Goal: Communication & Community: Ask a question

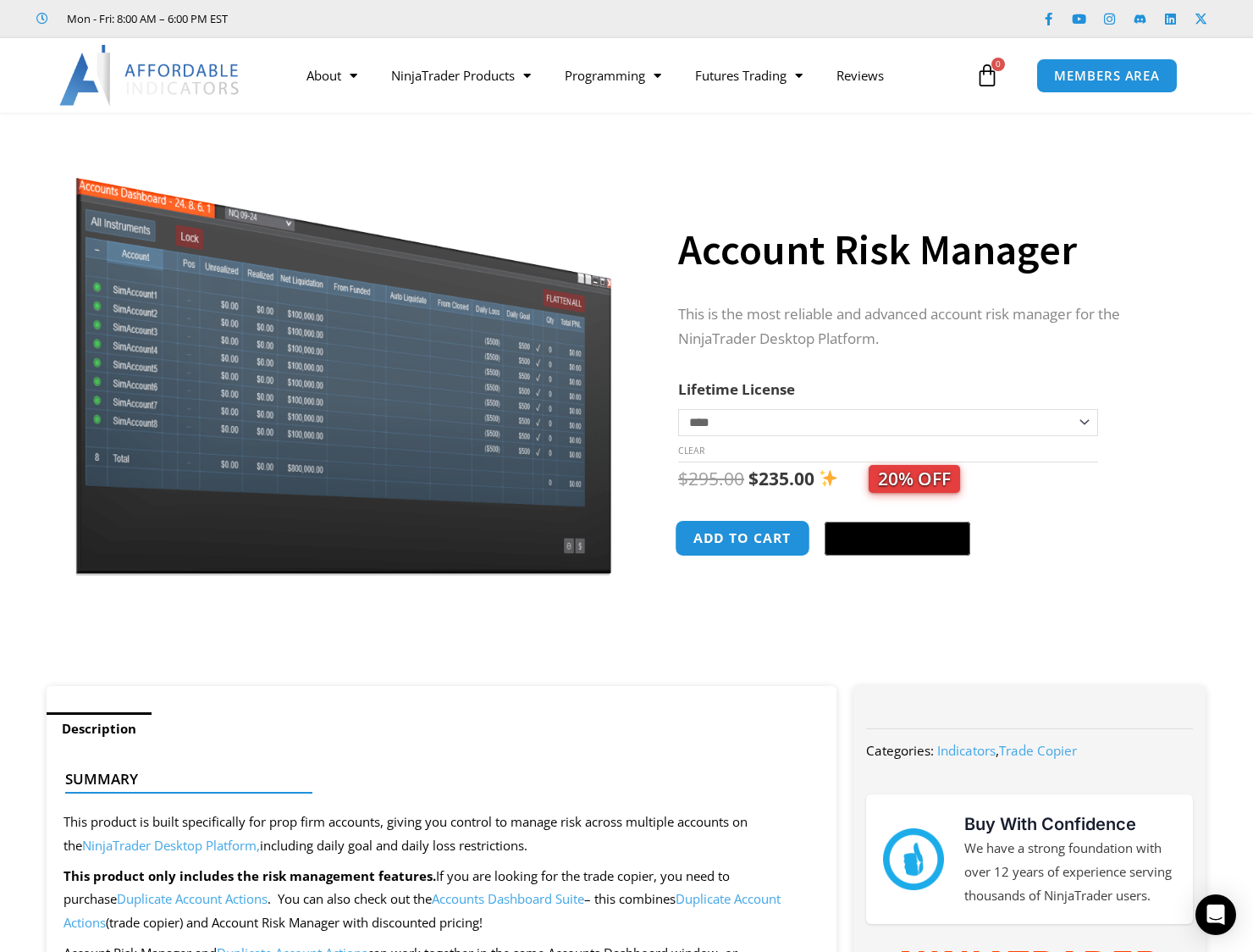
click at [749, 545] on button "Add to cart" at bounding box center [743, 538] width 135 height 37
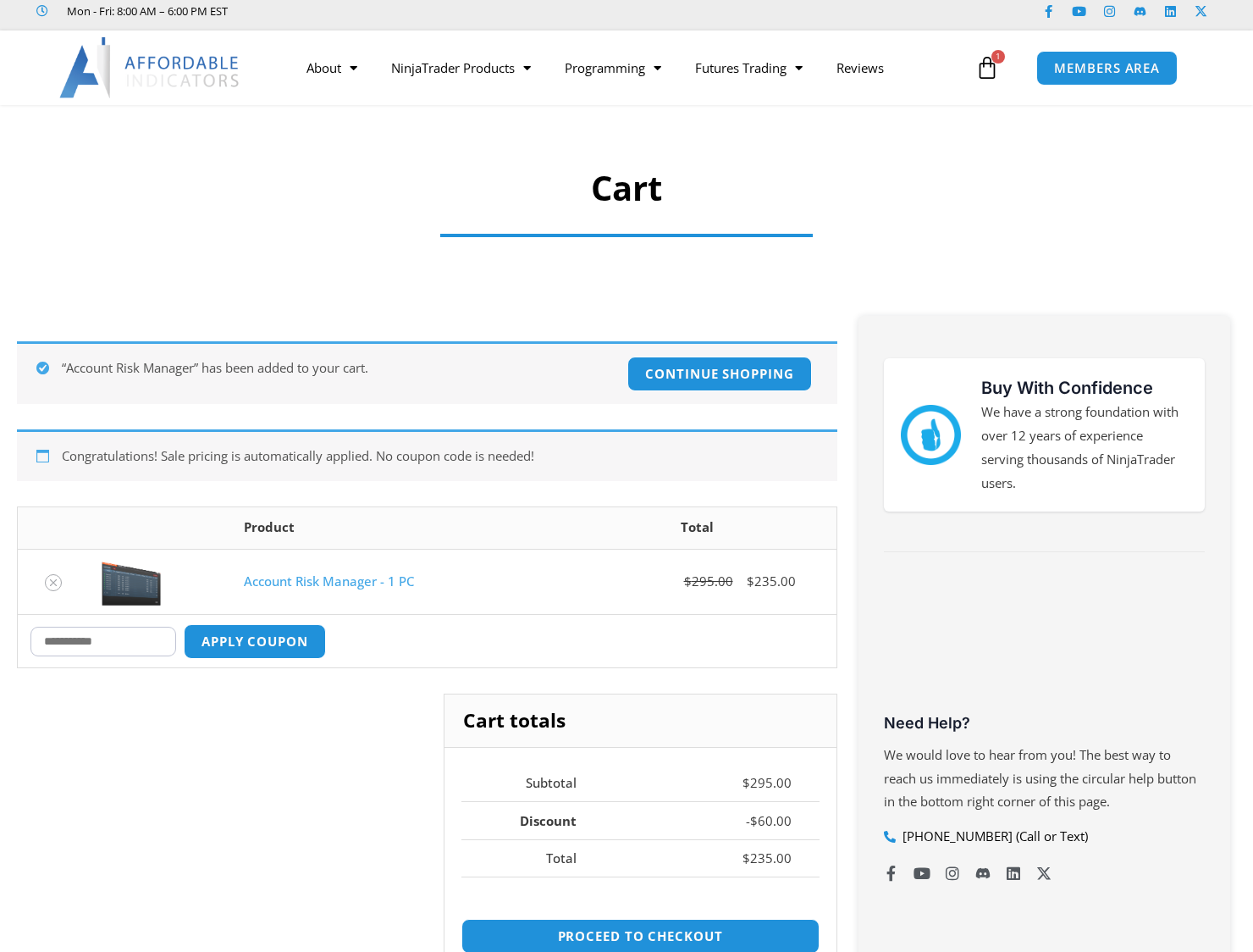
scroll to position [85, 0]
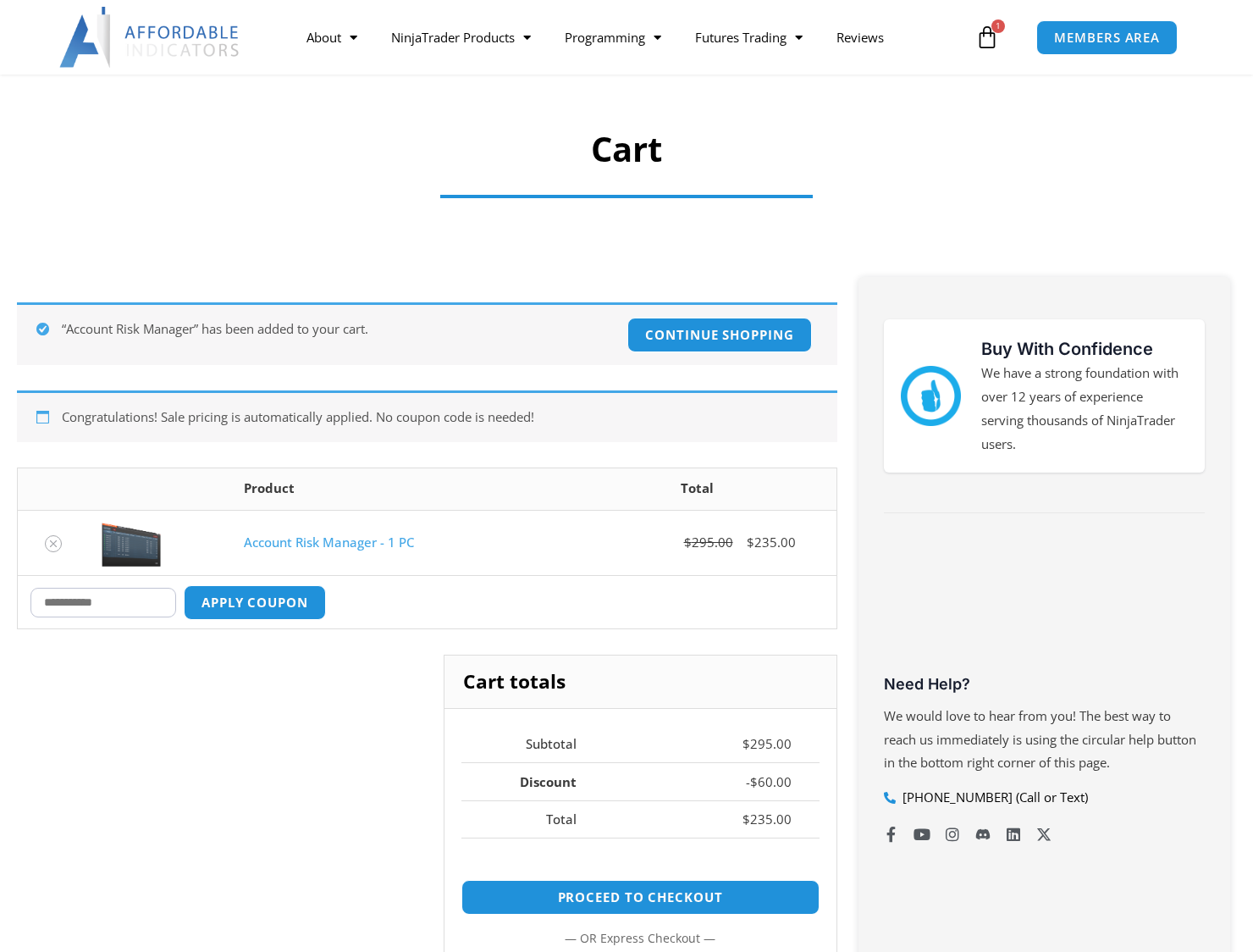
click at [175, 602] on input "Coupon:" at bounding box center [103, 602] width 146 height 29
paste input "*******"
type input "*******"
click at [306, 601] on button "Apply coupon" at bounding box center [255, 602] width 149 height 37
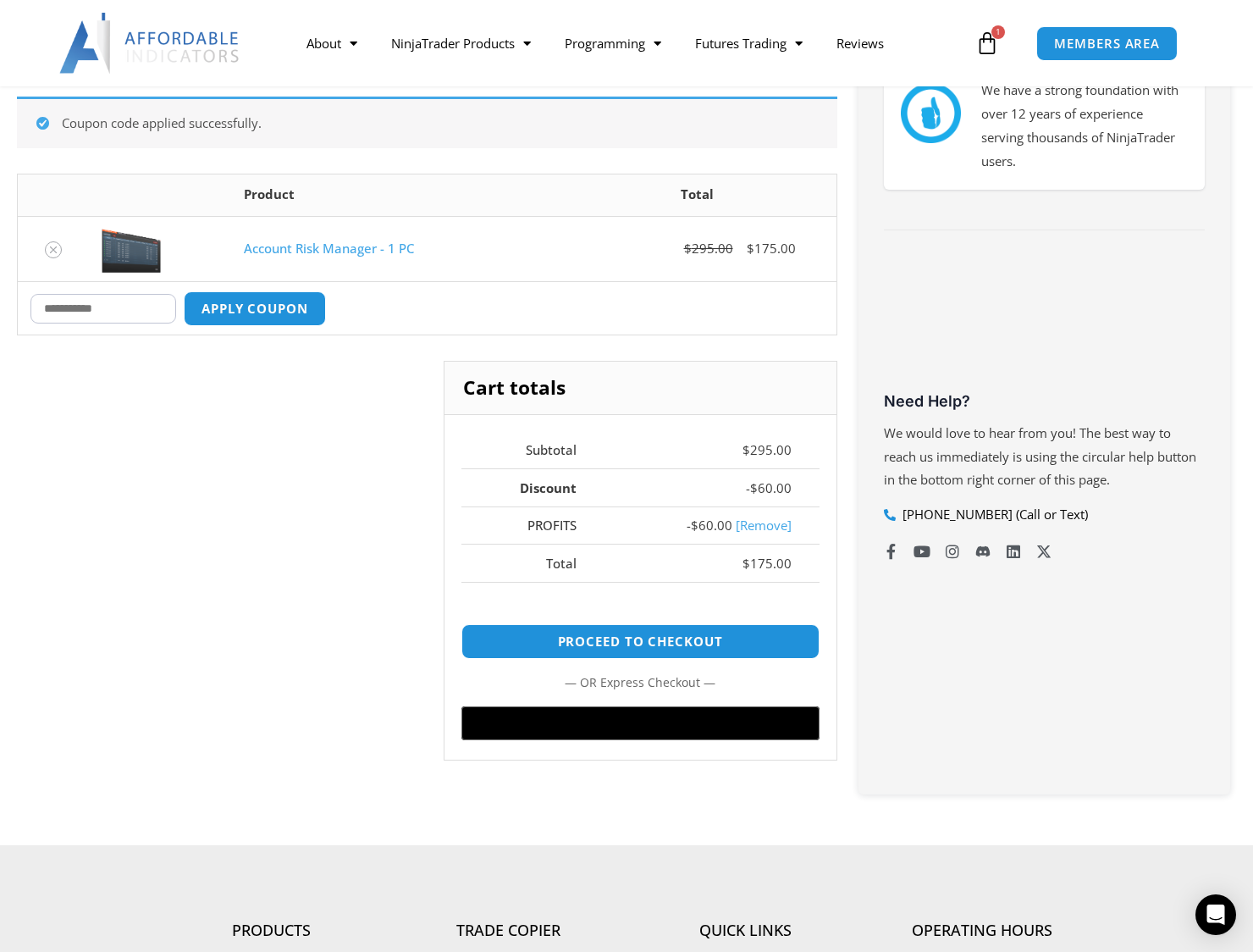
scroll to position [378, 0]
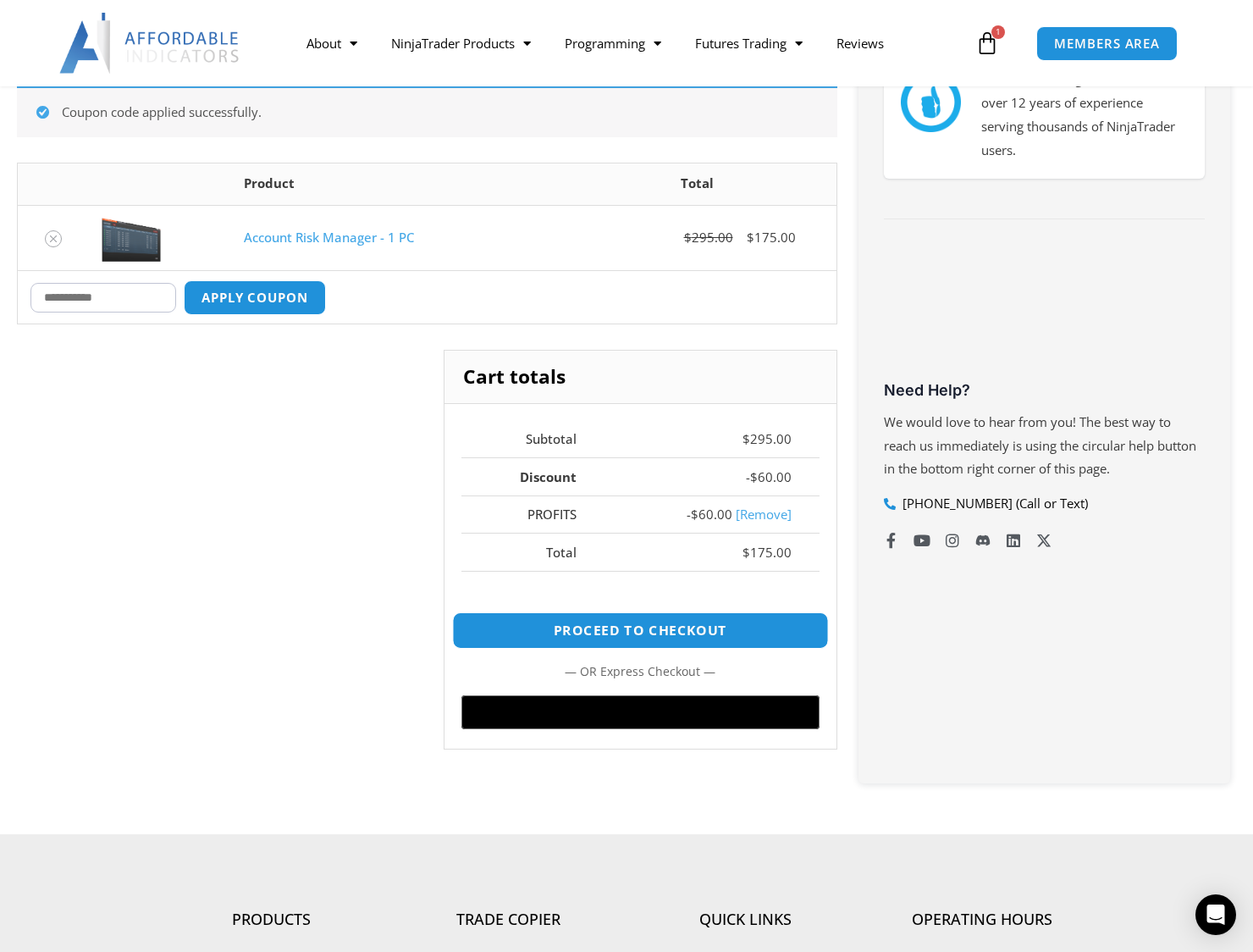
click at [706, 630] on link "Proceed to checkout" at bounding box center [640, 630] width 376 height 37
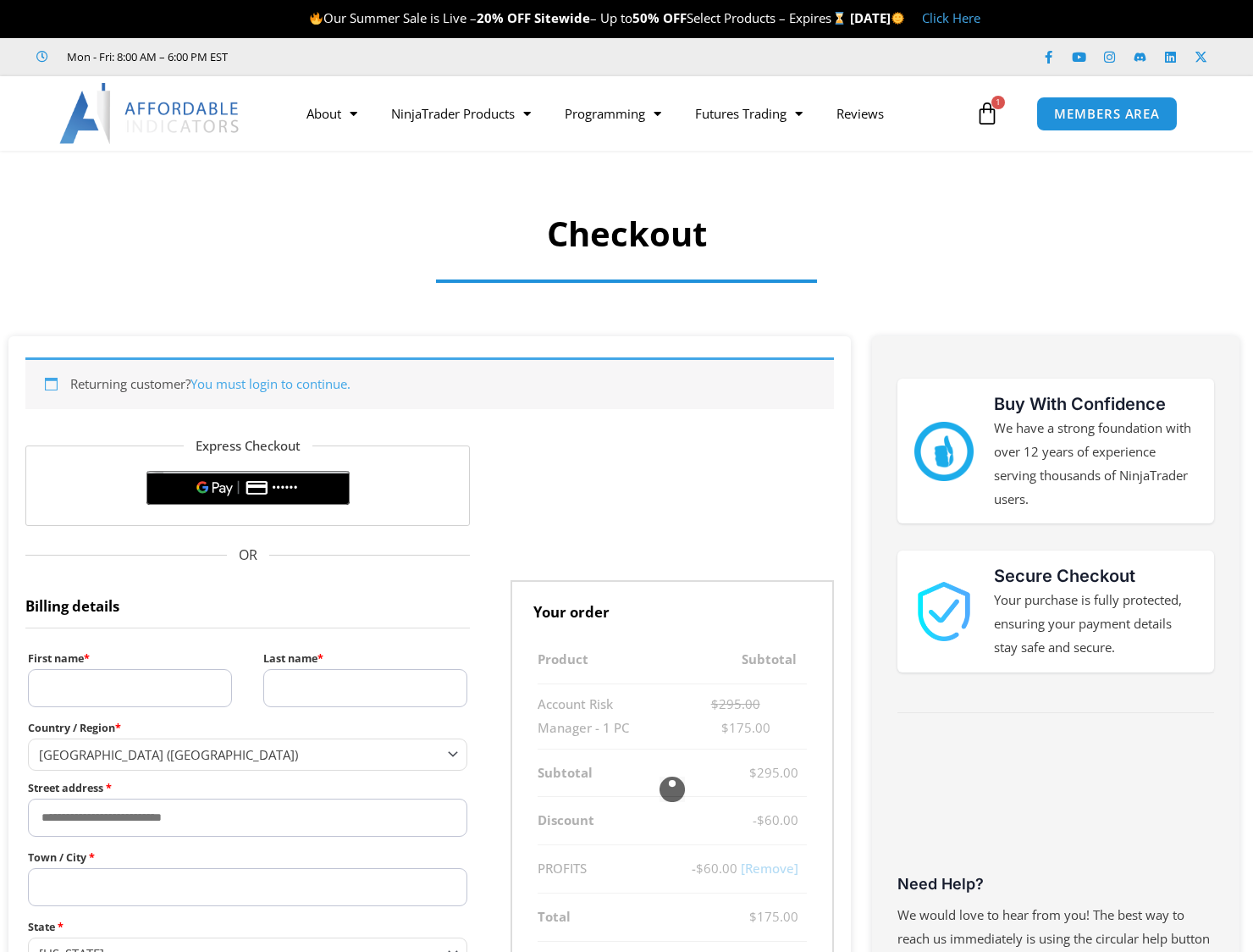
select select "**"
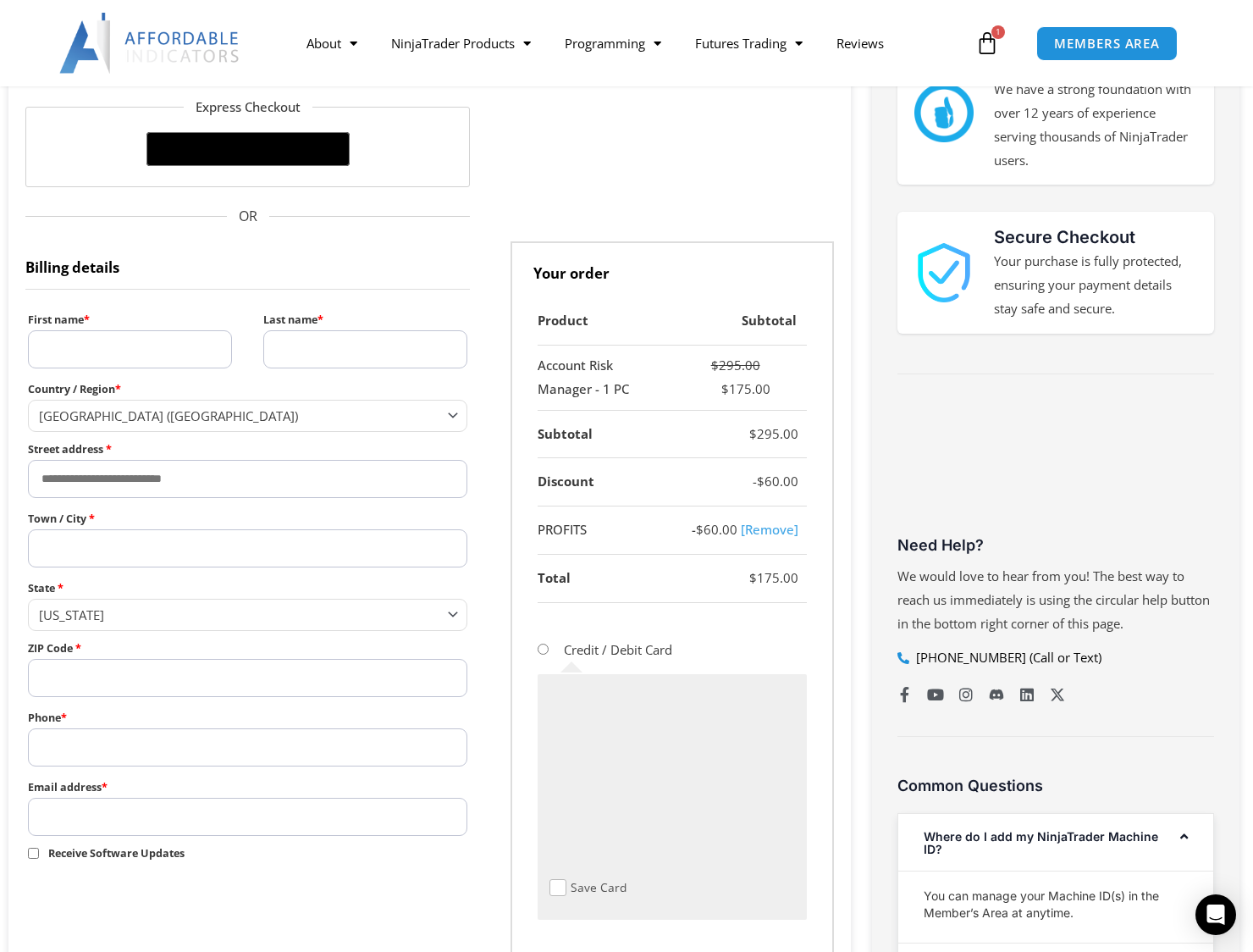
scroll to position [423, 0]
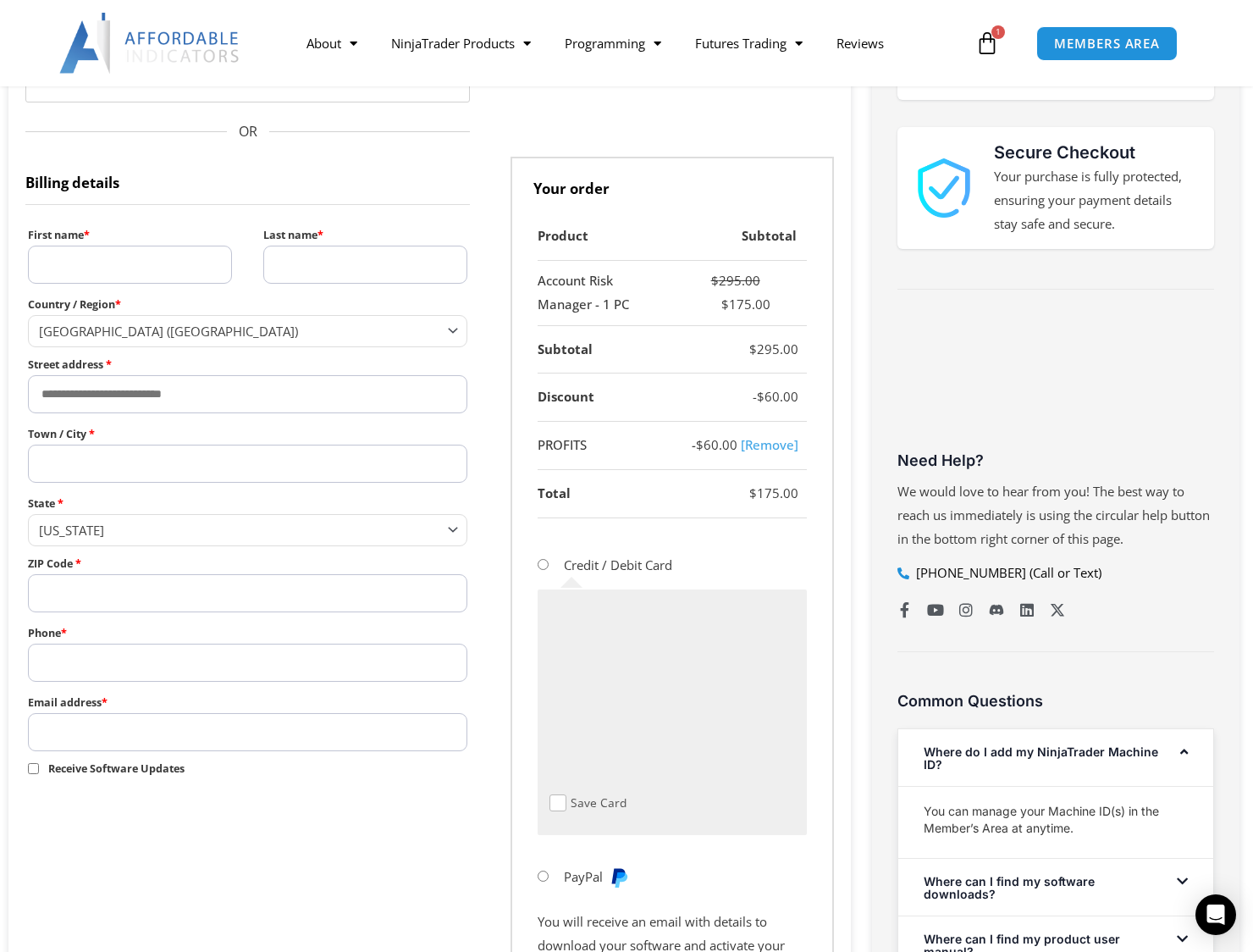
click at [157, 270] on input "First name *" at bounding box center [129, 264] width 204 height 38
type input "*****"
type input "****"
type input "**********"
type input "****"
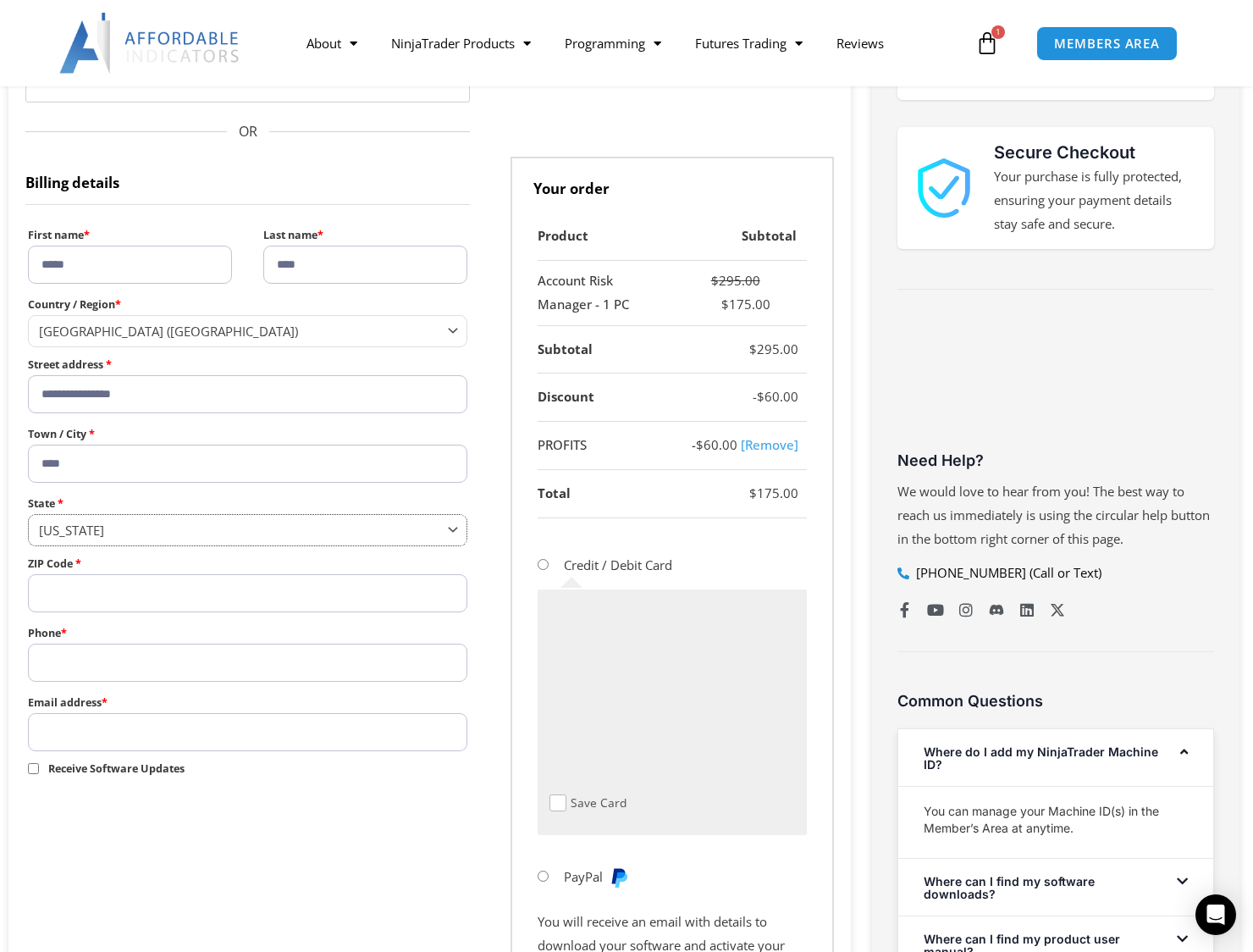
select select "**"
type input "*****"
type input "**********"
click at [268, 720] on input "Email address *" at bounding box center [247, 732] width 439 height 38
type input "**********"
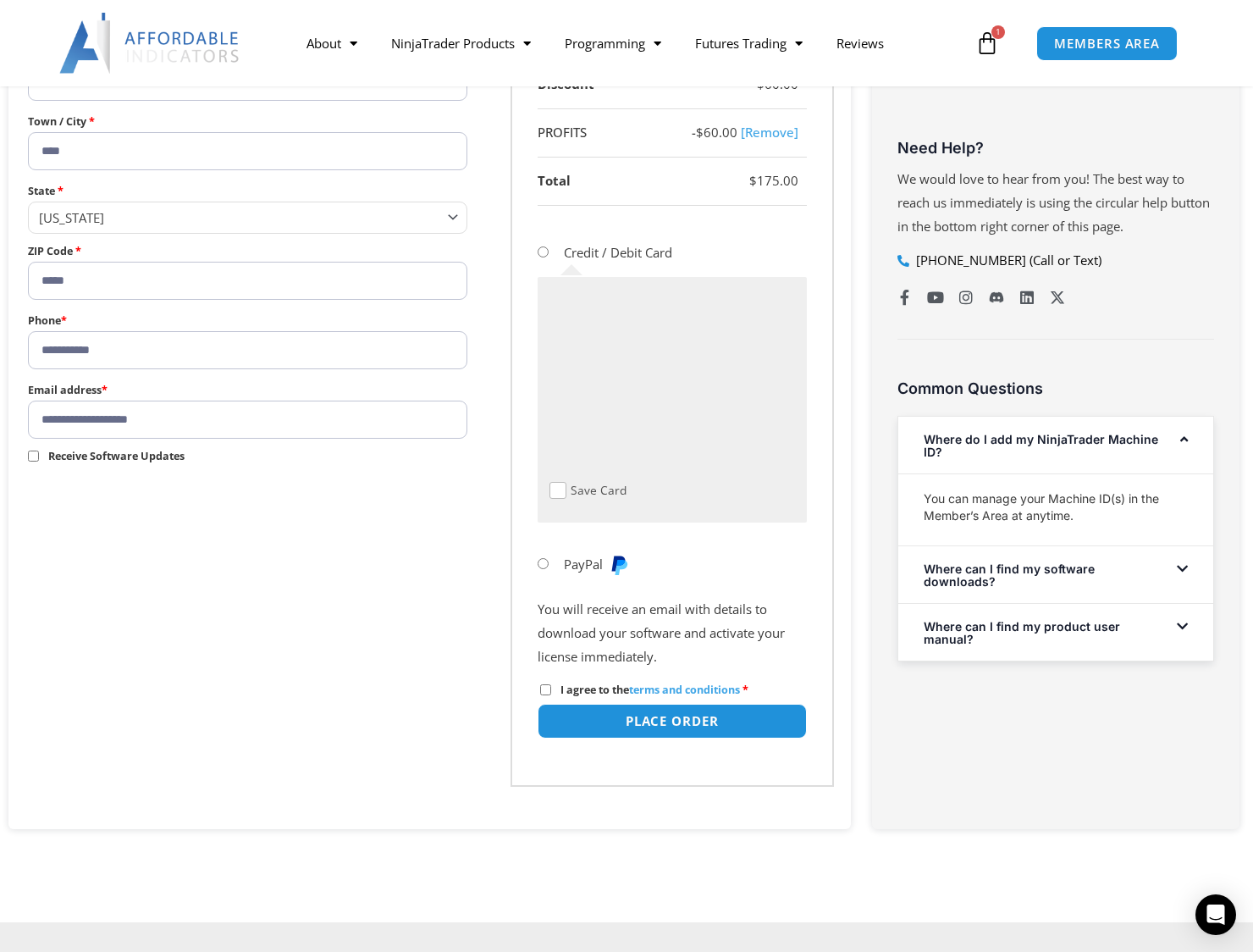
scroll to position [762, 0]
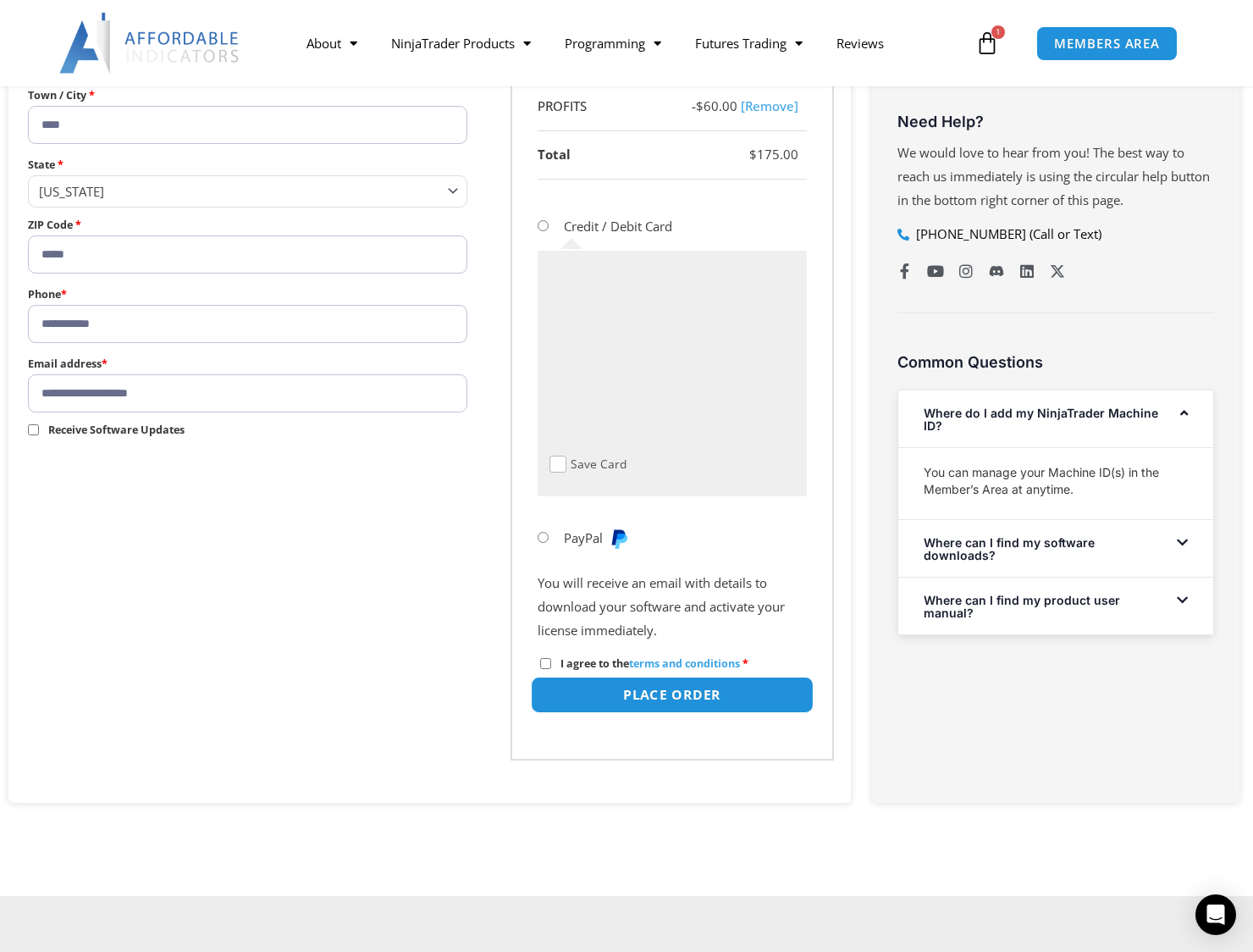
click at [594, 696] on button "Place order" at bounding box center [672, 695] width 283 height 37
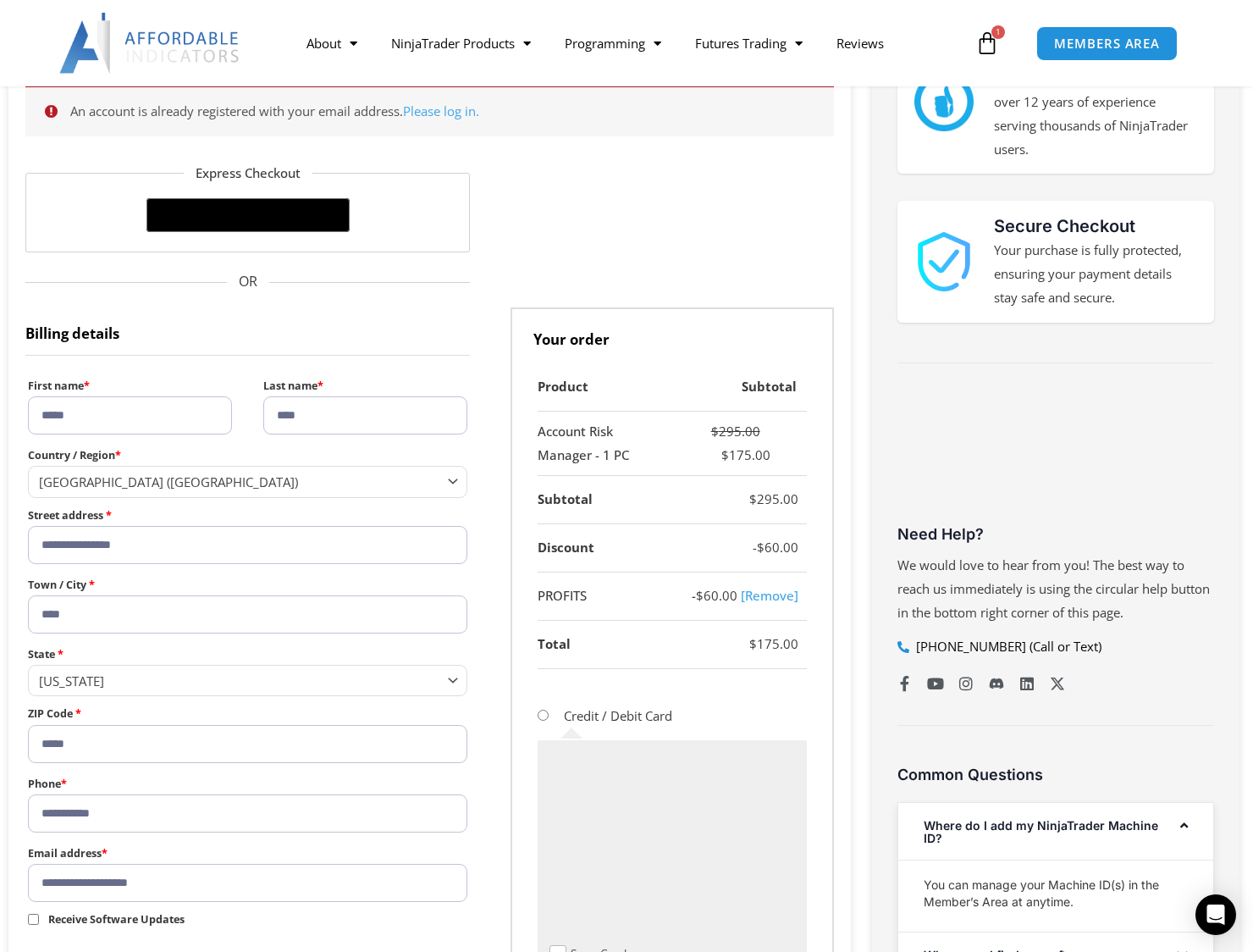
scroll to position [349, 0]
click at [456, 110] on link "Please log in." at bounding box center [442, 111] width 77 height 17
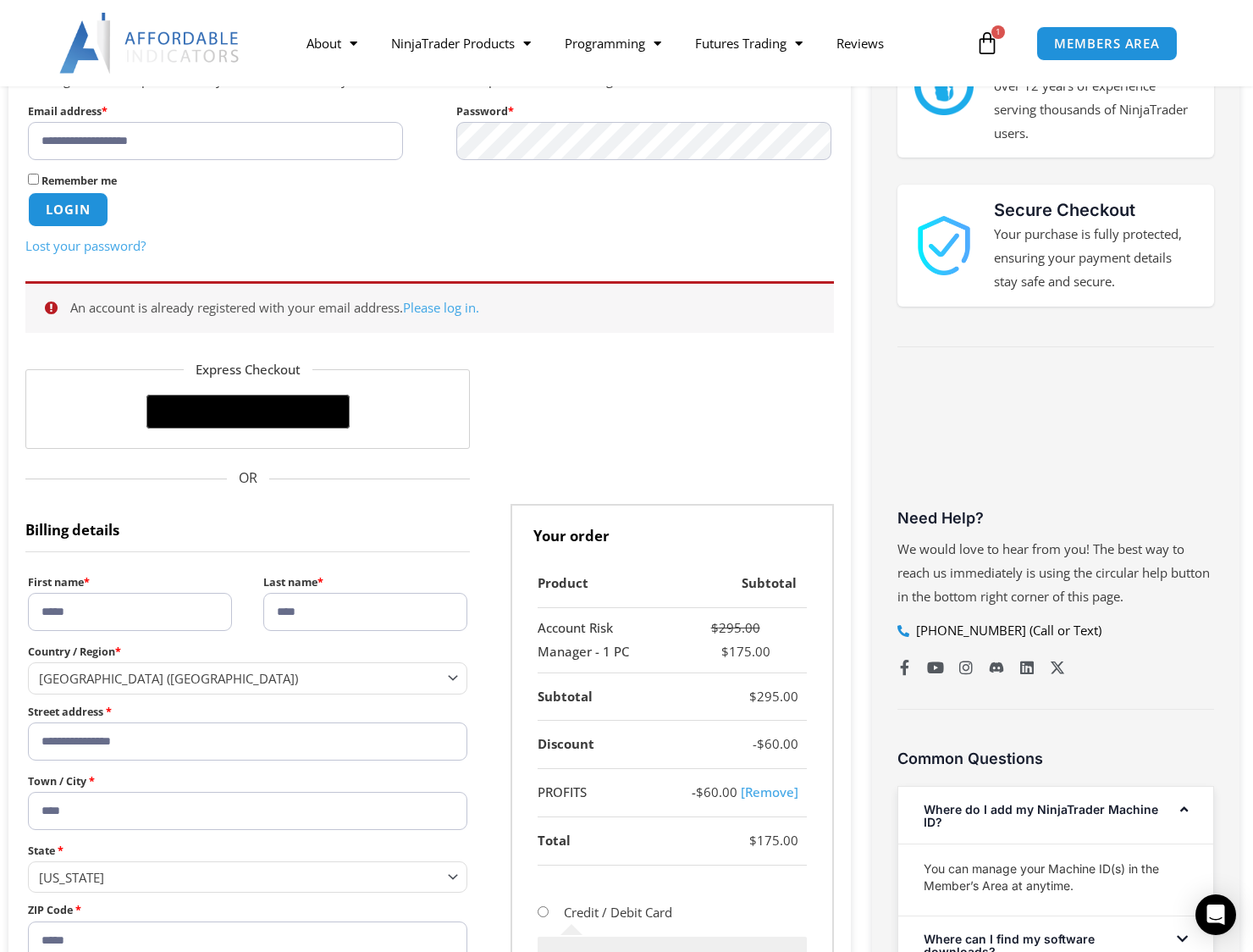
scroll to position [391, 0]
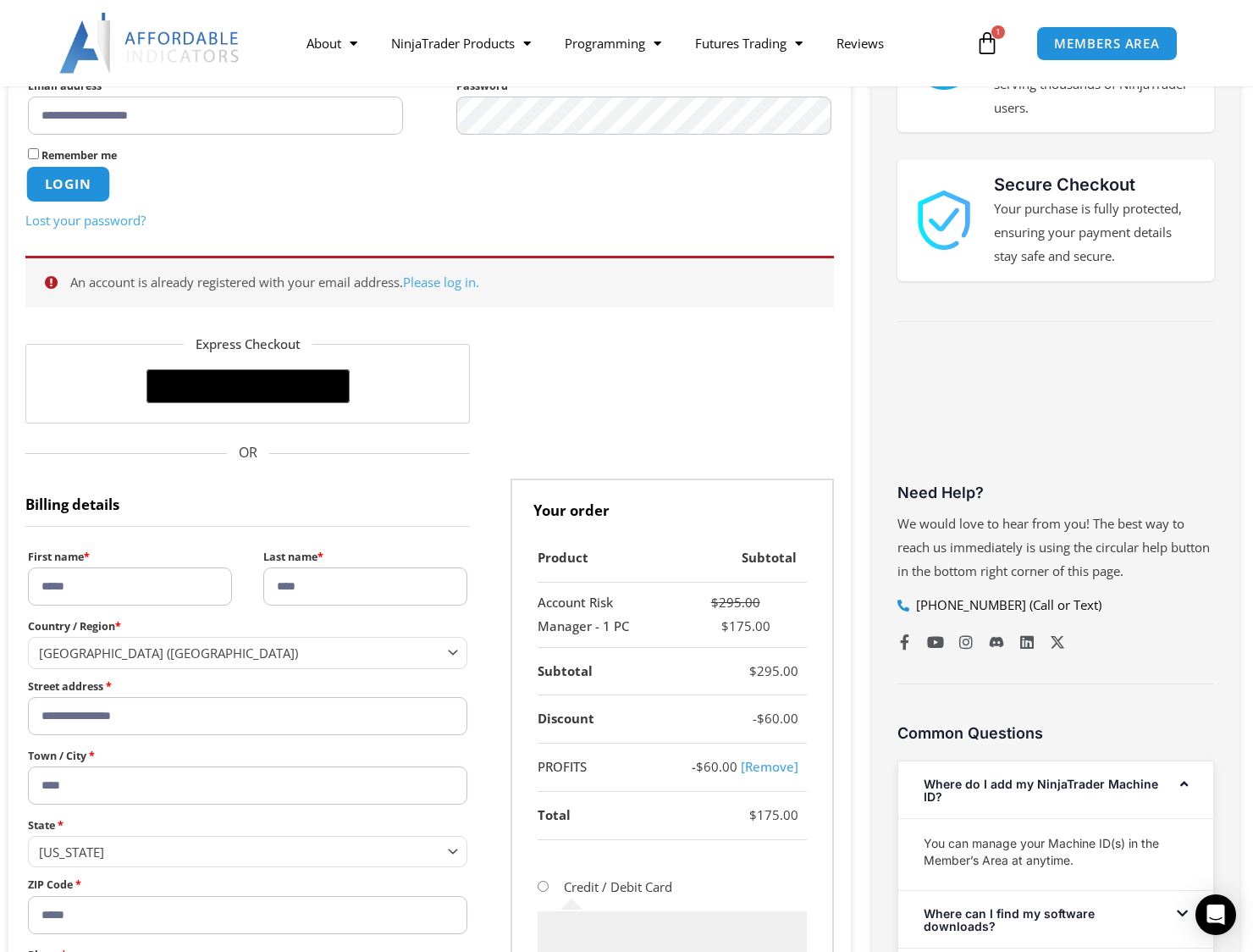
click at [82, 180] on button "Login" at bounding box center [68, 183] width 84 height 37
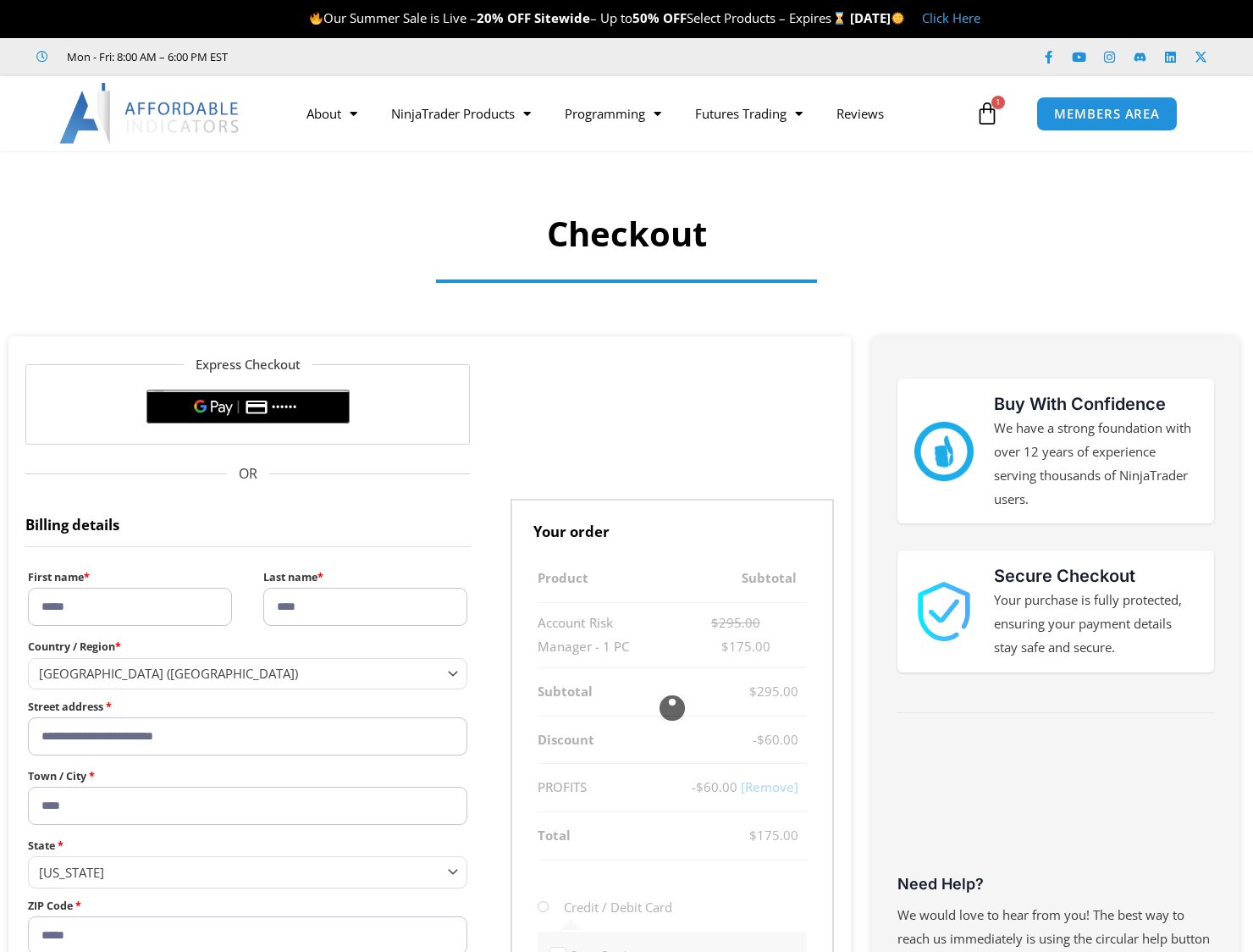
select select "**"
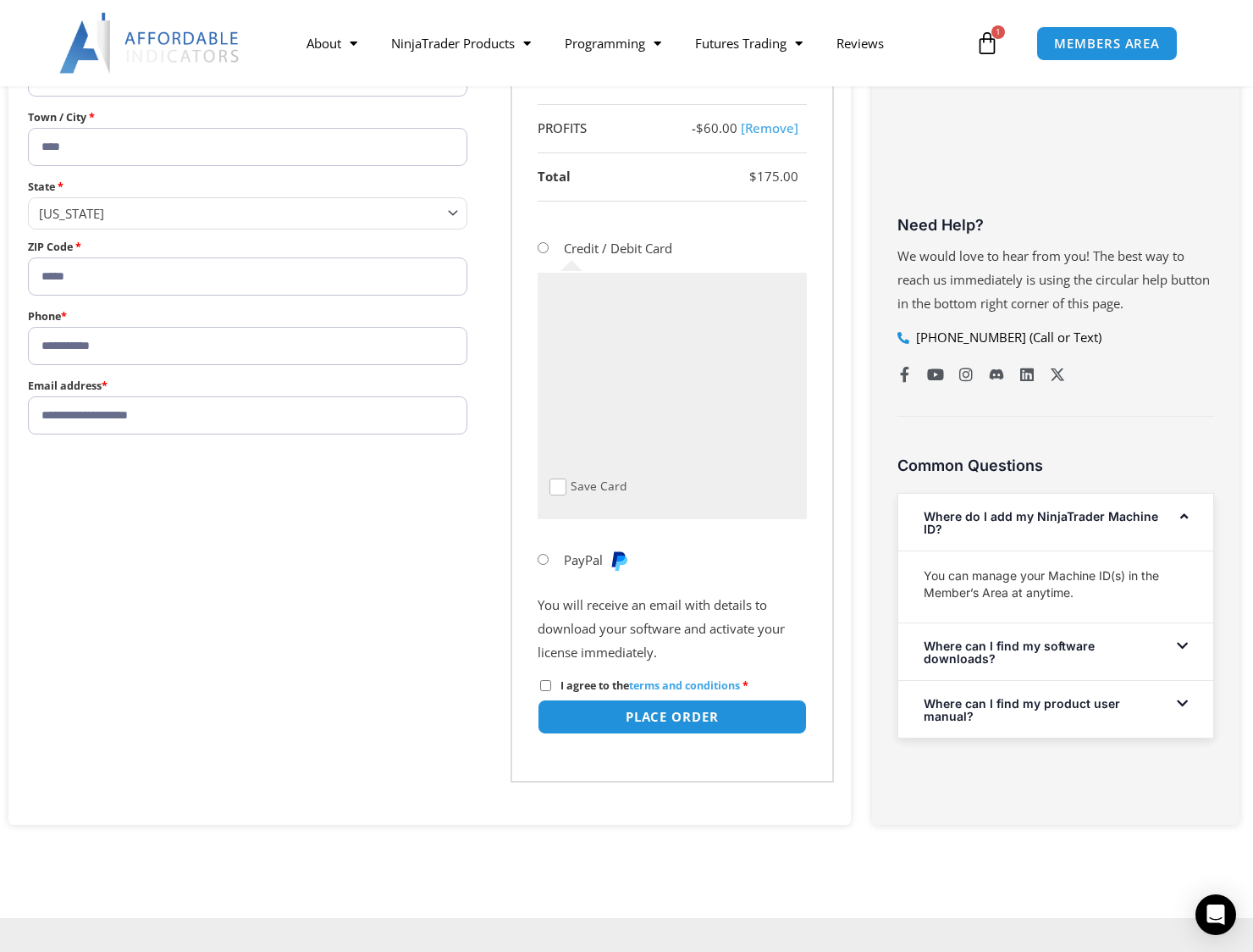
scroll to position [678, 0]
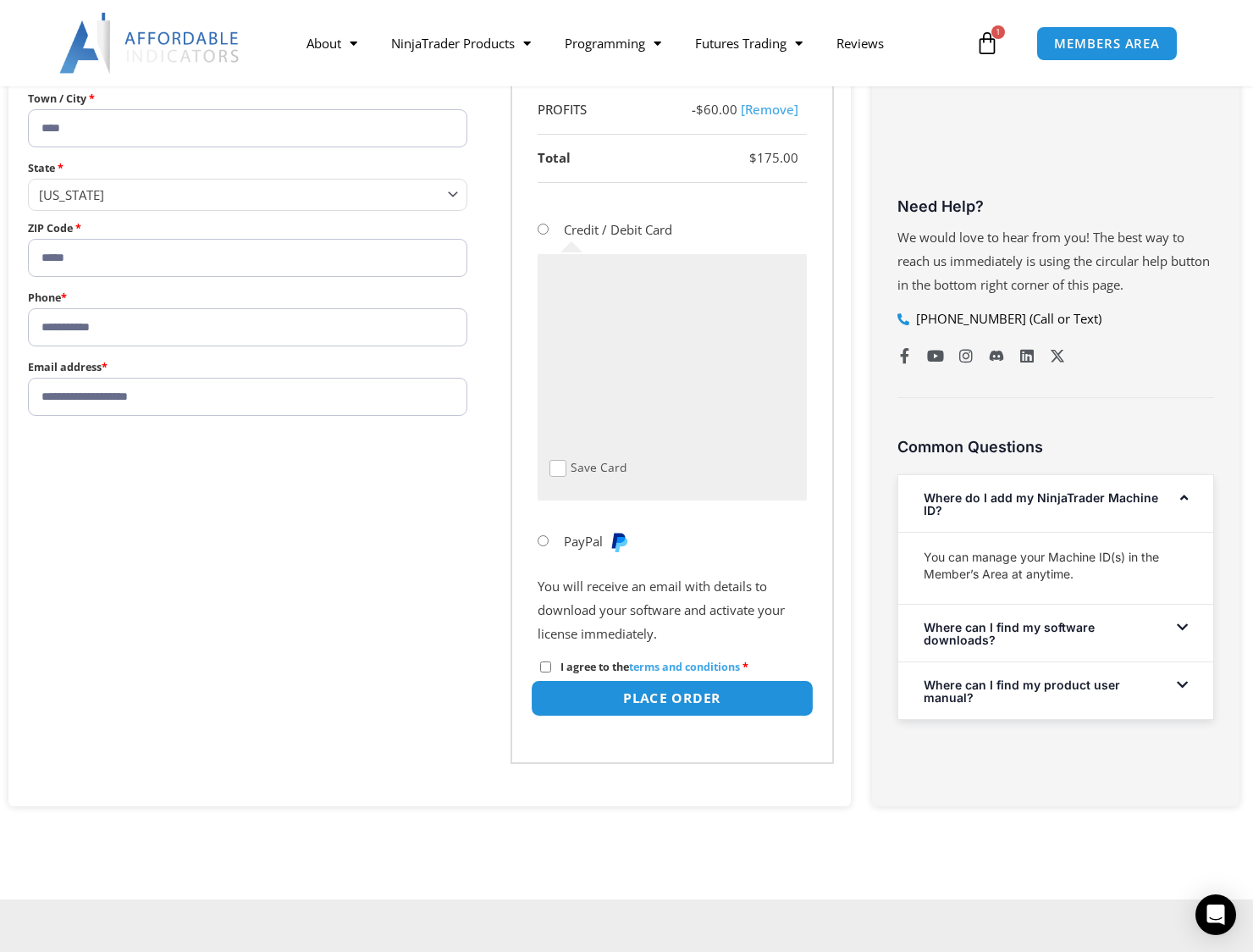
click at [621, 690] on button "Place order" at bounding box center [672, 698] width 283 height 37
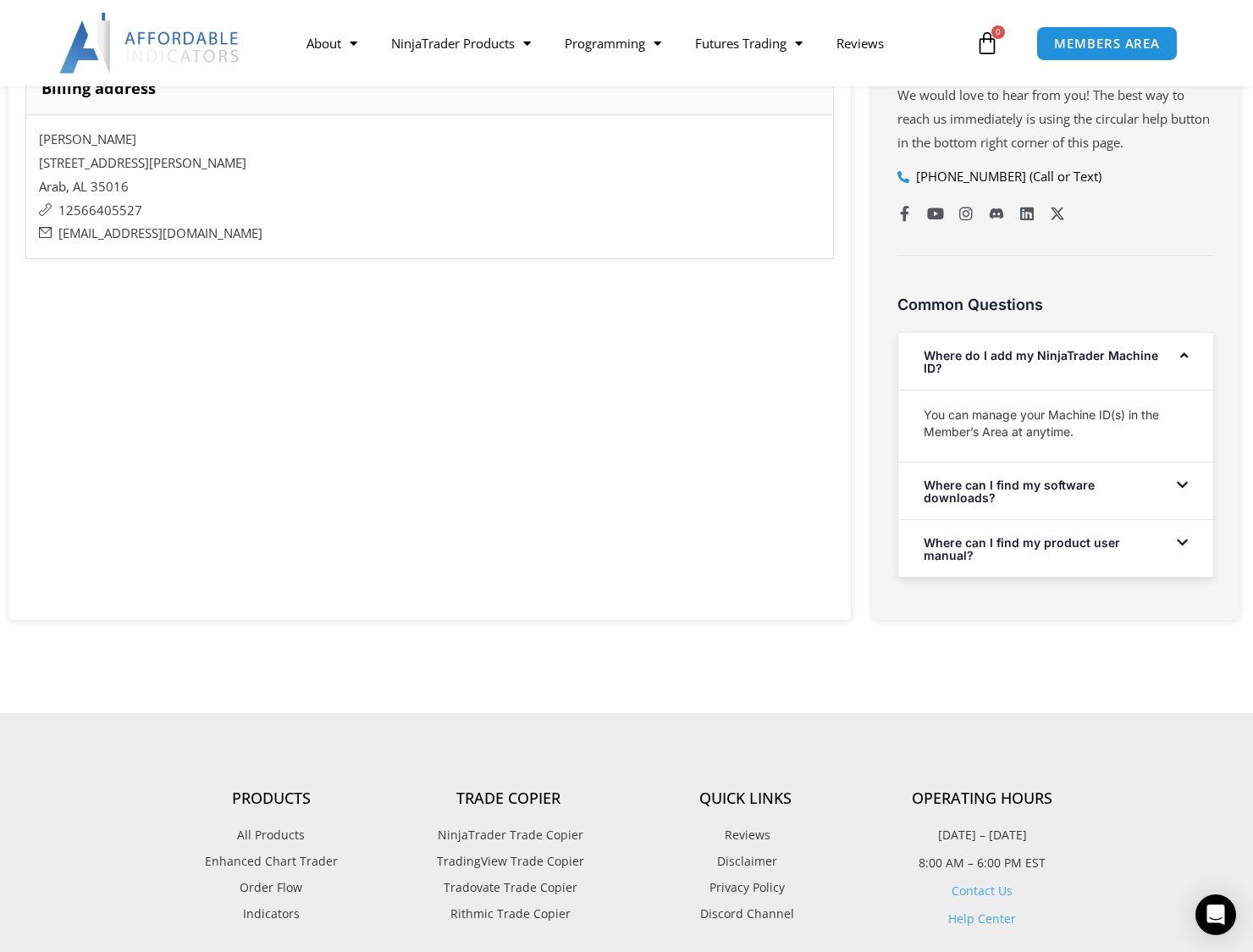
scroll to position [847, 0]
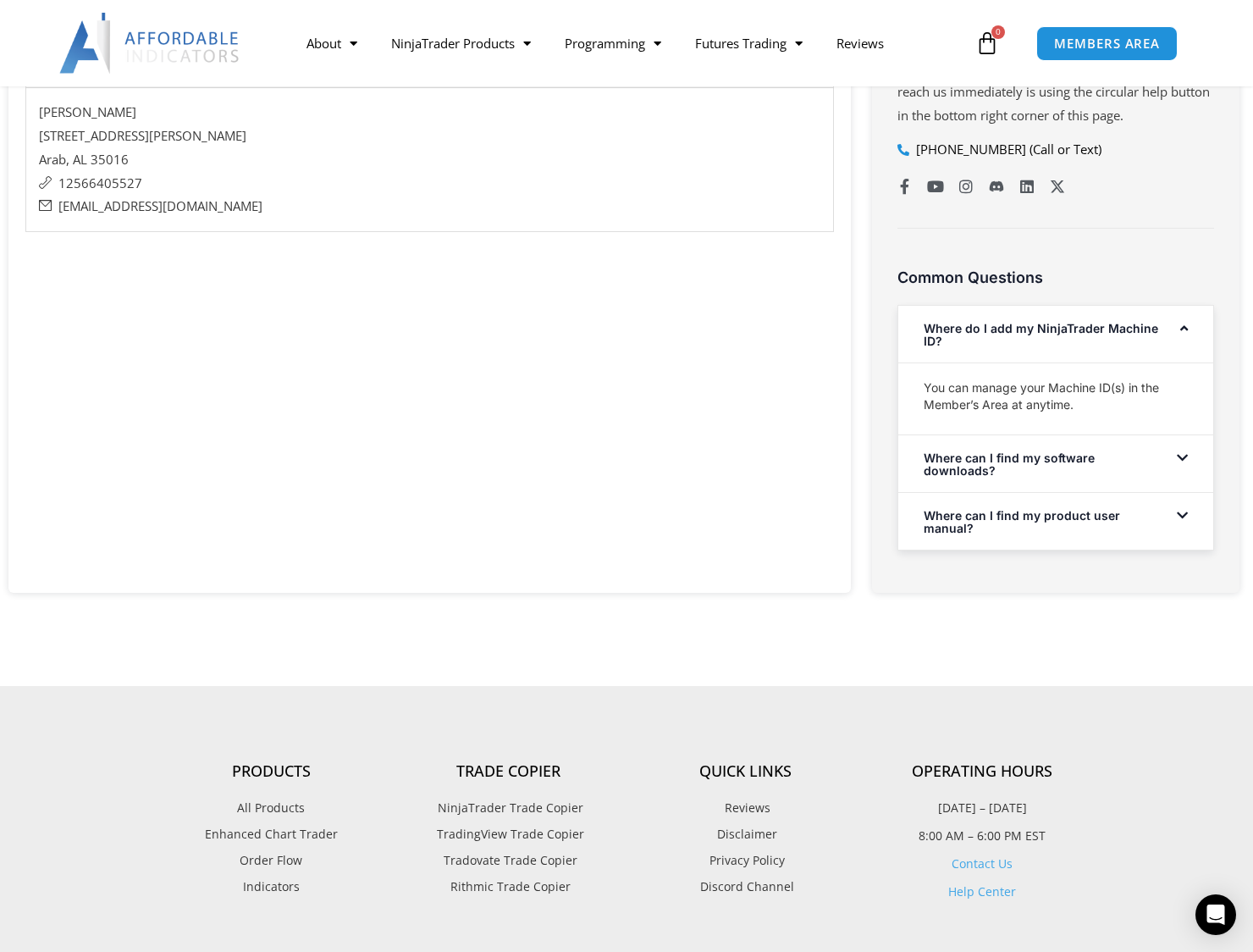
click at [279, 797] on span "All Products" at bounding box center [271, 808] width 68 height 22
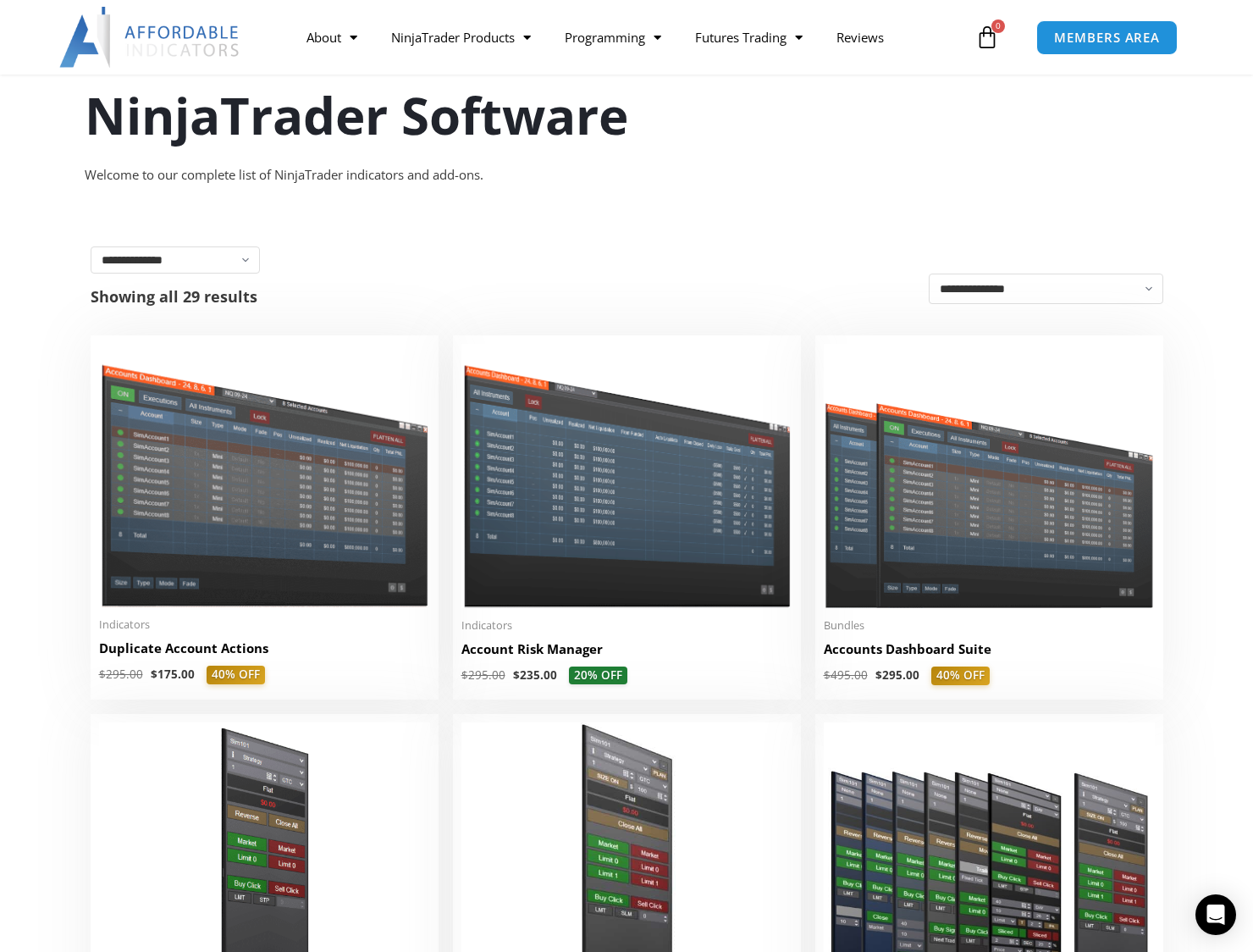
scroll to position [169, 0]
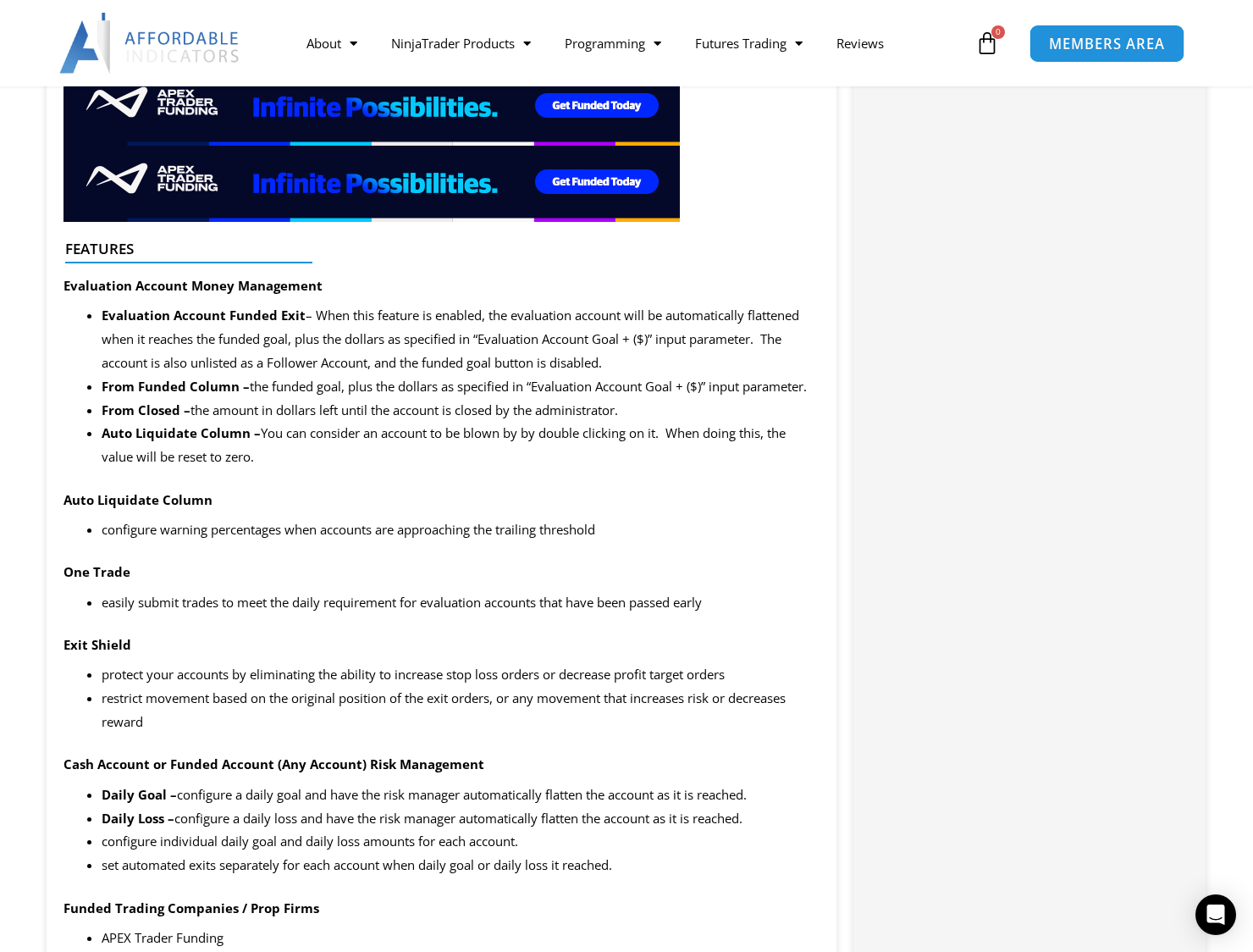
scroll to position [1472, 0]
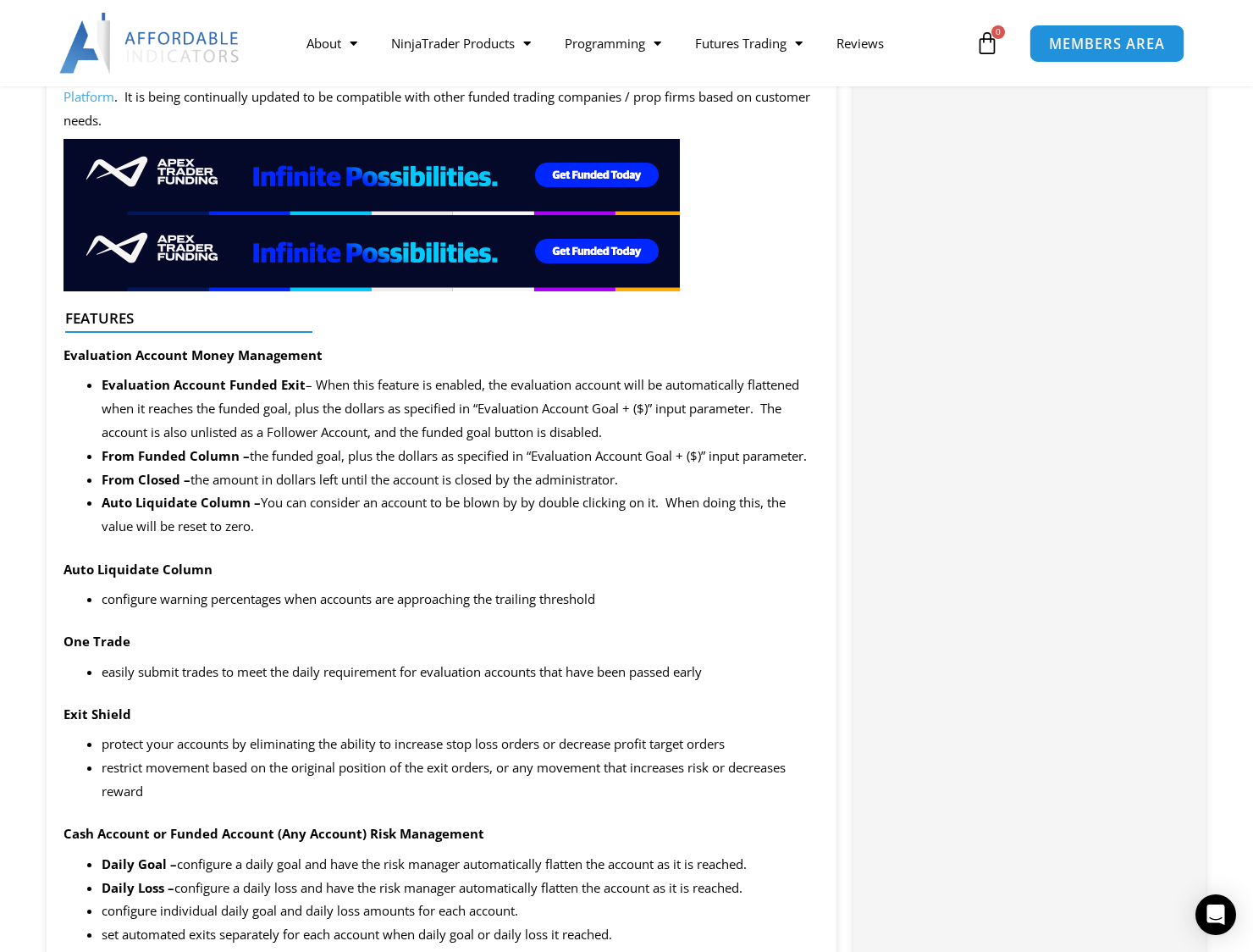
click at [1094, 50] on span "MEMBERS AREA" at bounding box center [1107, 44] width 116 height 14
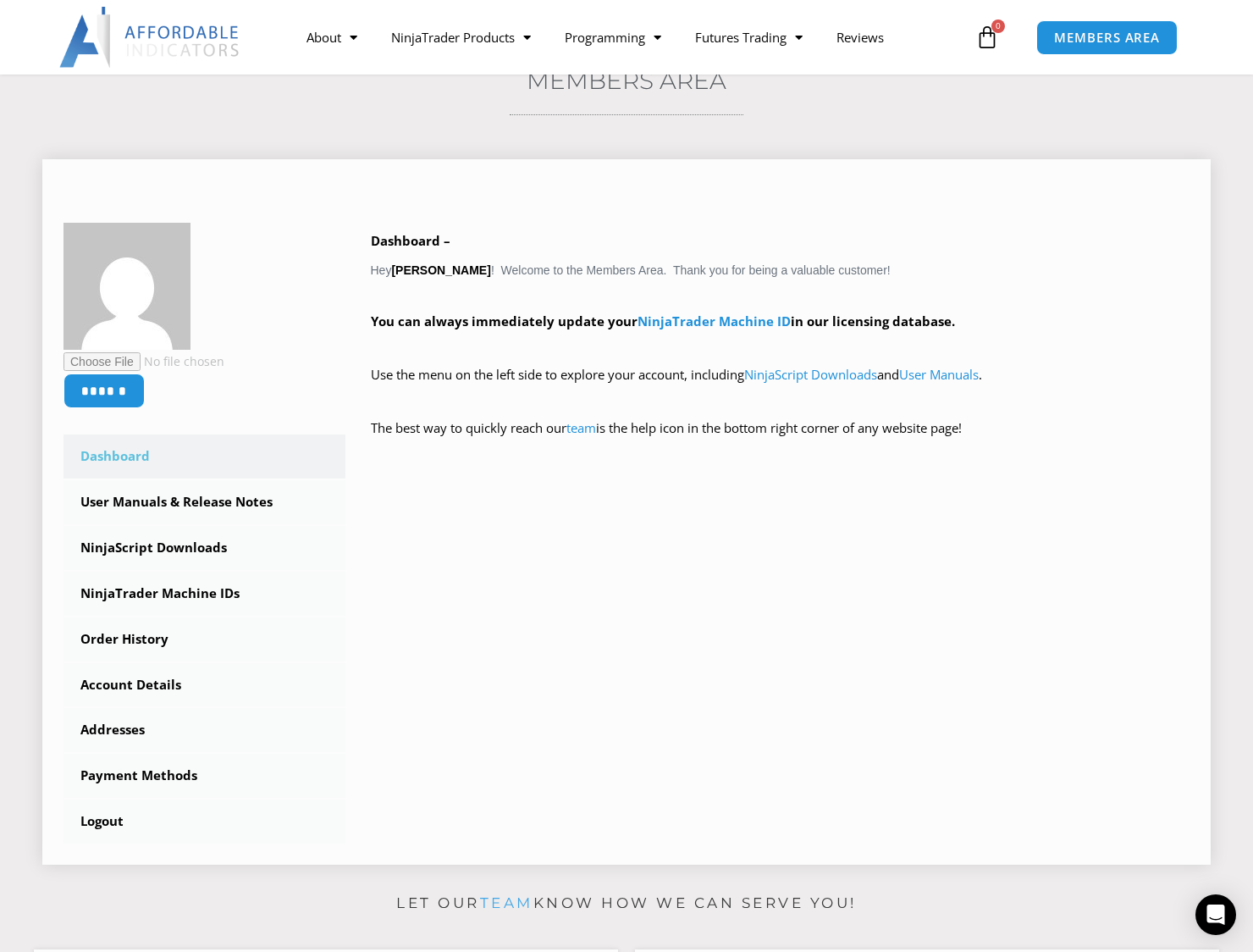
scroll to position [169, 0]
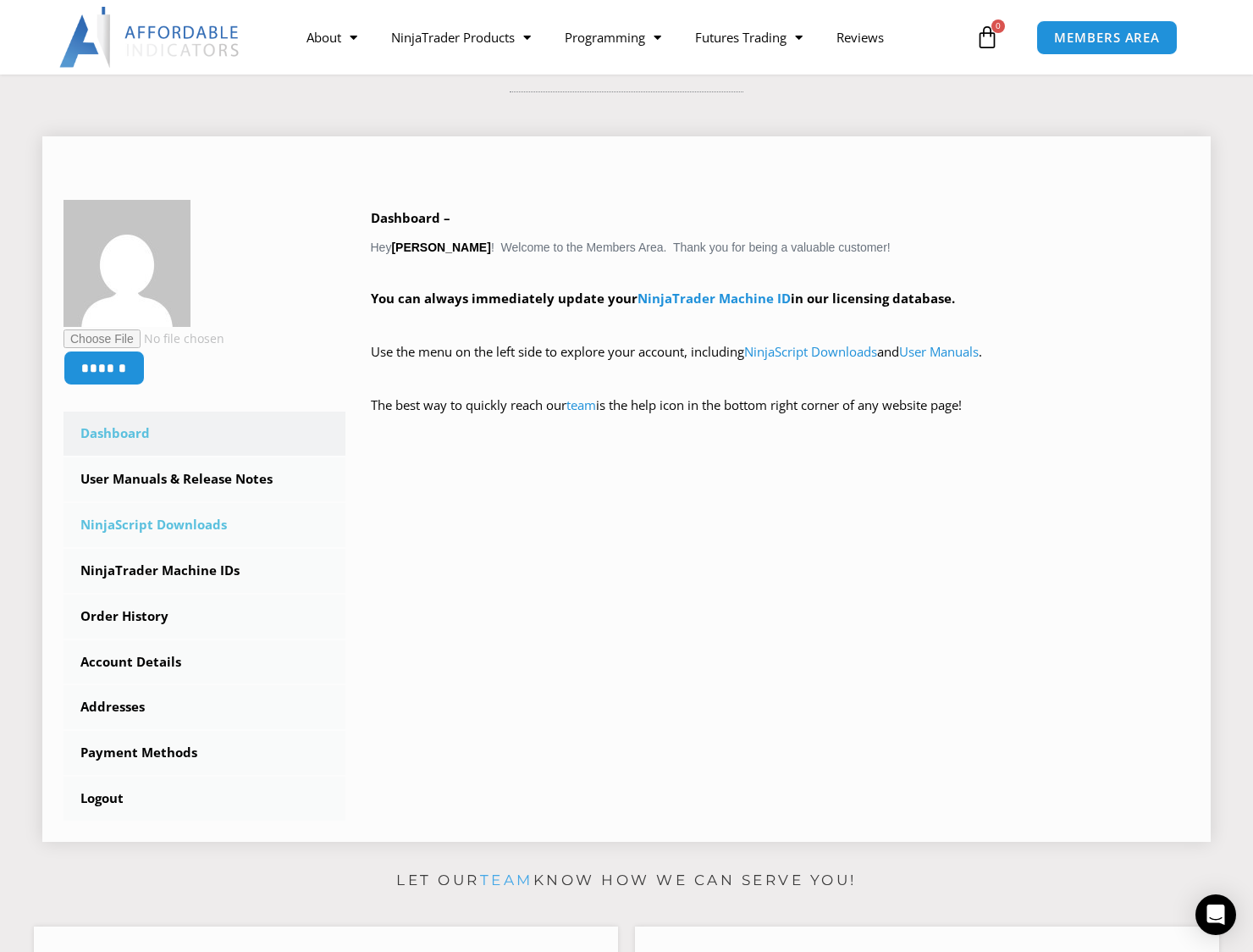
click at [183, 531] on link "NinjaScript Downloads" at bounding box center [204, 525] width 282 height 44
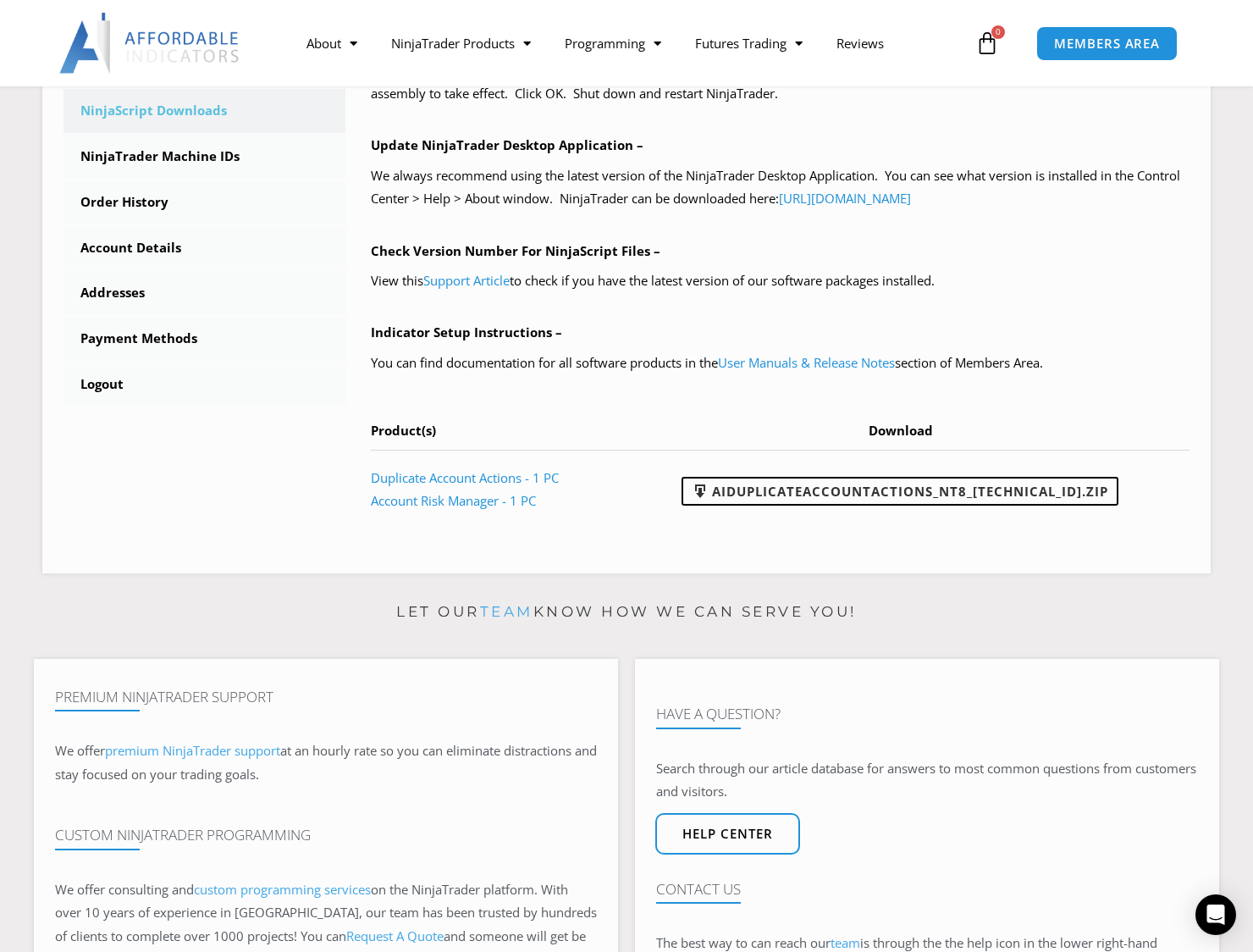
scroll to position [593, 0]
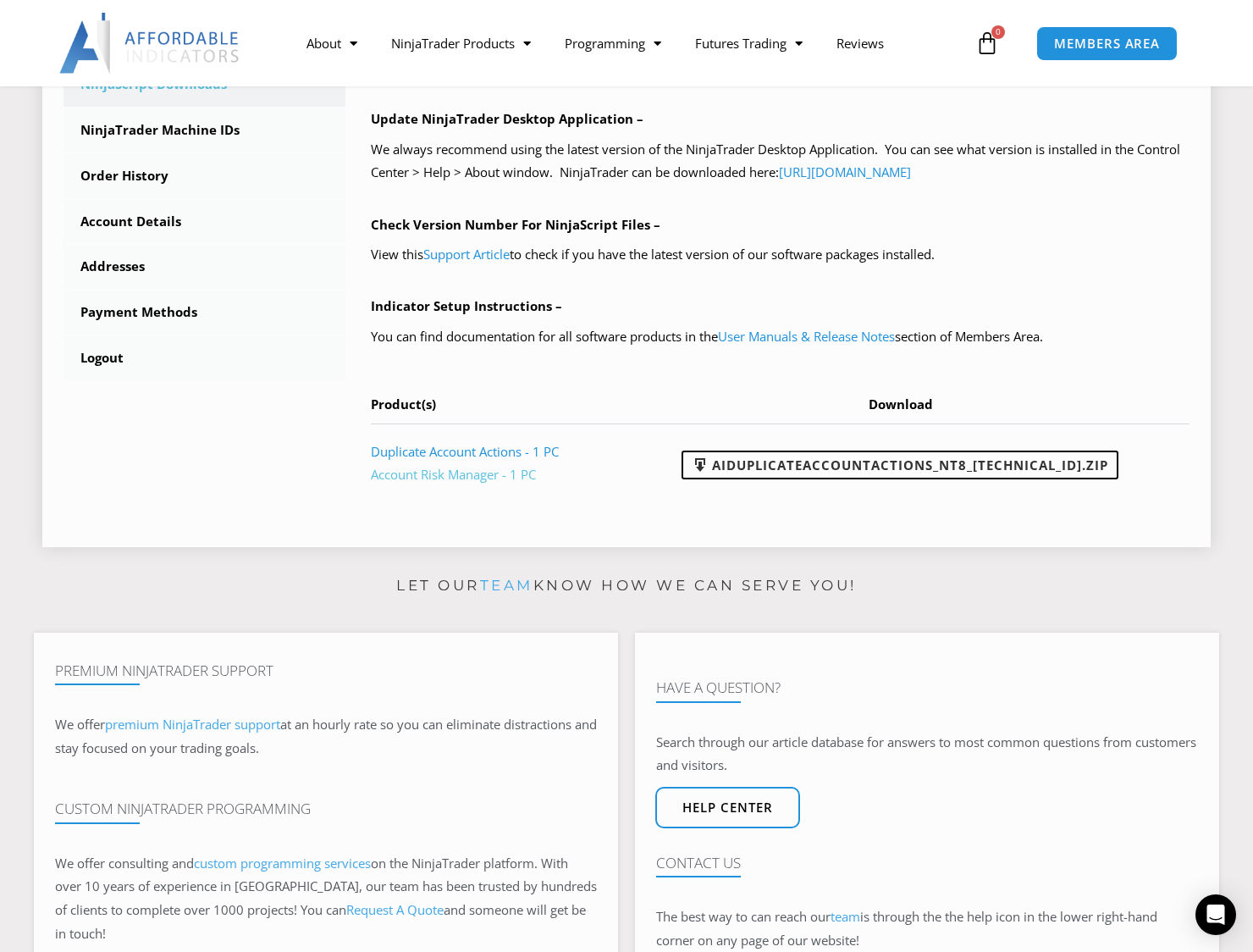
click at [460, 476] on link "Account Risk Manager - 1 PC" at bounding box center [452, 474] width 165 height 17
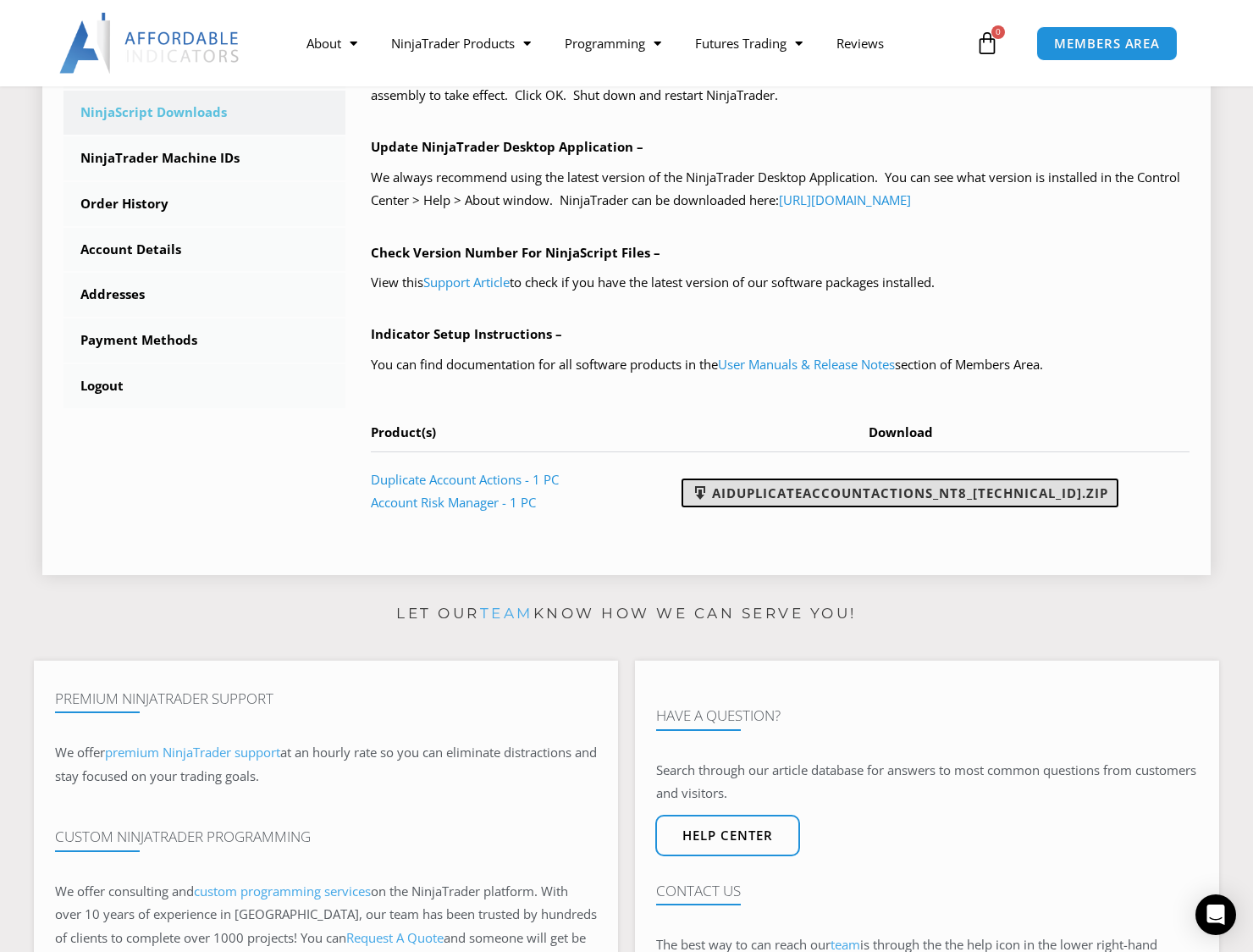
click at [818, 497] on link "AIDuplicateAccountActions_NT8_25.2.5.1.zip" at bounding box center [899, 492] width 437 height 28
click at [954, 125] on div "NinjaScript Download & Installation – Please read everything for a complete und…" at bounding box center [780, 159] width 819 height 743
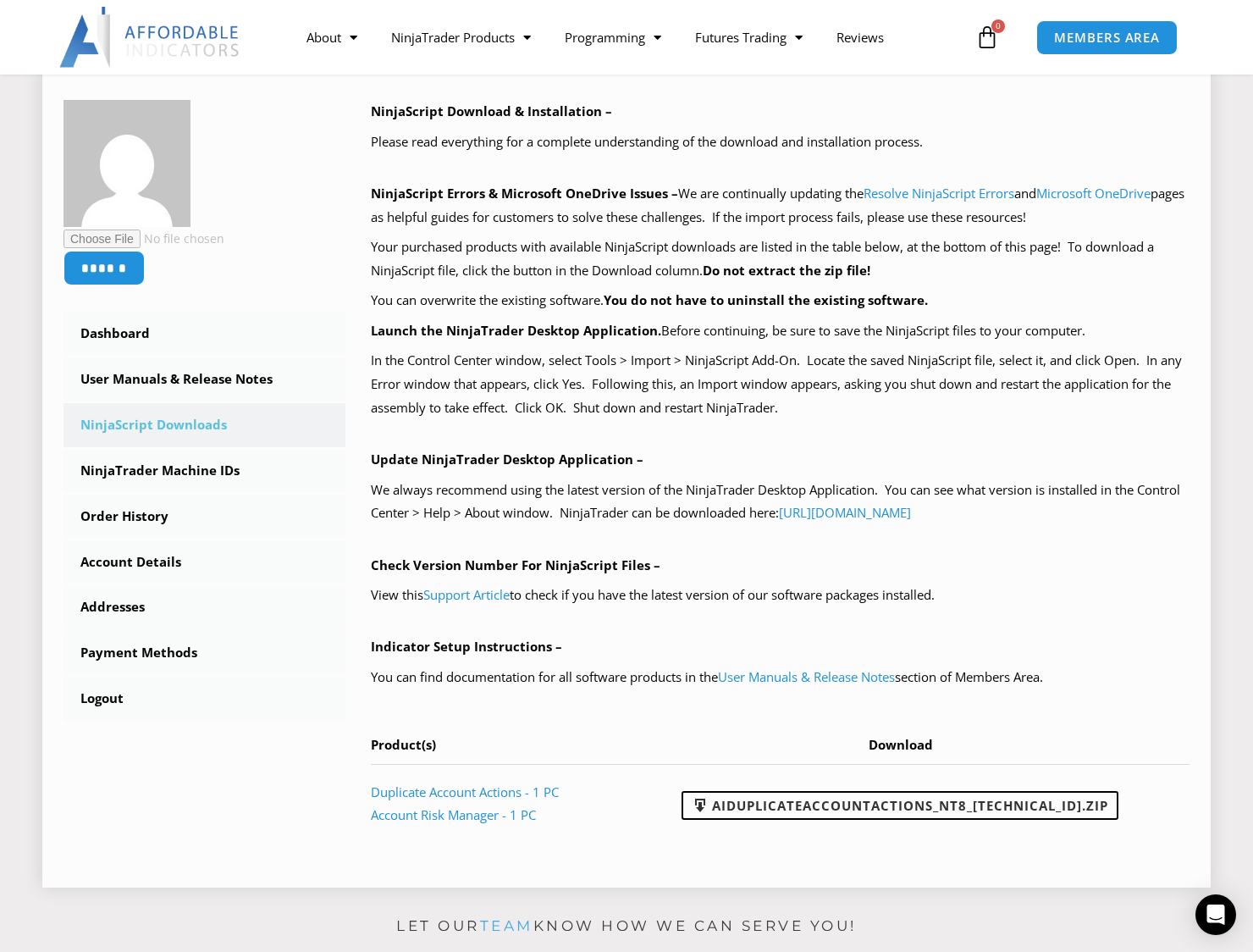
scroll to position [254, 0]
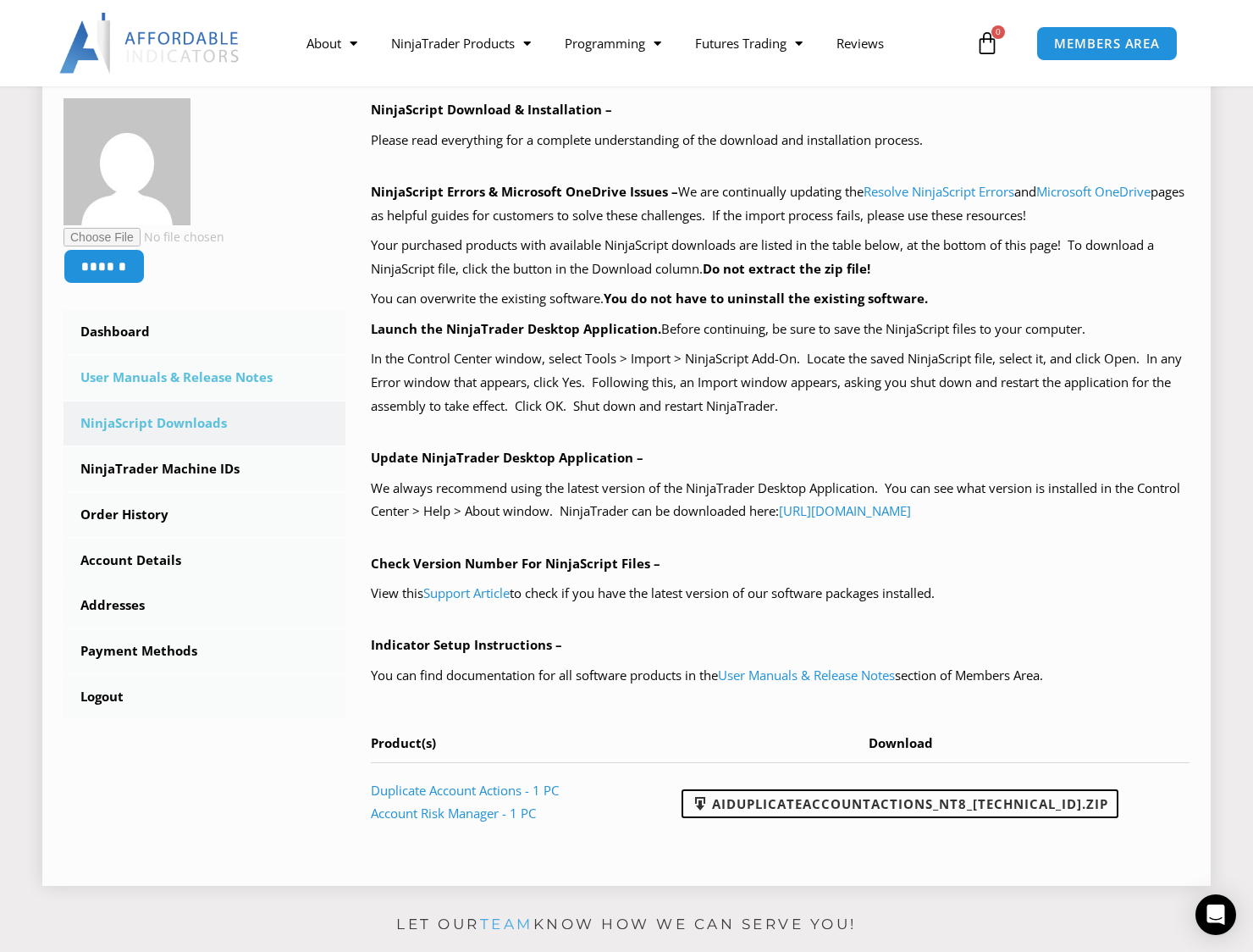
click at [214, 379] on link "User Manuals & Release Notes" at bounding box center [204, 377] width 282 height 44
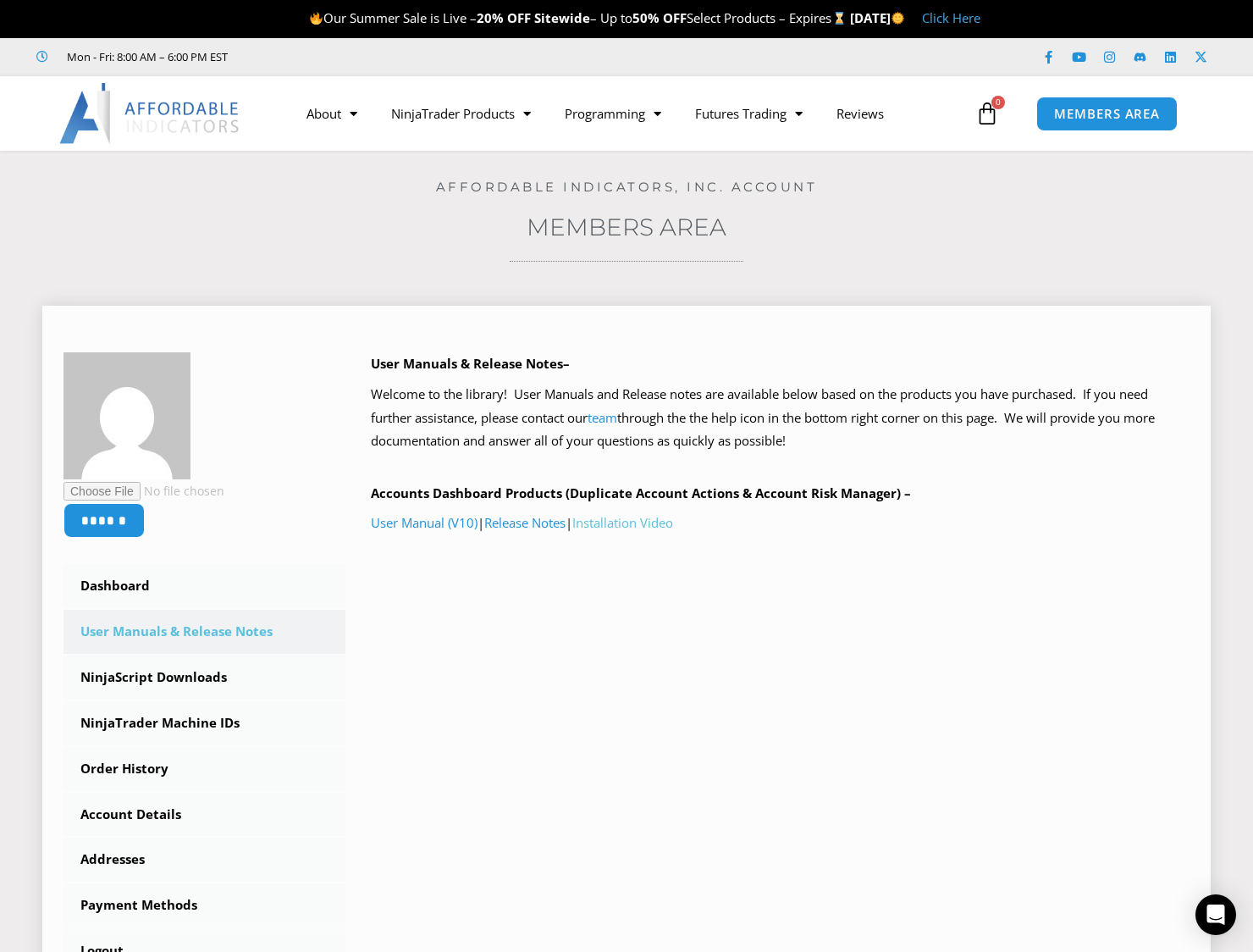
click at [648, 525] on link "Installation Video" at bounding box center [622, 522] width 101 height 17
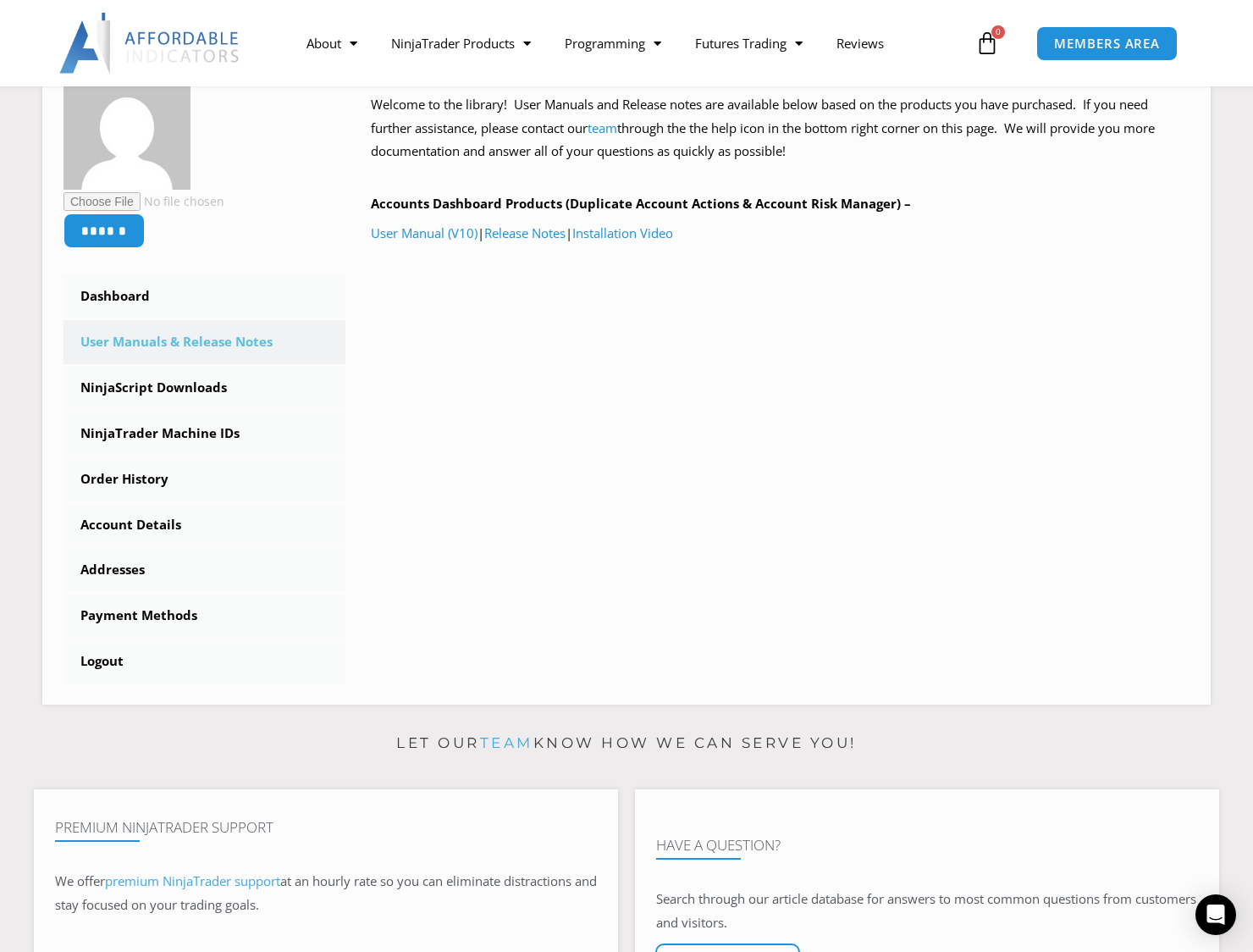
scroll to position [338, 0]
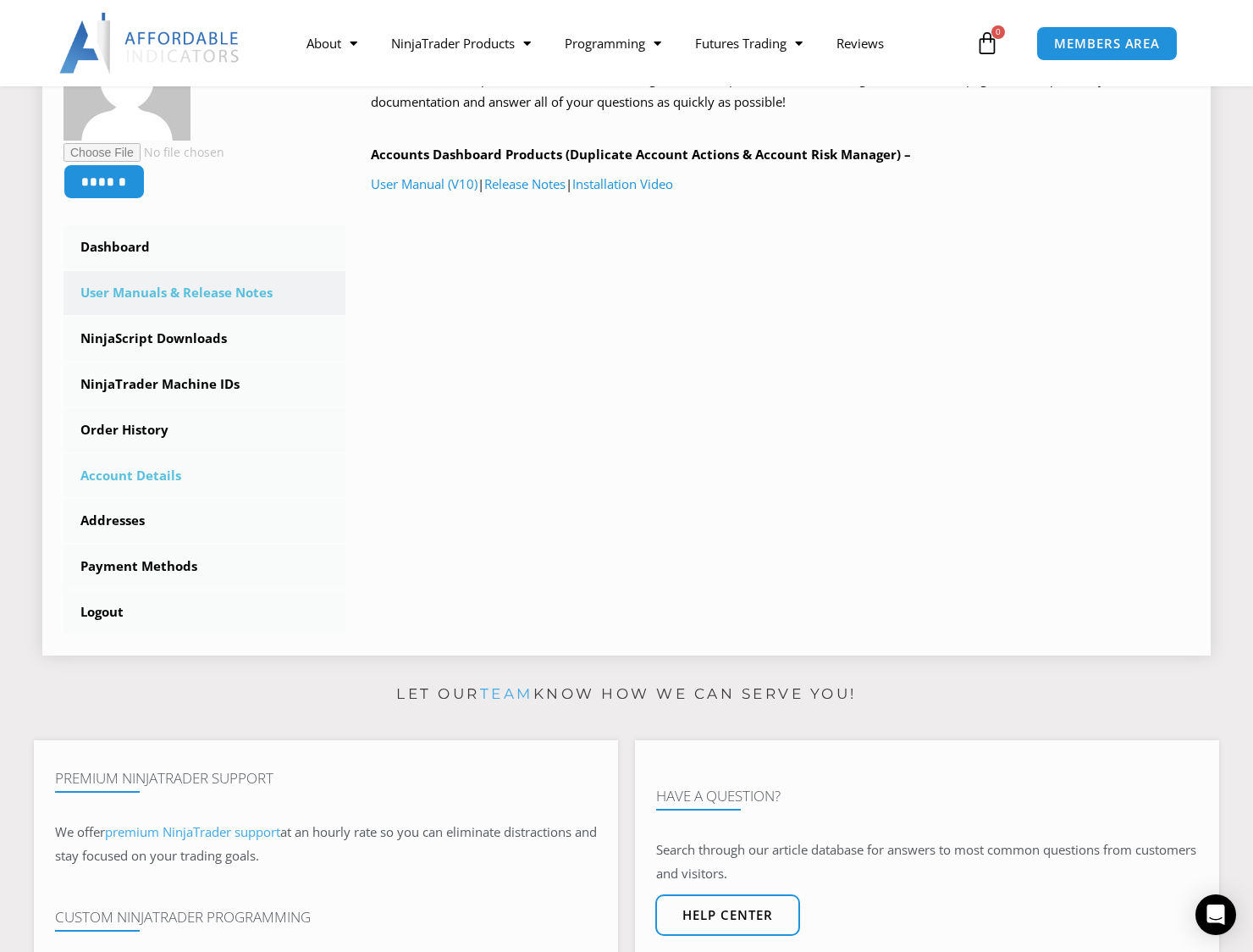
click at [144, 473] on link "Account Details" at bounding box center [204, 476] width 282 height 44
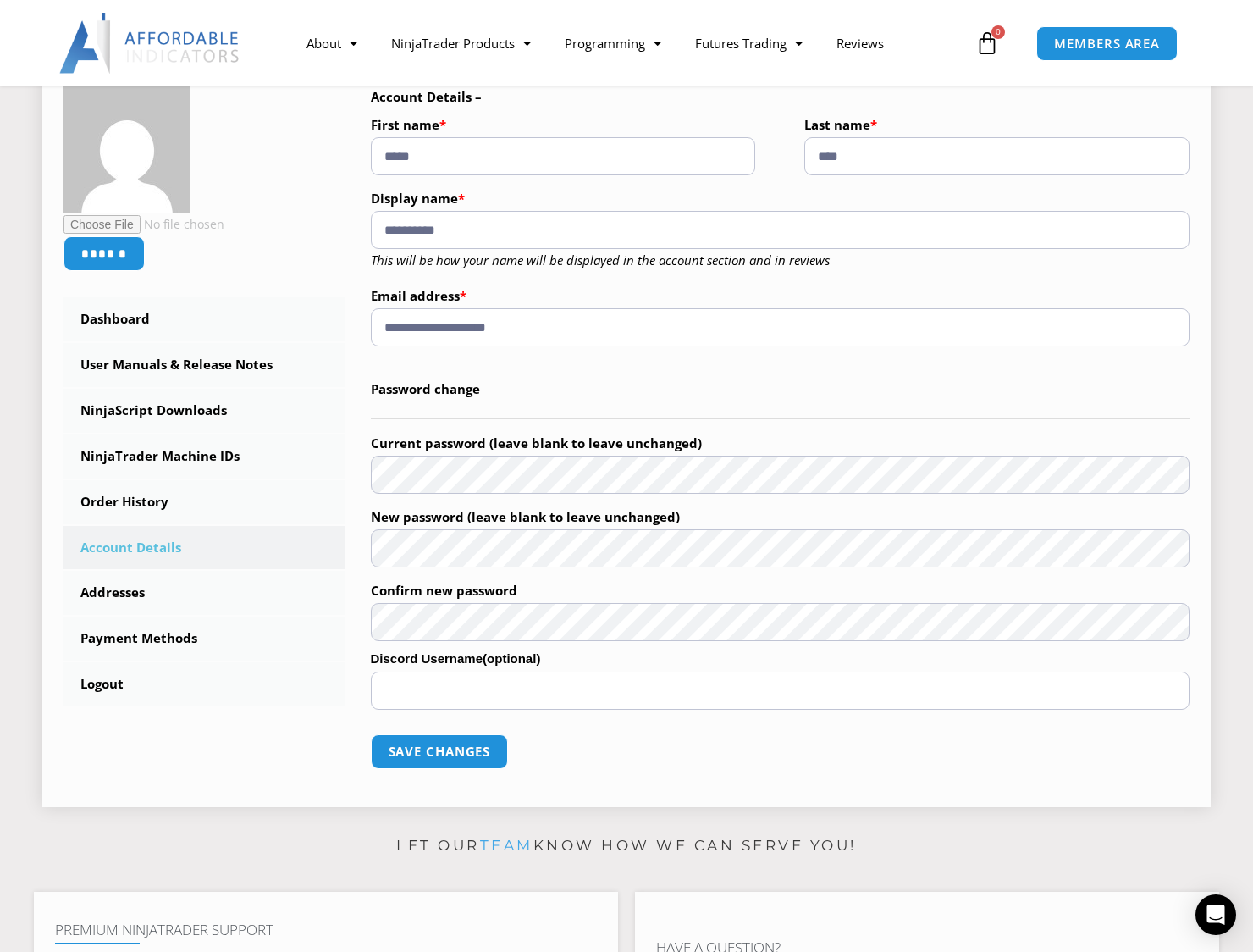
scroll to position [338, 0]
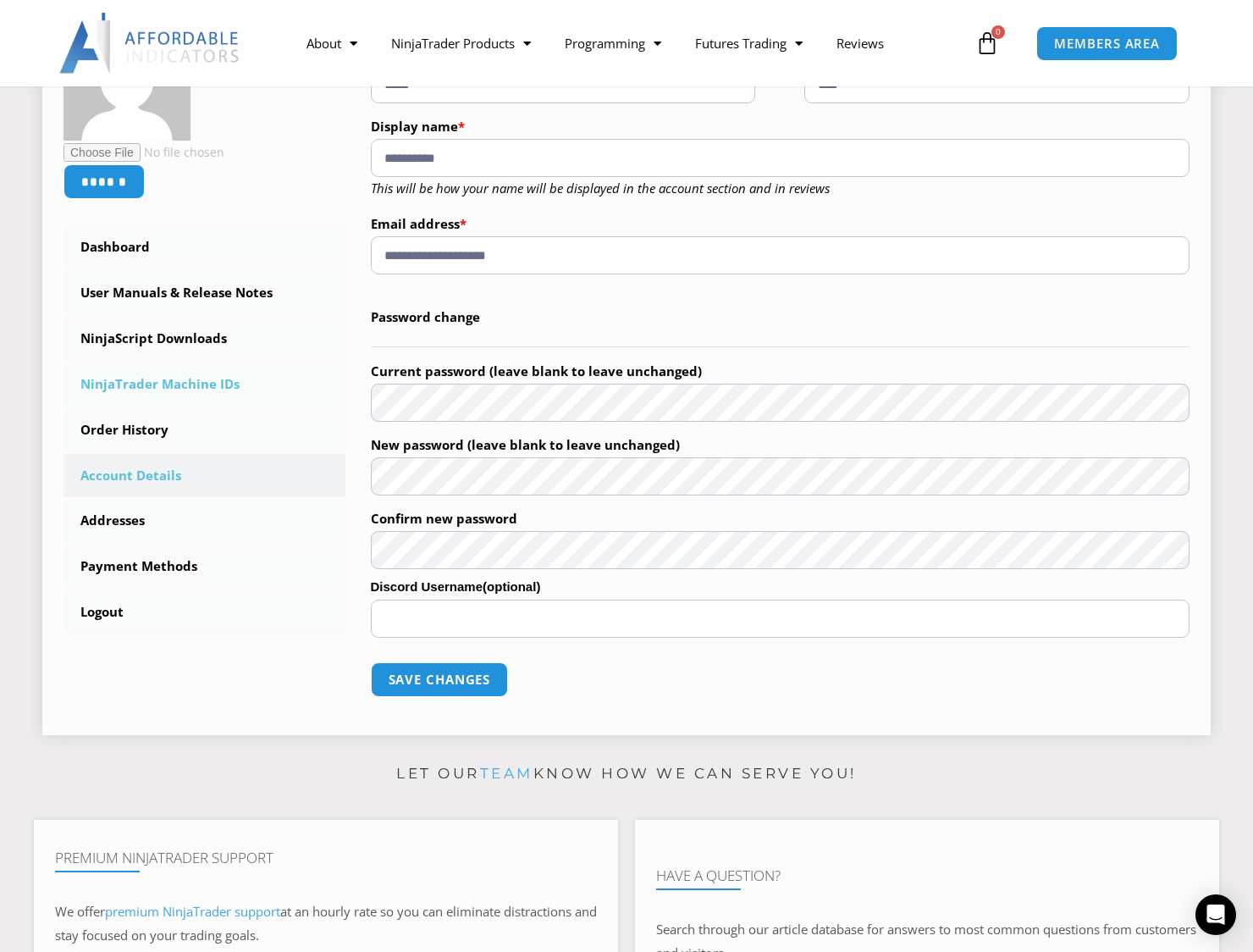
click at [141, 378] on link "NinjaTrader Machine IDs" at bounding box center [204, 384] width 282 height 44
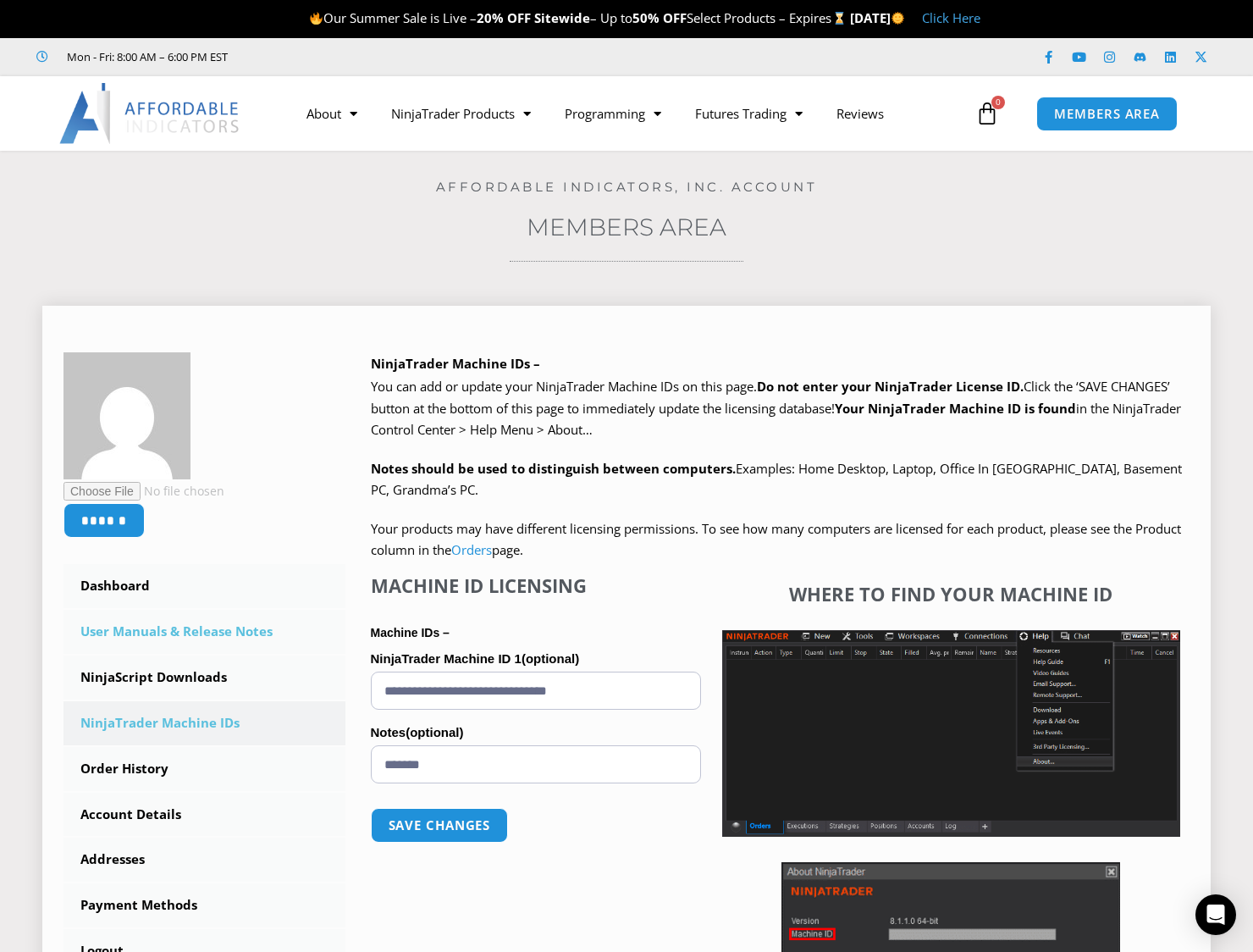
click at [206, 627] on link "User Manuals & Release Notes" at bounding box center [204, 631] width 282 height 44
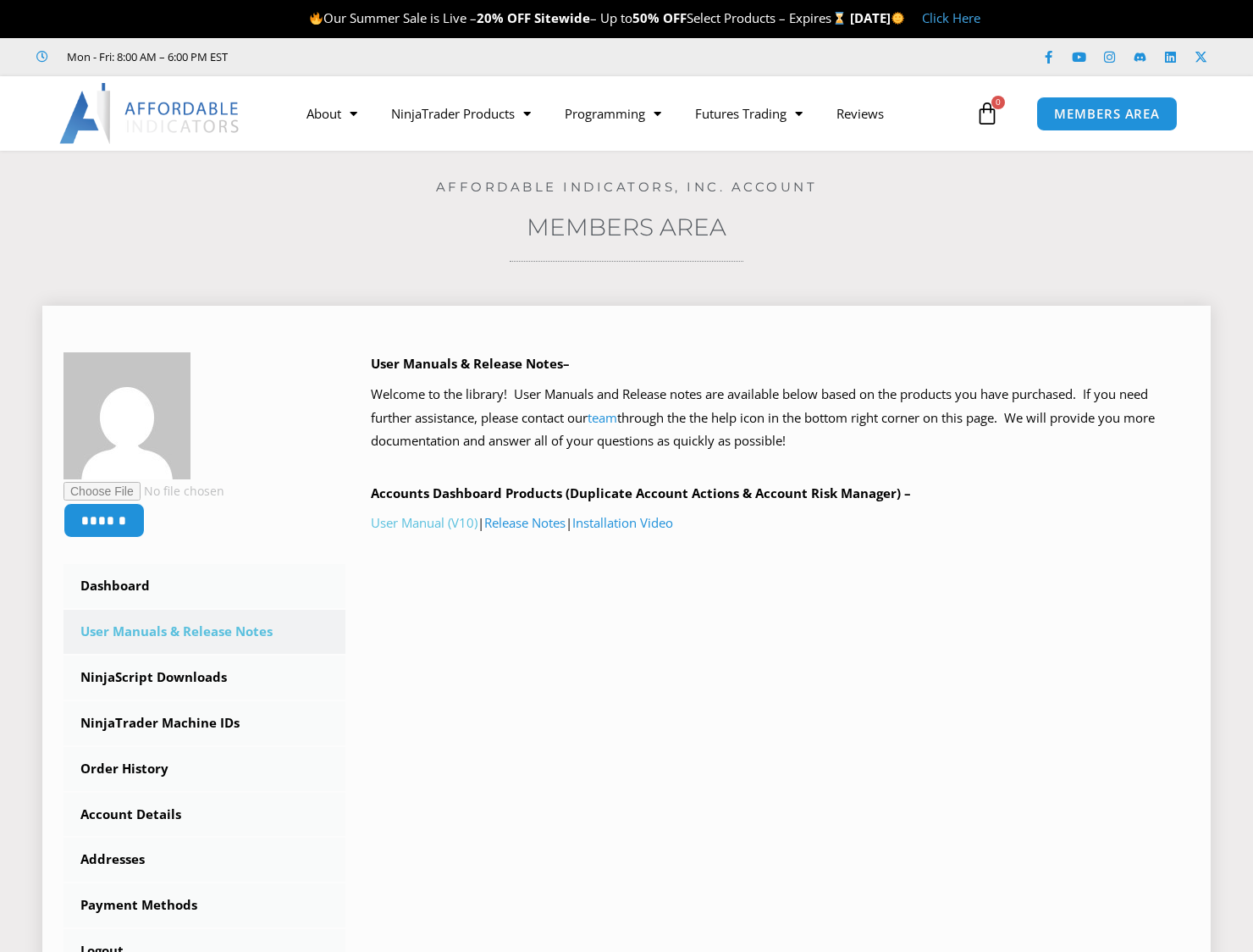
click at [462, 519] on link "User Manual (V10)" at bounding box center [424, 522] width 107 height 17
click at [1133, 112] on span "MEMBERS AREA" at bounding box center [1107, 114] width 116 height 14
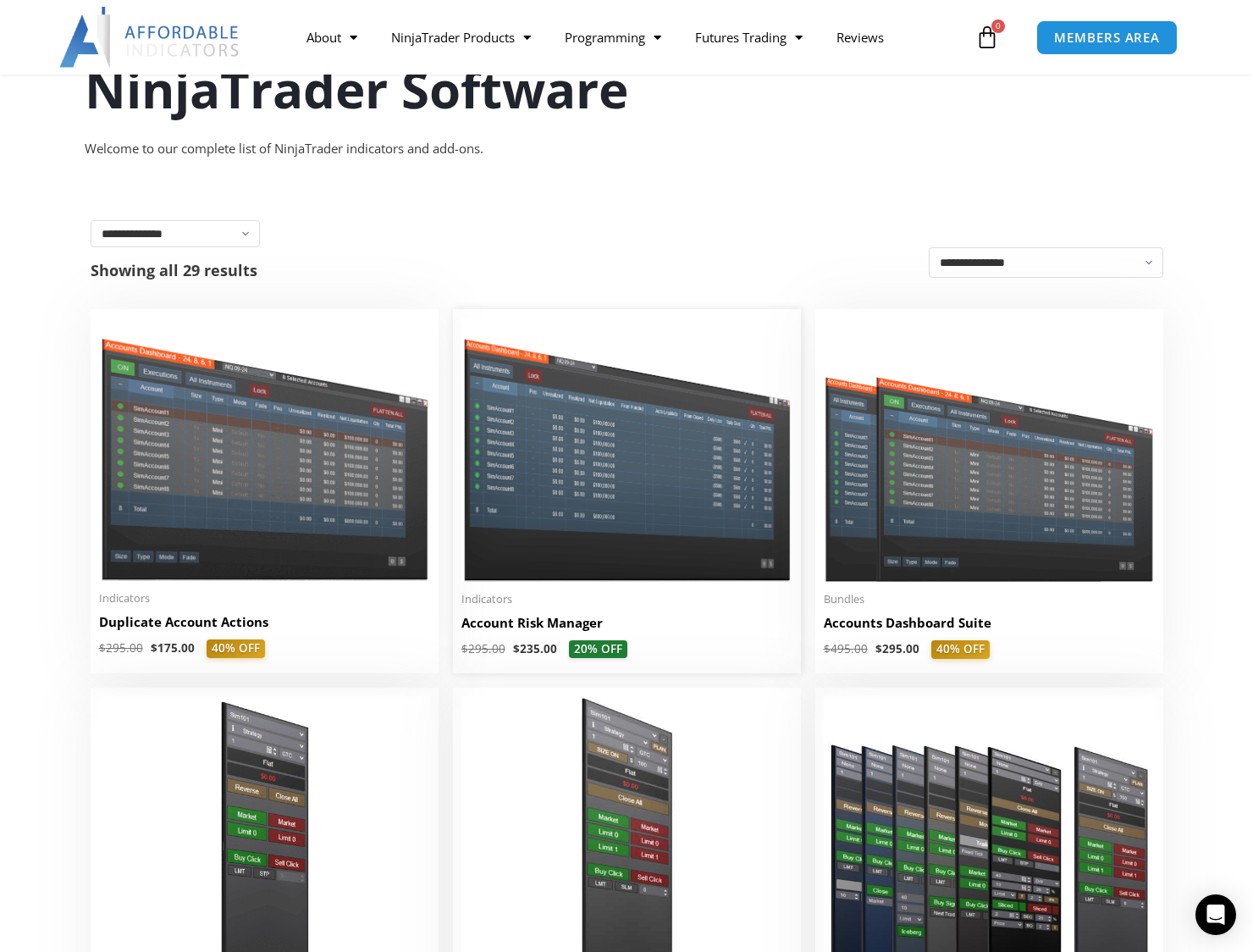
click at [603, 512] on img at bounding box center [627, 450] width 331 height 264
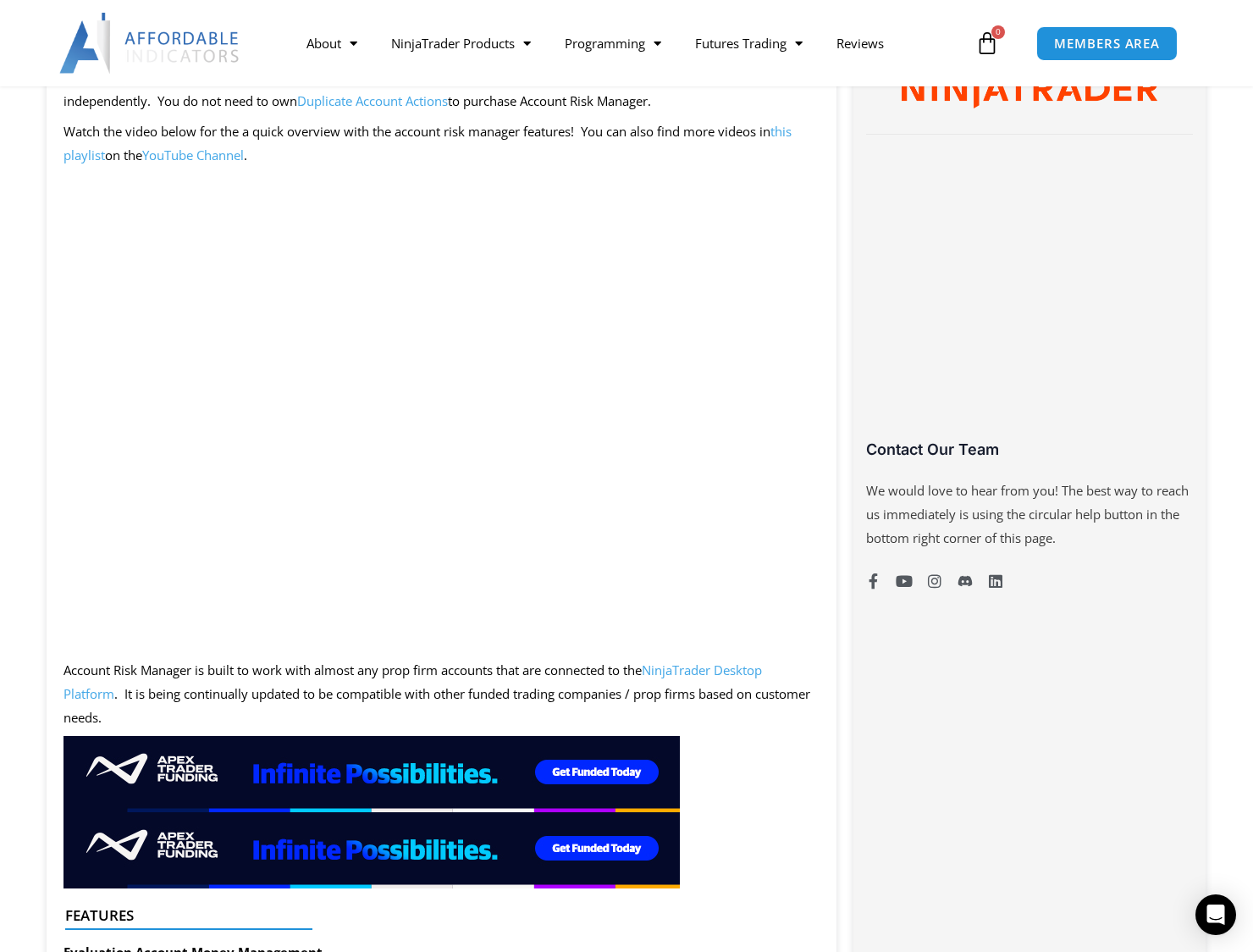
scroll to position [847, 0]
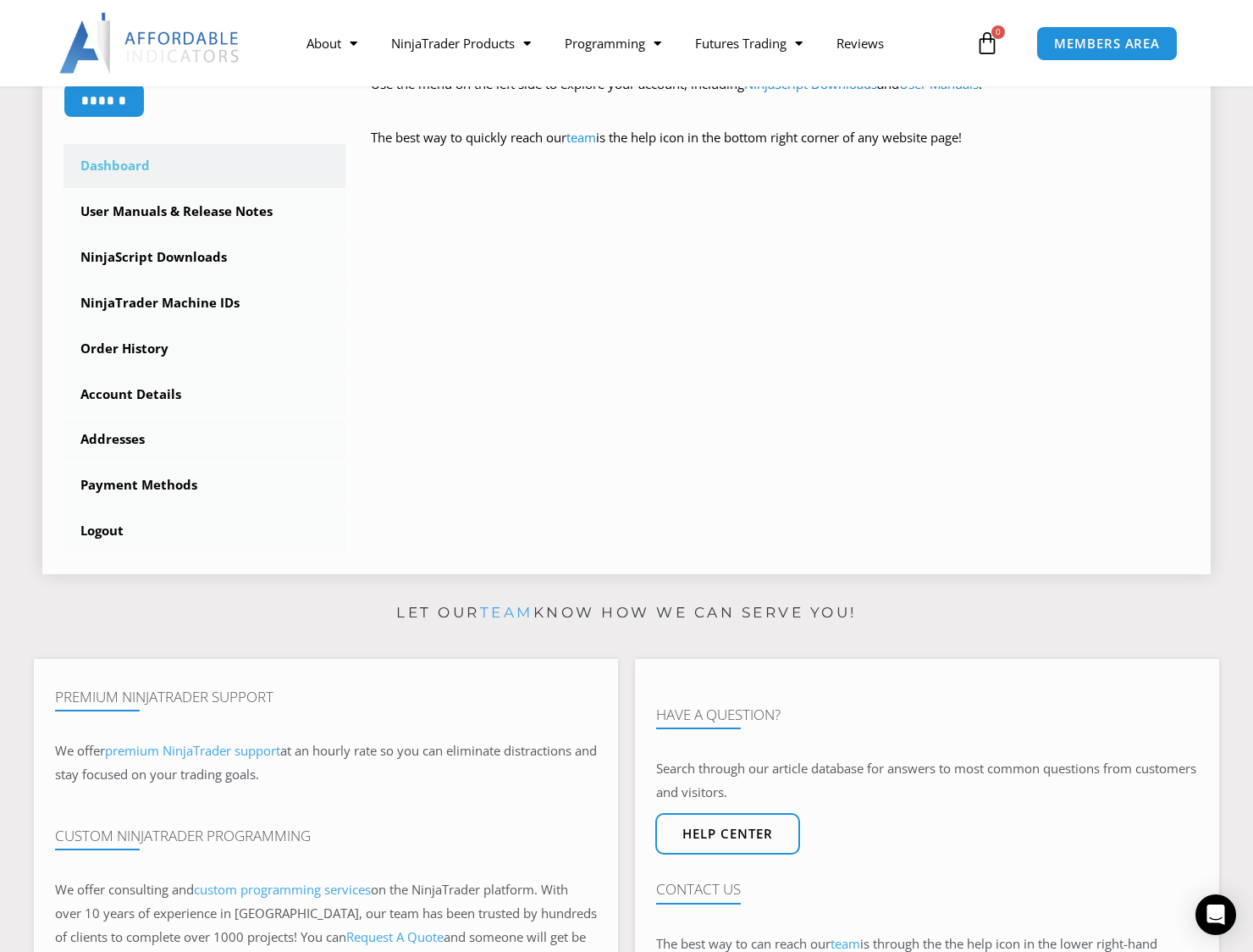
scroll to position [254, 0]
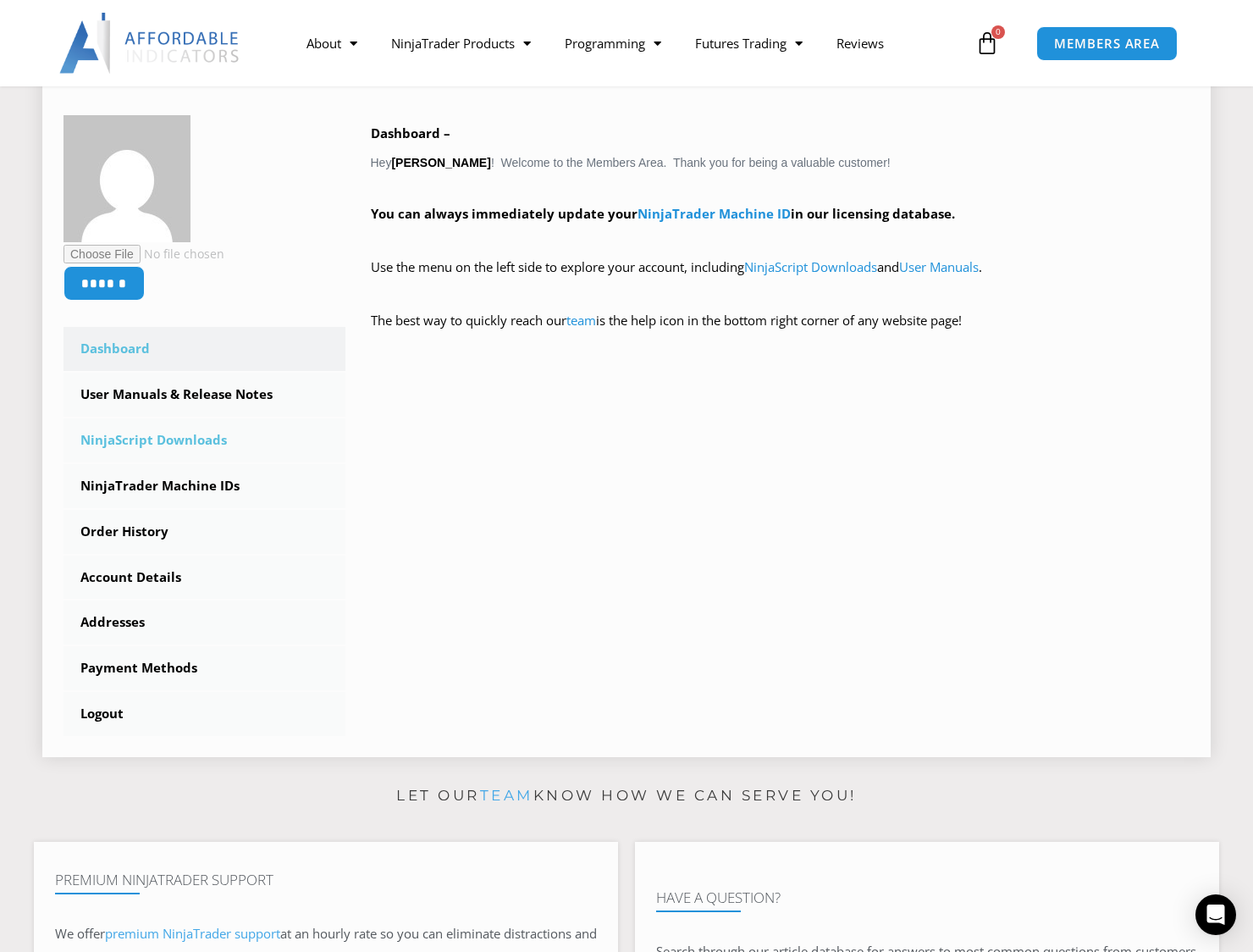
click at [164, 444] on link "NinjaScript Downloads" at bounding box center [204, 440] width 282 height 44
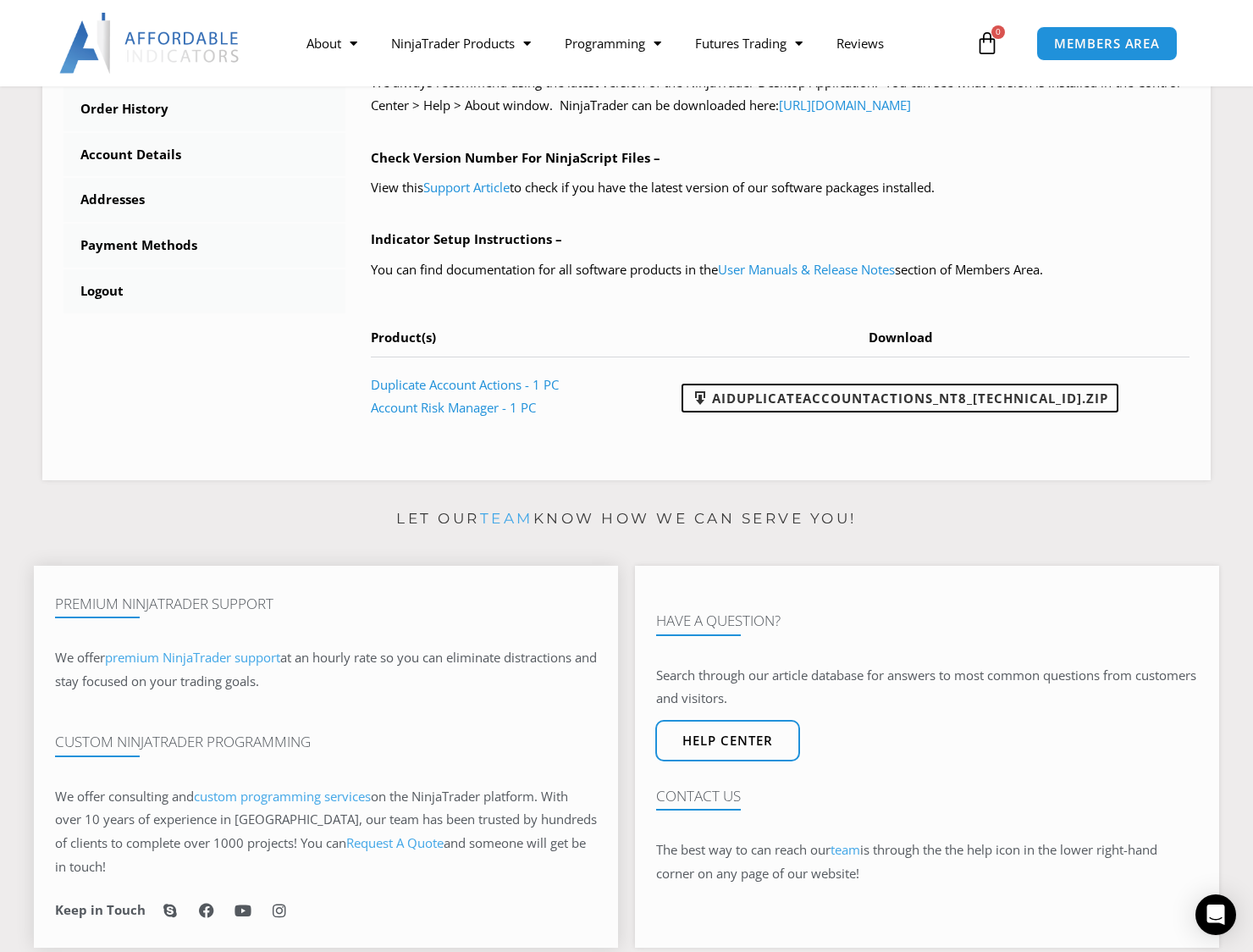
scroll to position [678, 0]
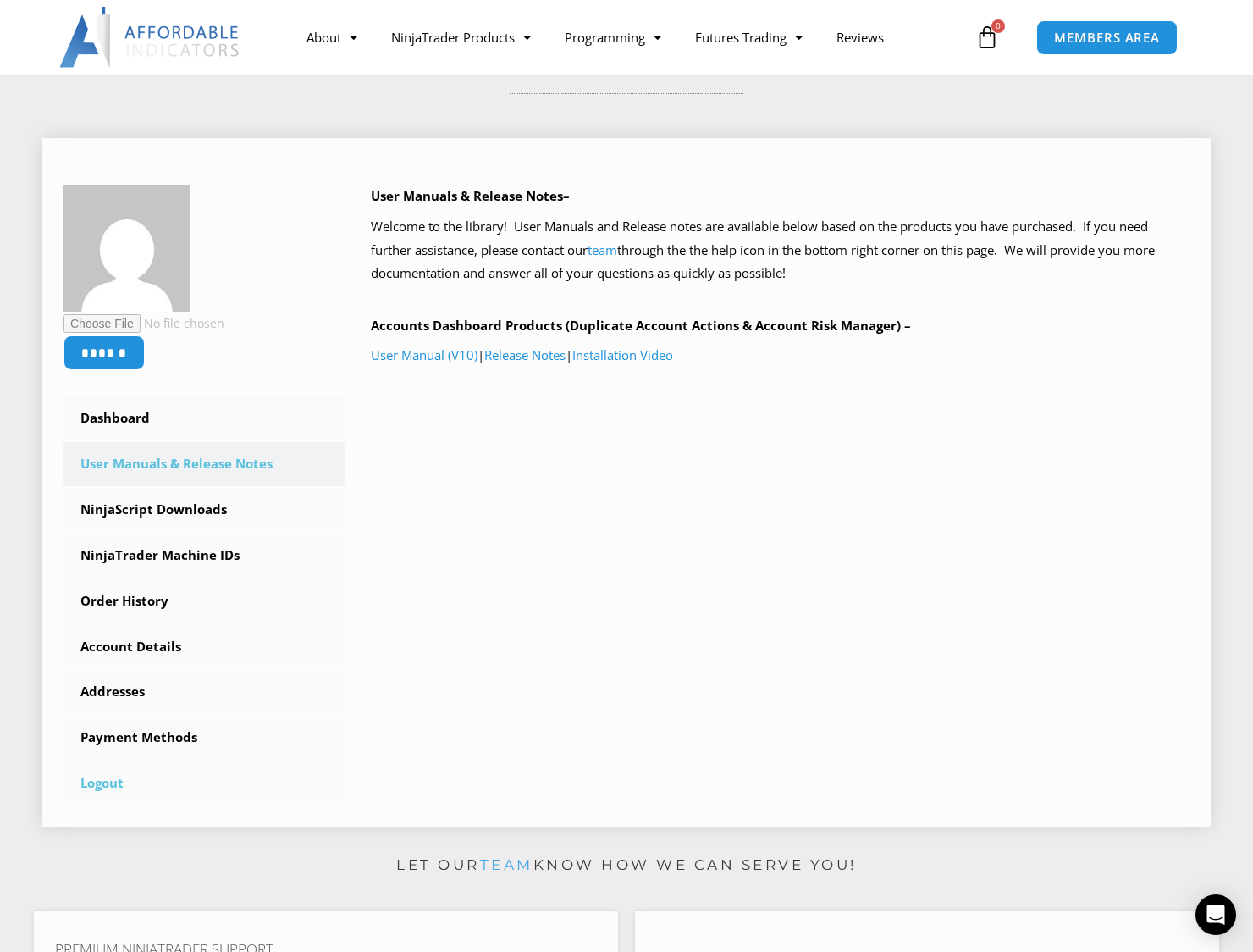
scroll to position [169, 0]
click at [134, 599] on link "Order History" at bounding box center [204, 598] width 282 height 44
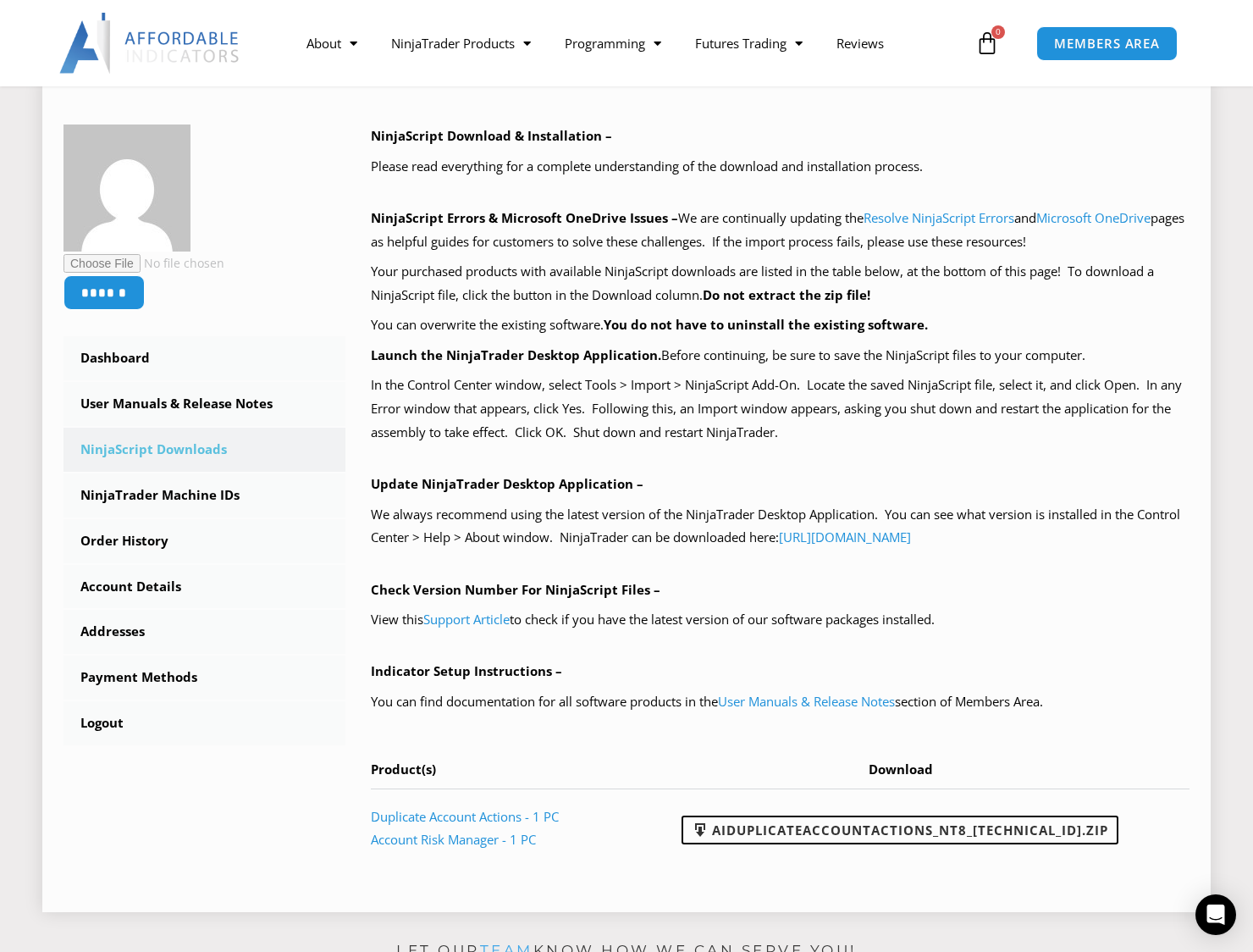
scroll to position [254, 0]
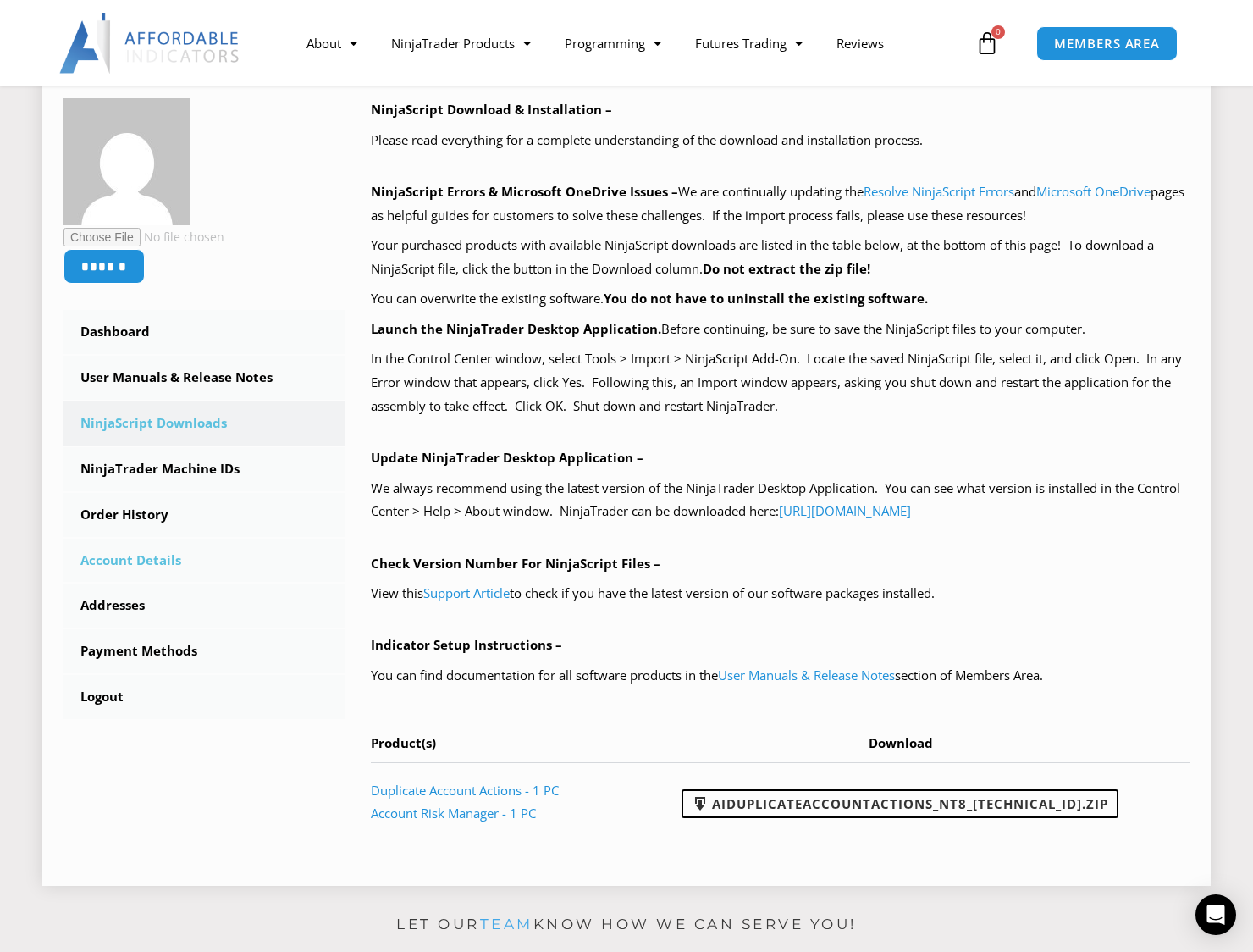
click at [160, 562] on link "Account Details" at bounding box center [204, 560] width 282 height 44
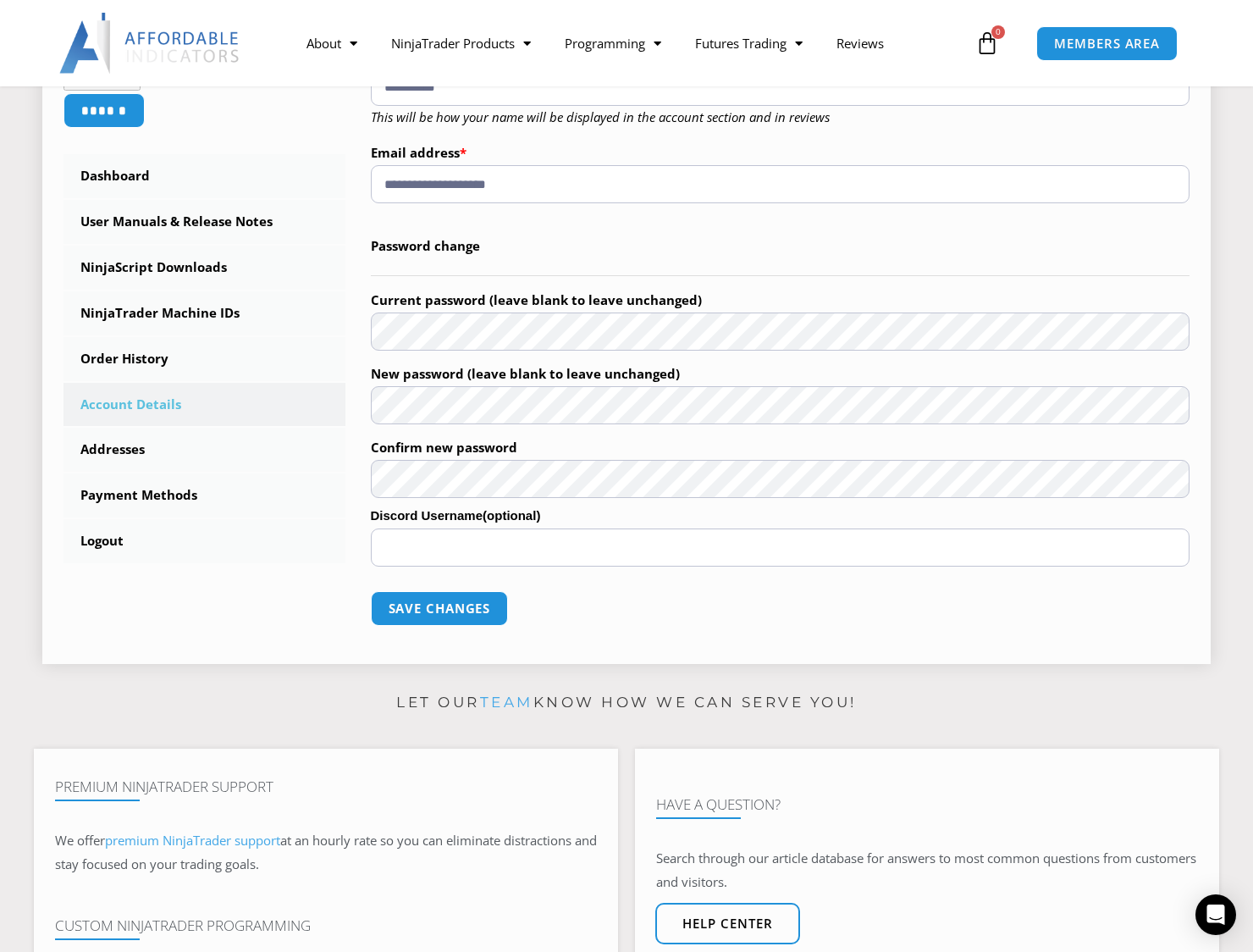
scroll to position [423, 0]
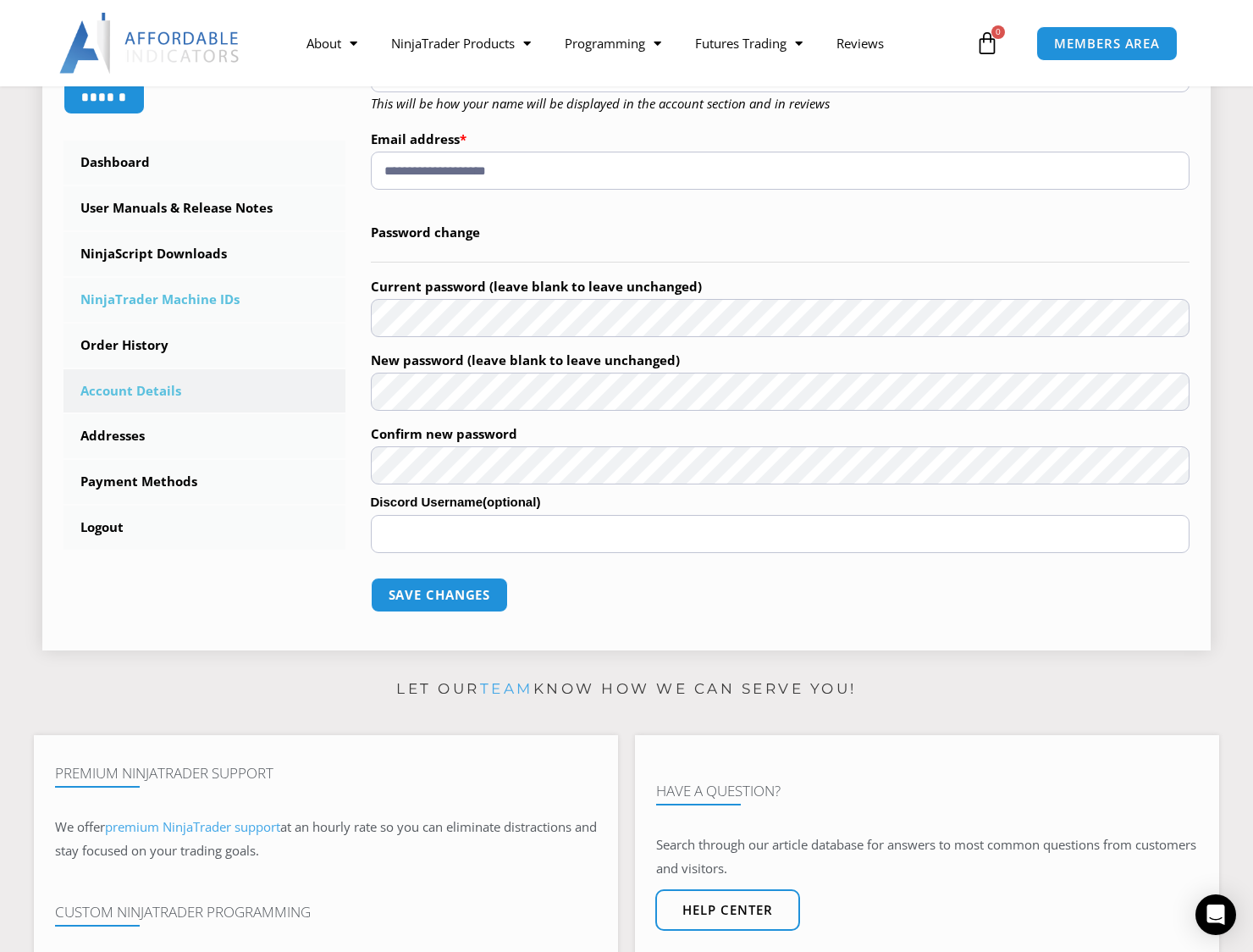
click at [191, 297] on link "NinjaTrader Machine IDs" at bounding box center [204, 299] width 282 height 44
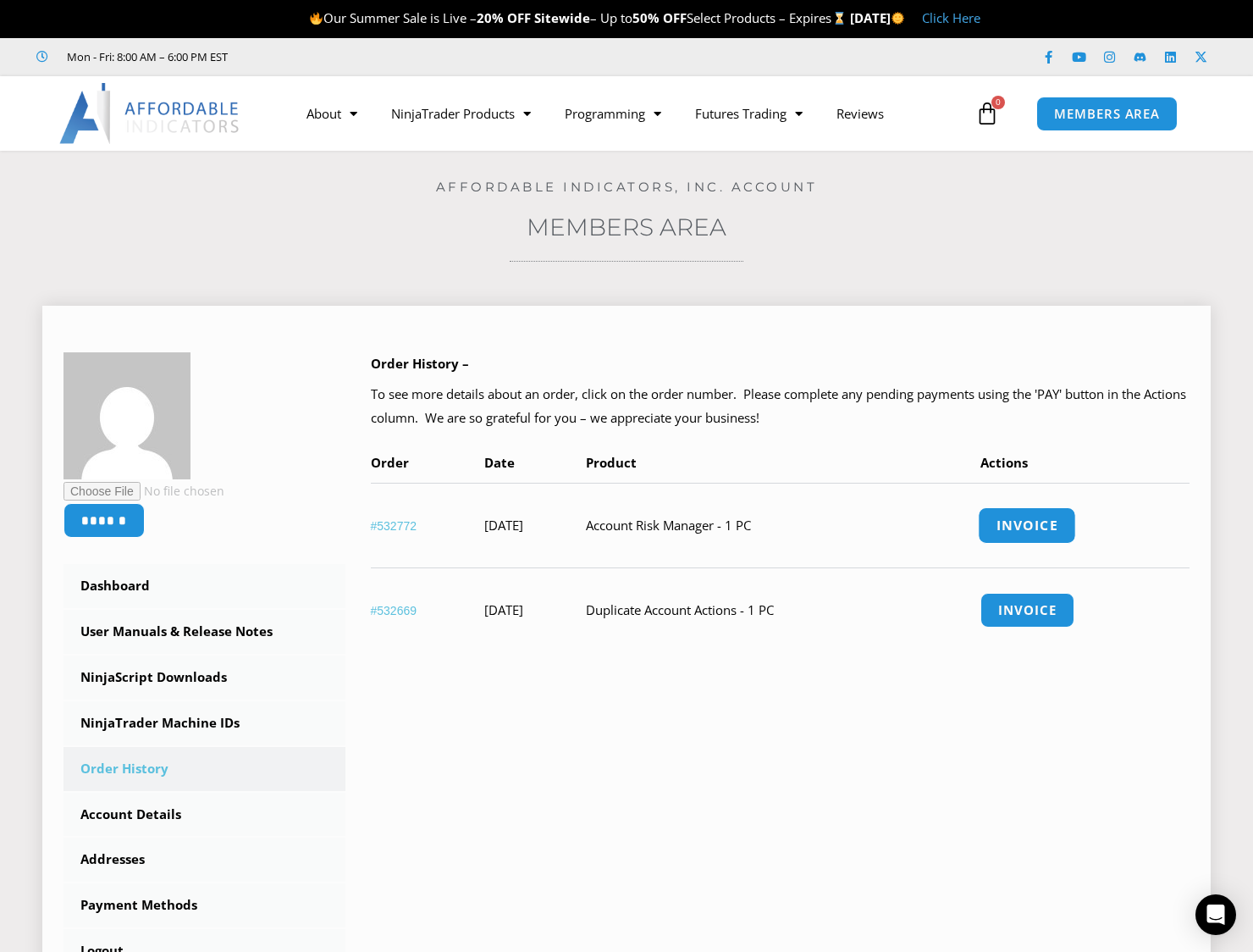
click at [1035, 532] on link "Invoice" at bounding box center [1028, 525] width 98 height 37
click at [199, 680] on link "NinjaScript Downloads" at bounding box center [204, 677] width 282 height 44
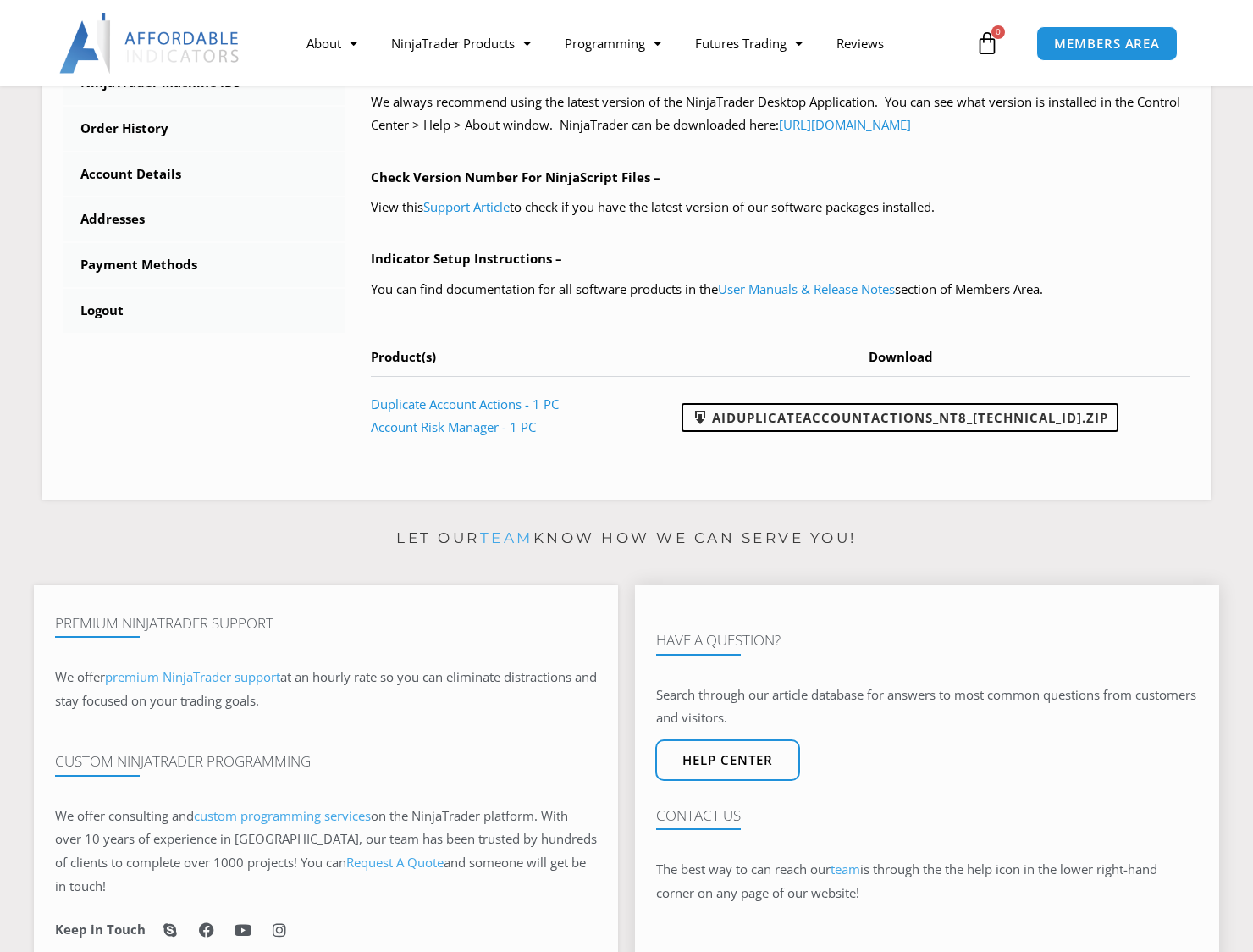
scroll to position [678, 0]
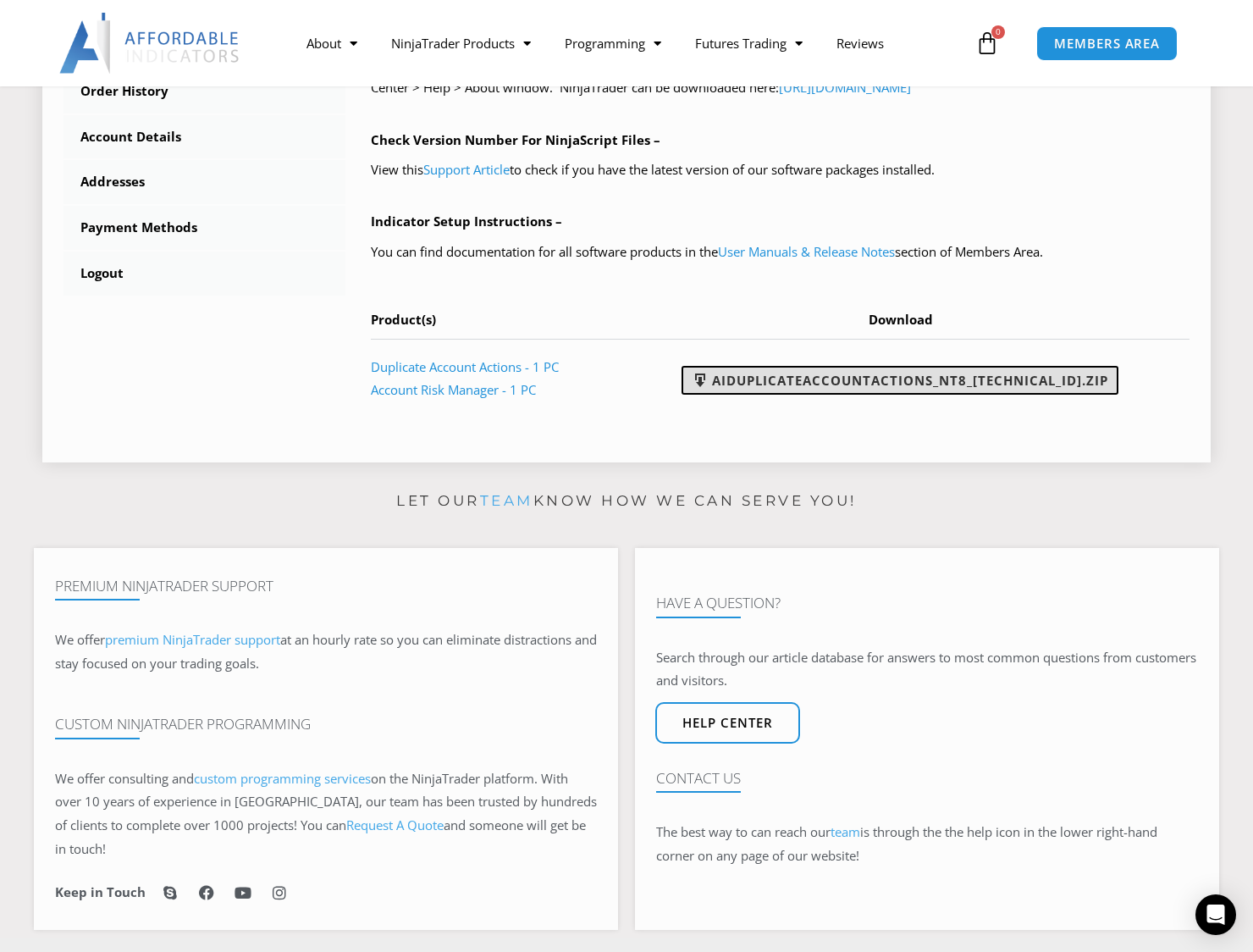
click at [850, 382] on link "AIDuplicateAccountActions_NT8_[TECHNICAL_ID].zip" at bounding box center [899, 380] width 437 height 28
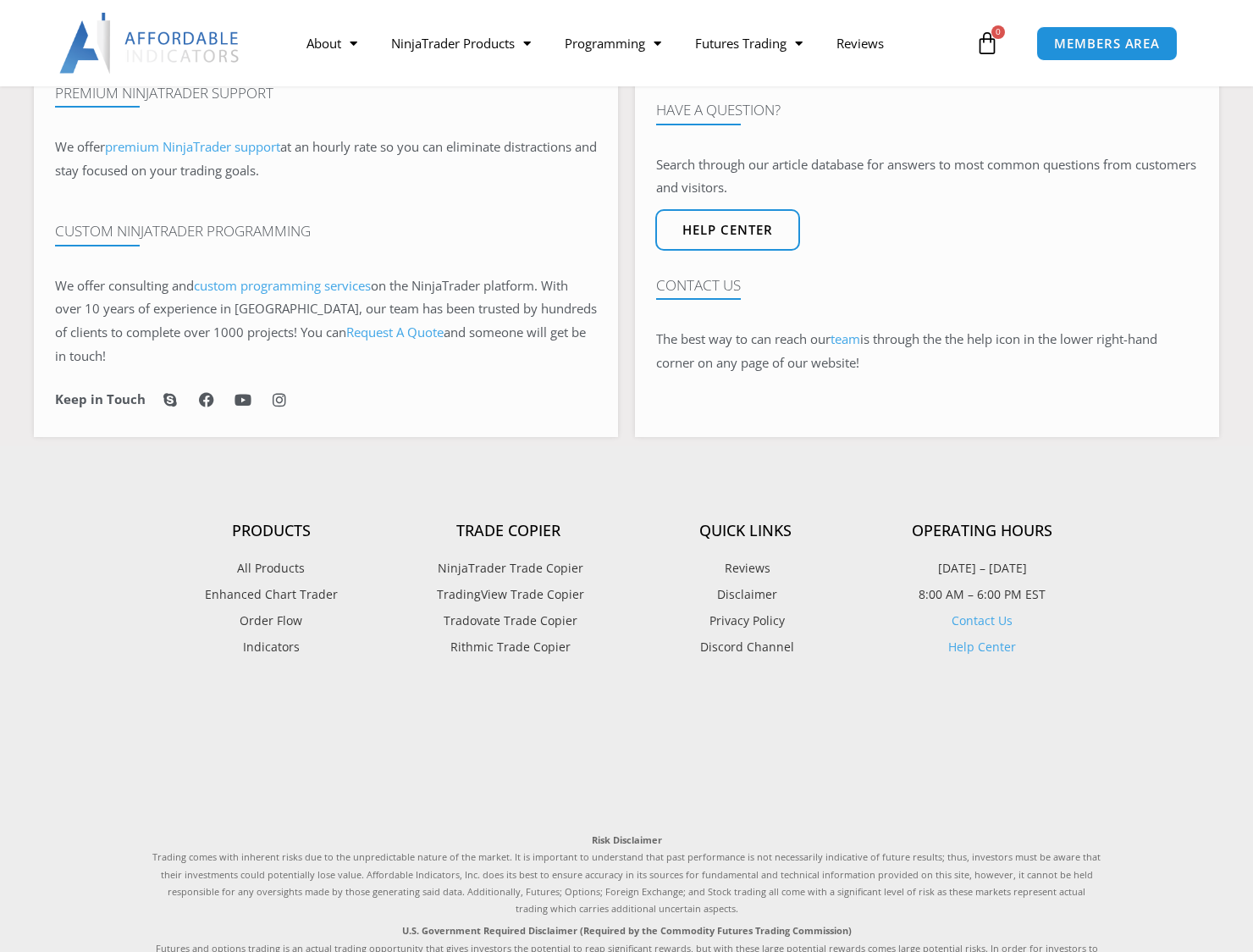
scroll to position [1170, 0]
click at [979, 620] on link "Contact Us" at bounding box center [982, 620] width 61 height 16
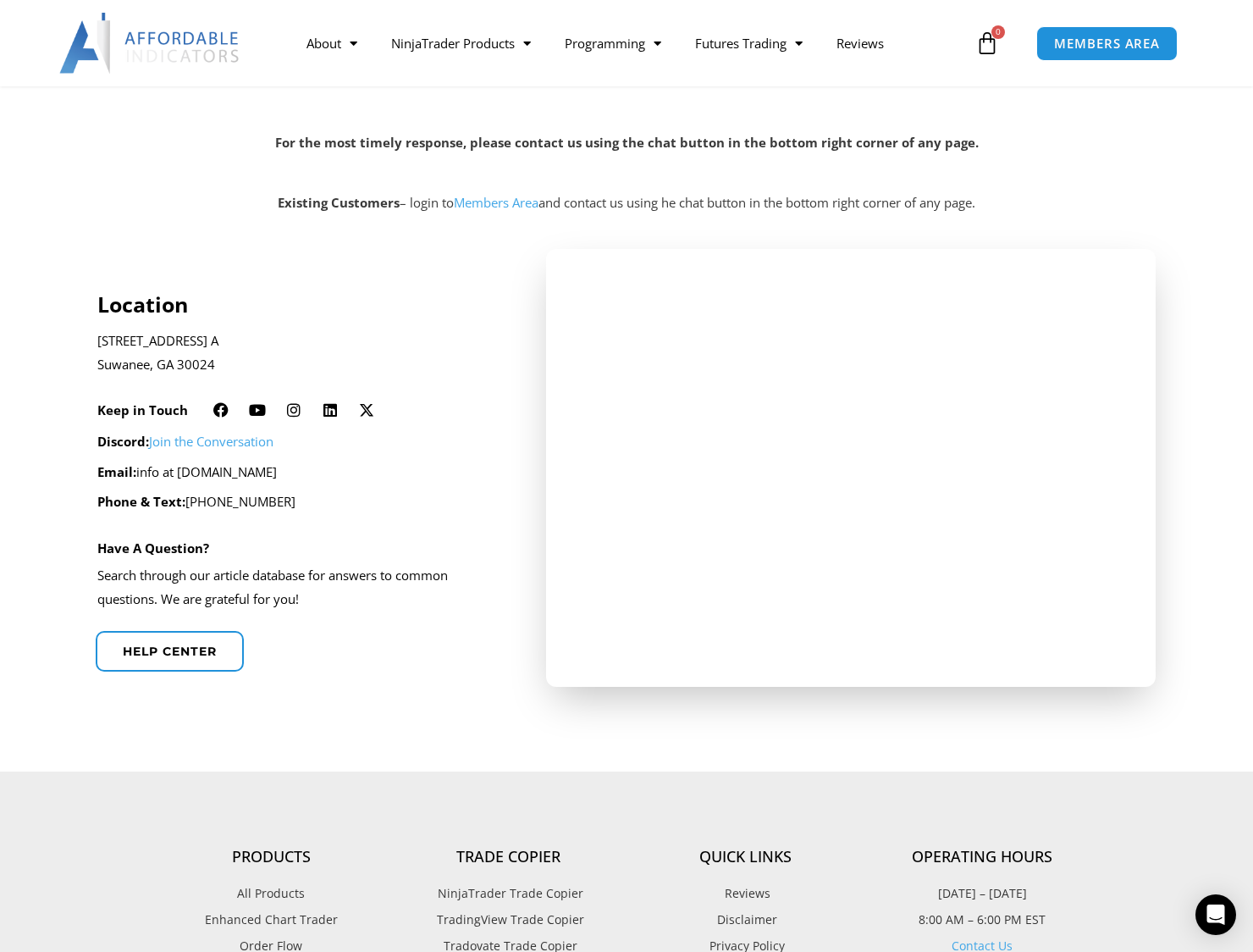
scroll to position [169, 0]
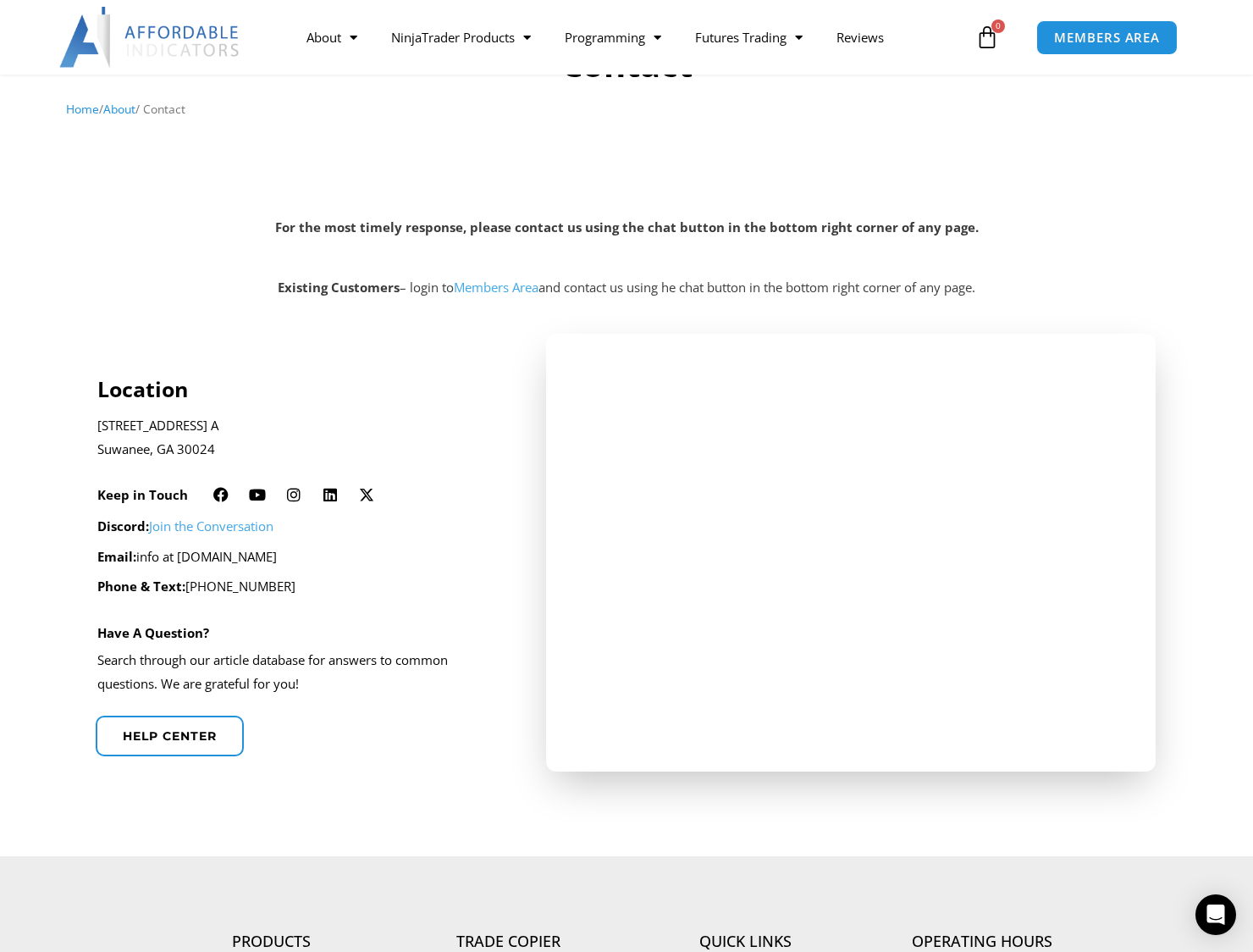
click at [489, 284] on link "Members Area" at bounding box center [496, 287] width 85 height 17
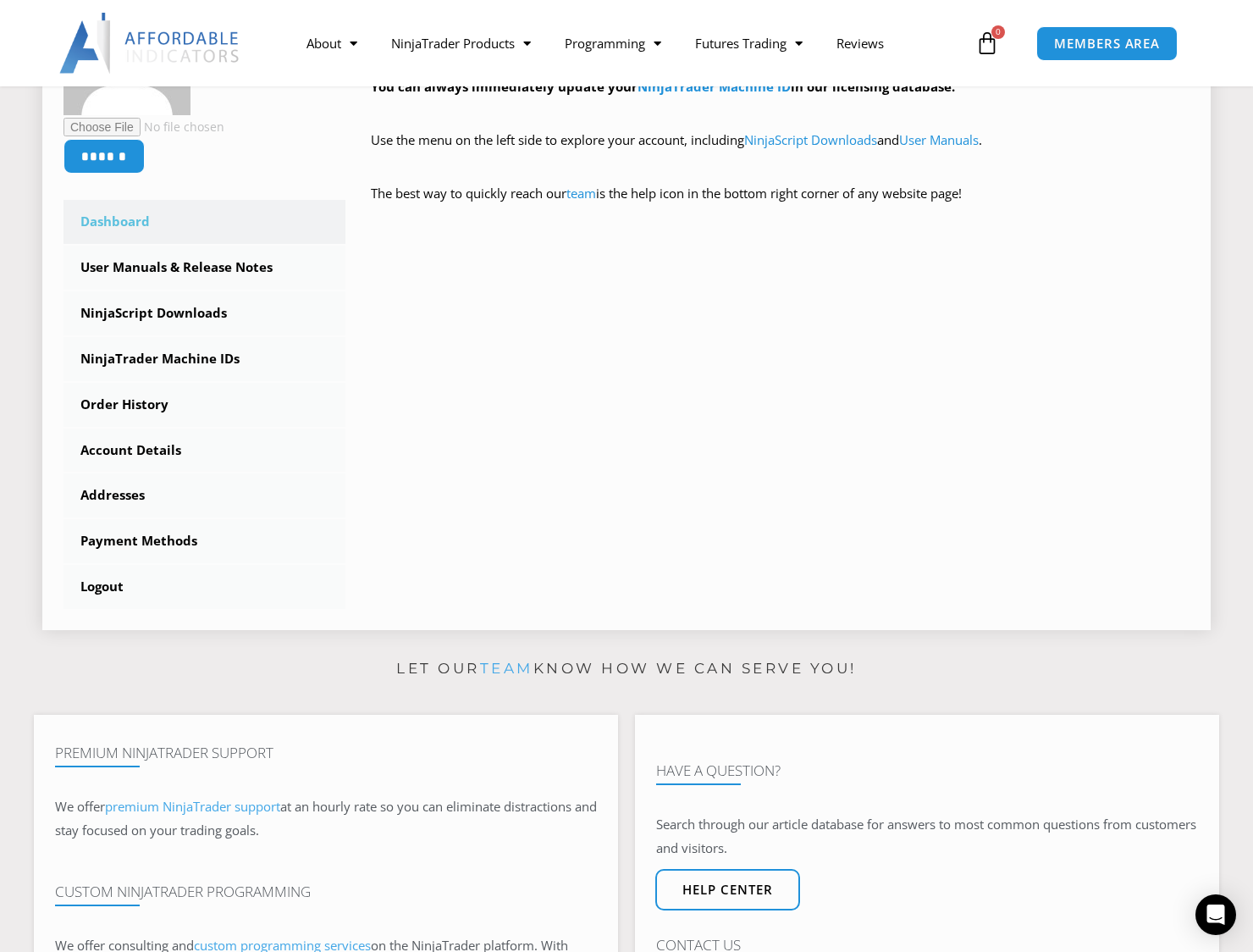
scroll to position [423, 0]
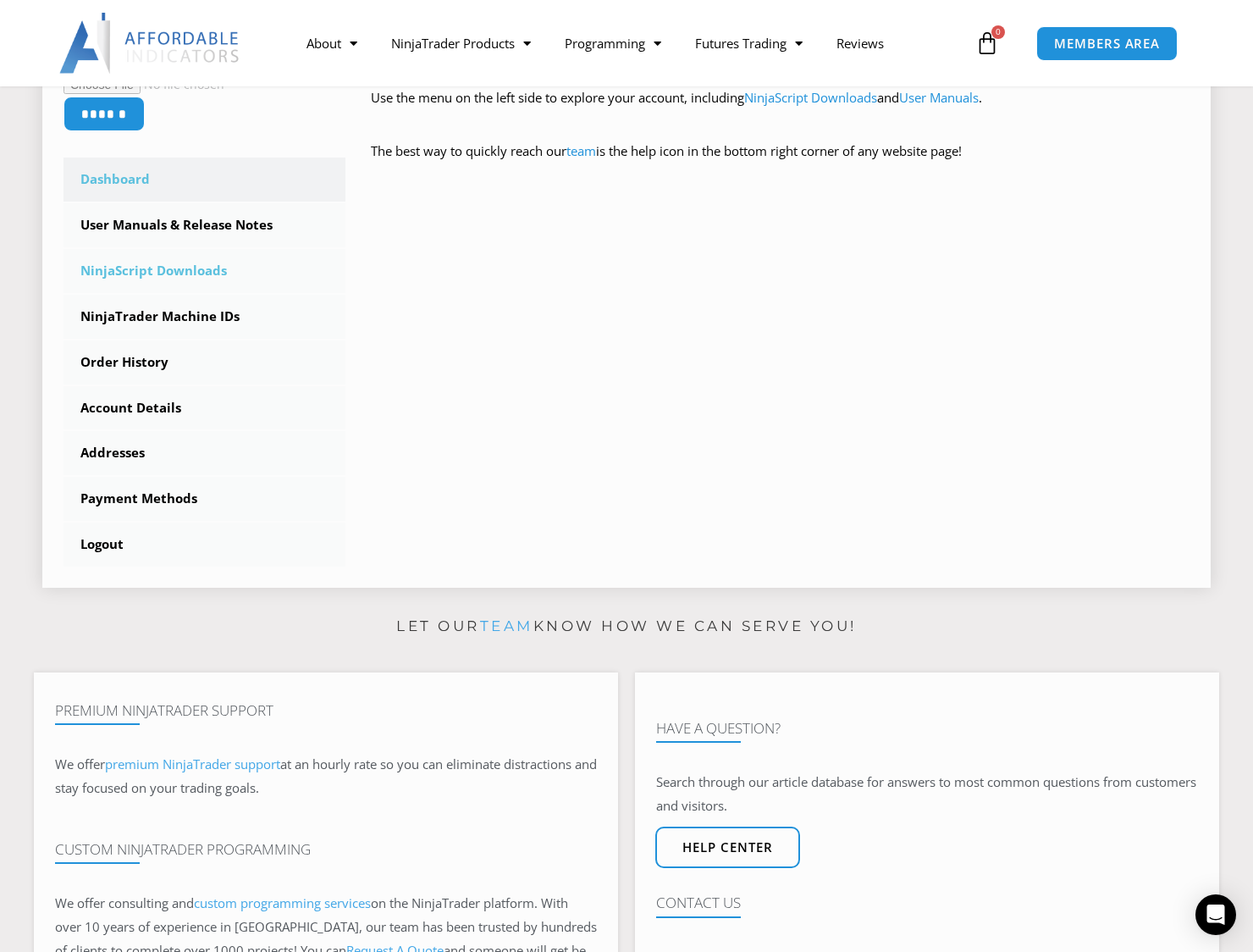
click at [175, 271] on link "NinjaScript Downloads" at bounding box center [204, 271] width 282 height 44
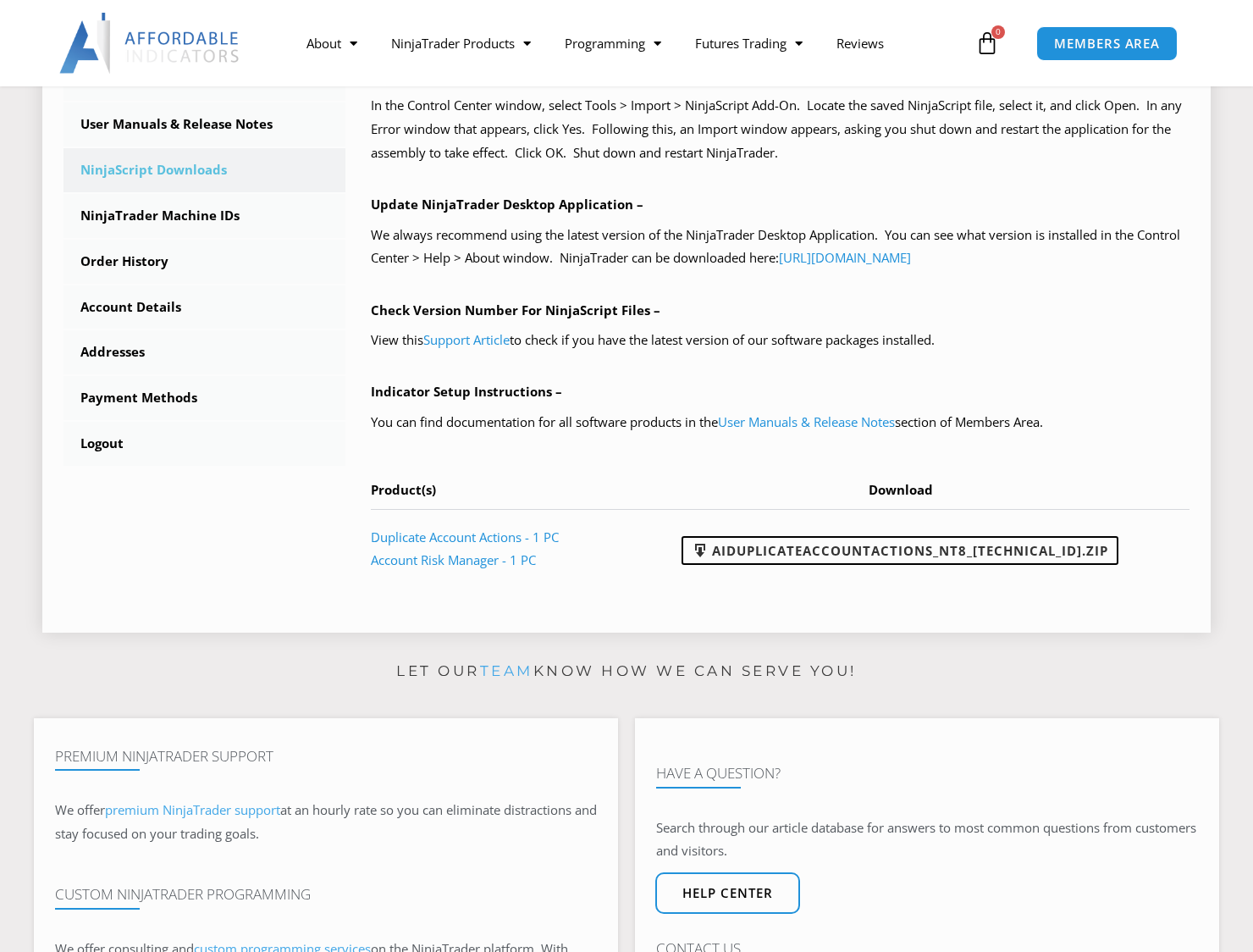
scroll to position [509, 0]
click at [1218, 917] on icon "Open Intercom Messenger" at bounding box center [1216, 915] width 20 height 22
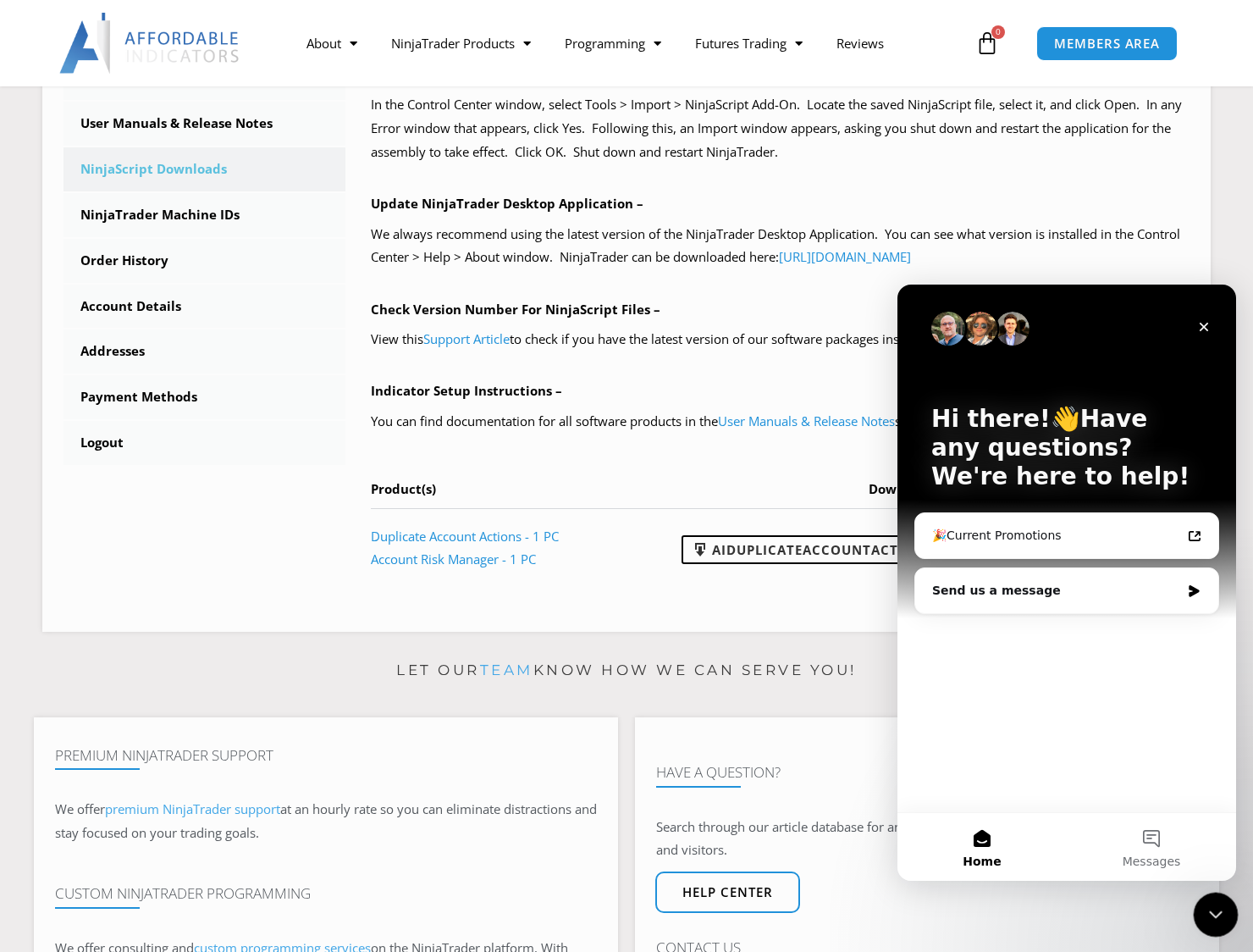
scroll to position [0, 0]
click at [1077, 577] on div "Send us a message" at bounding box center [1067, 590] width 303 height 45
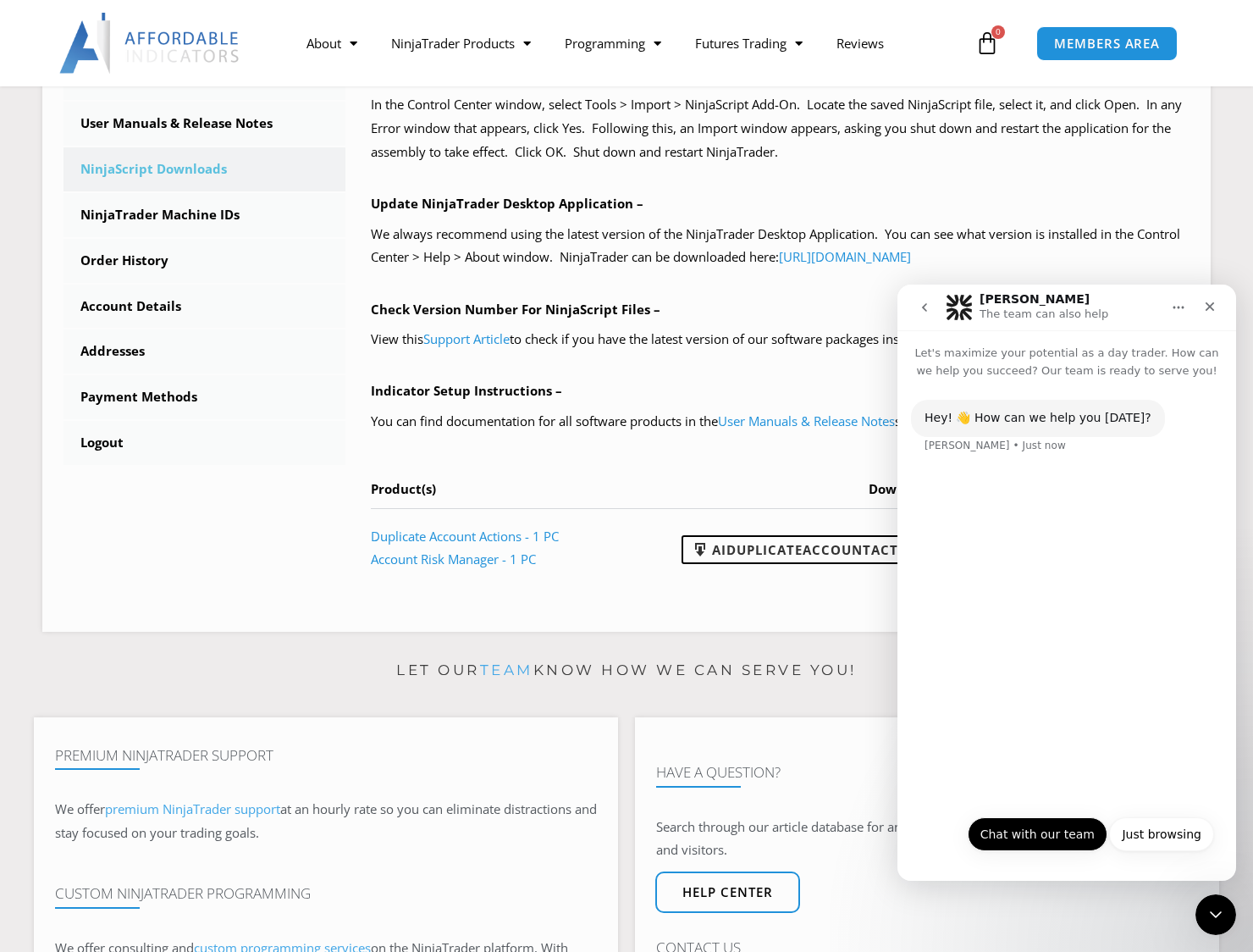
click at [1044, 834] on button "Chat with our team" at bounding box center [1037, 834] width 140 height 34
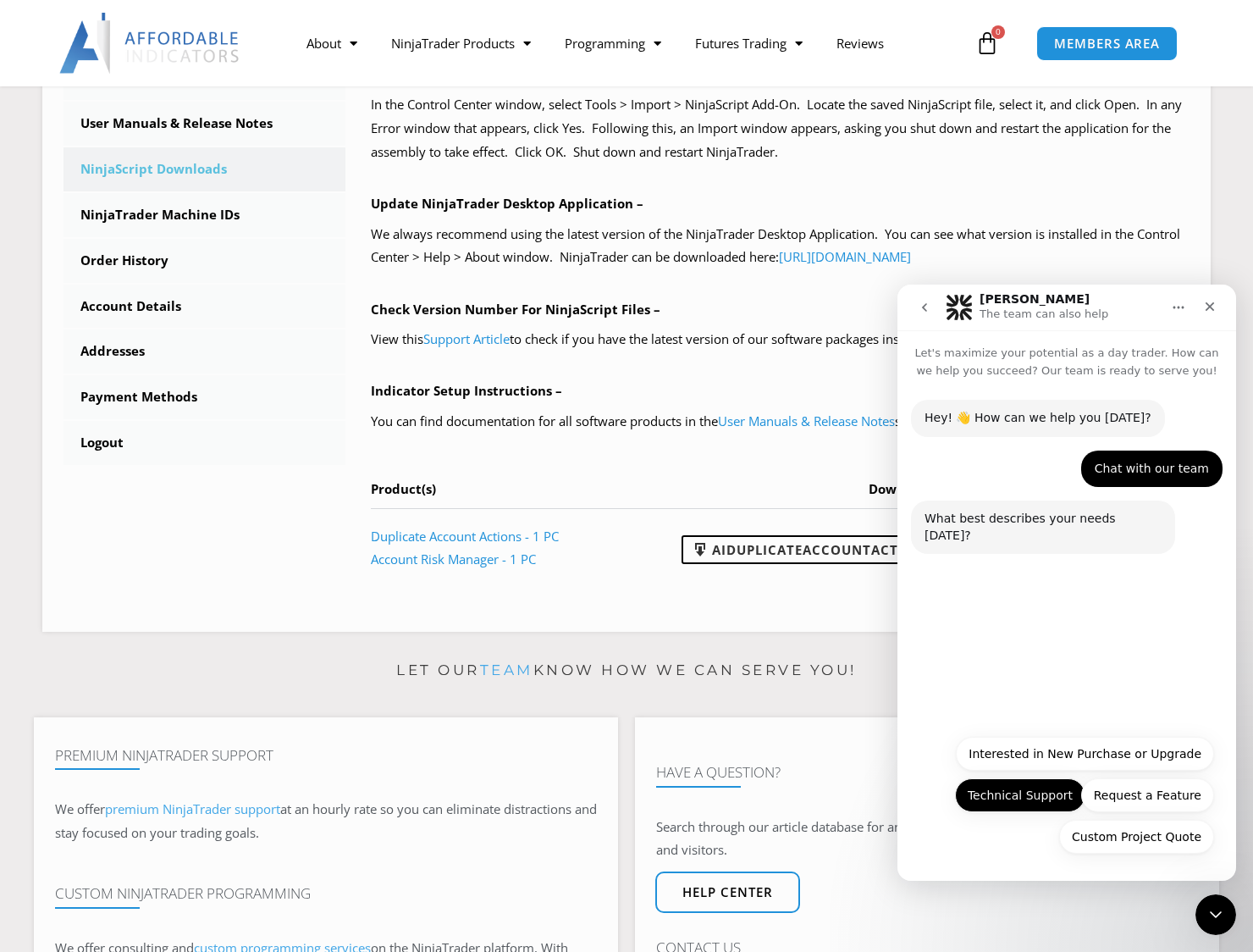
click at [1033, 803] on button "Technical Support" at bounding box center [1021, 795] width 130 height 34
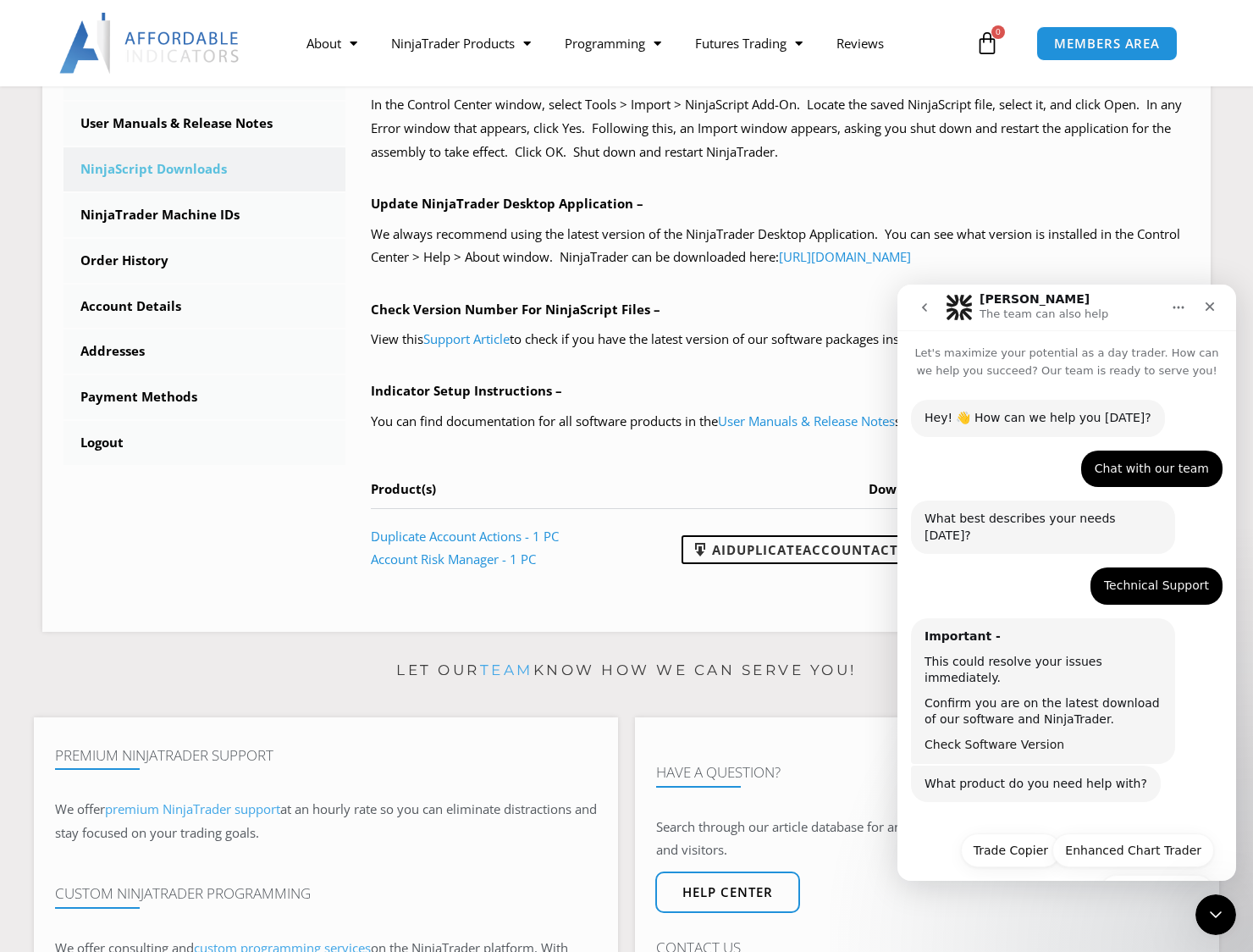
scroll to position [22, 0]
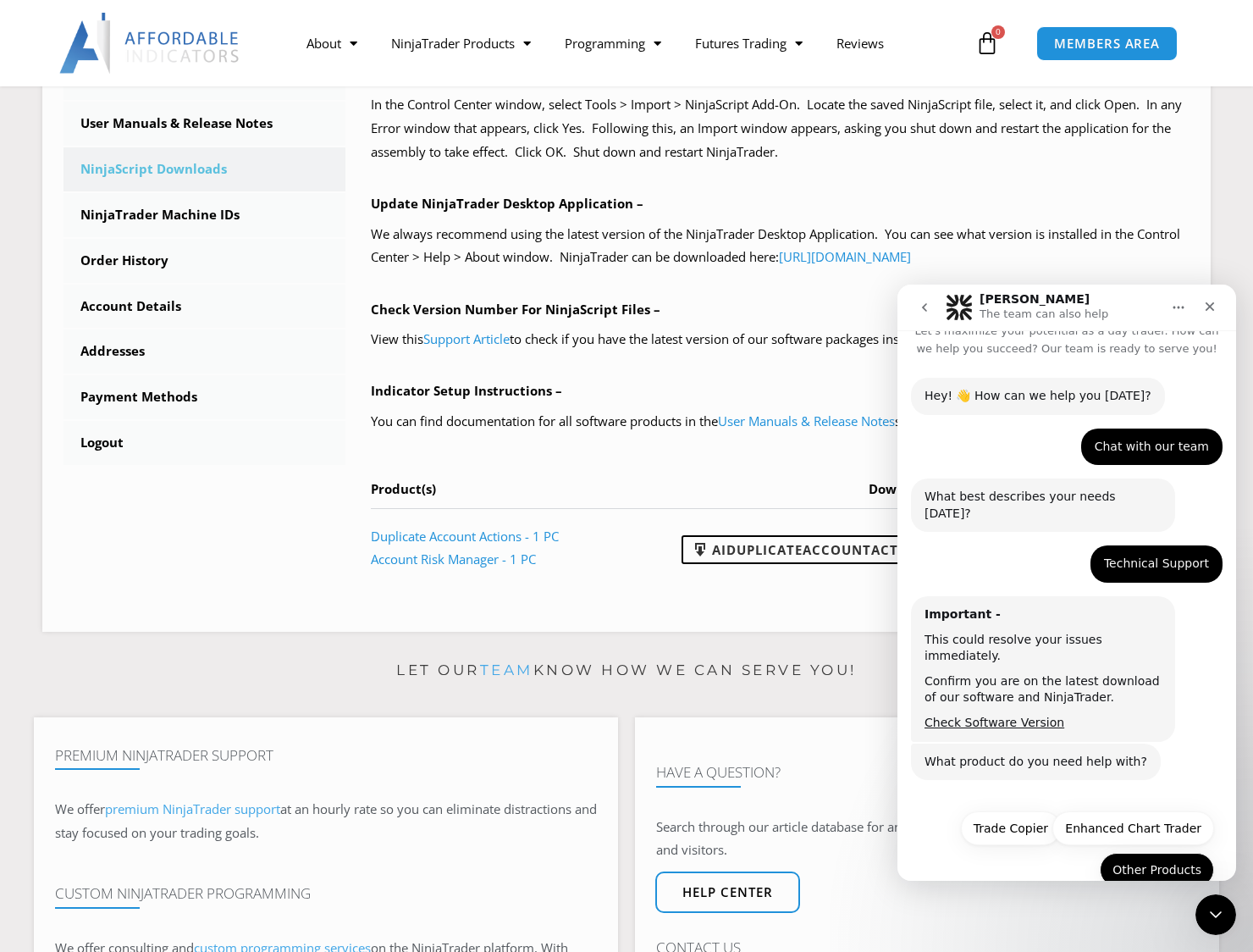
click at [1143, 852] on button "Other Products" at bounding box center [1157, 869] width 114 height 34
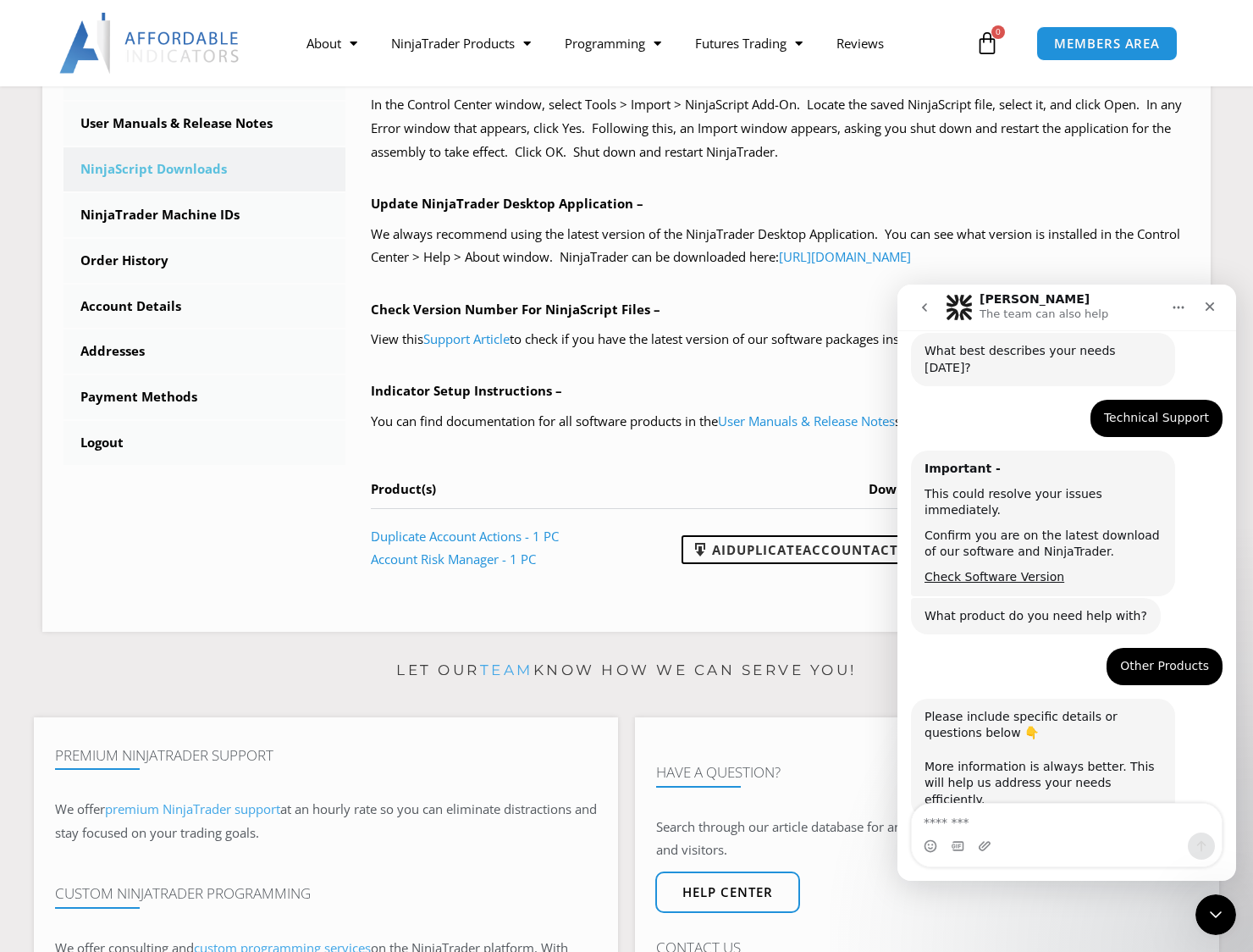
scroll to position [231, 0]
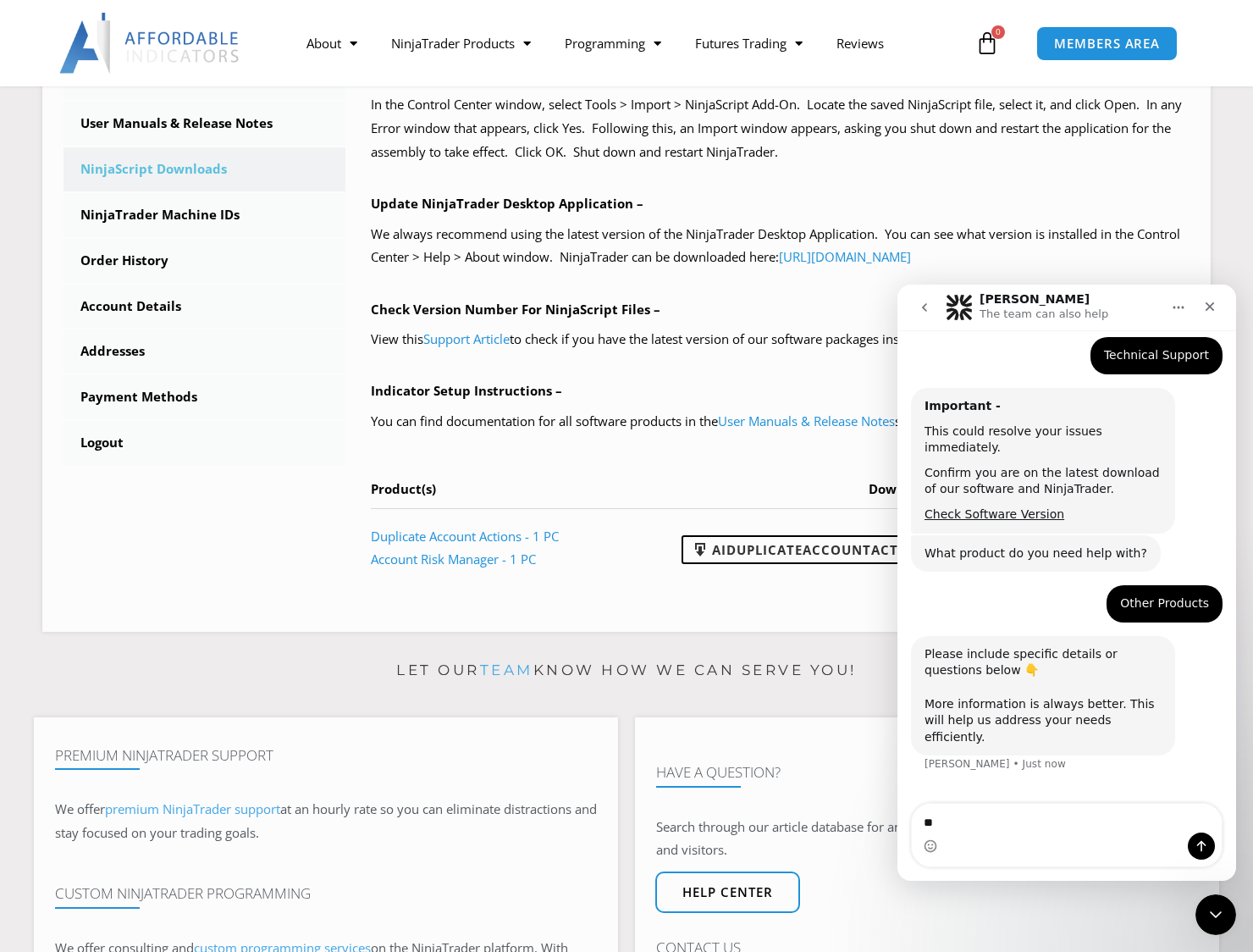
type textarea "*"
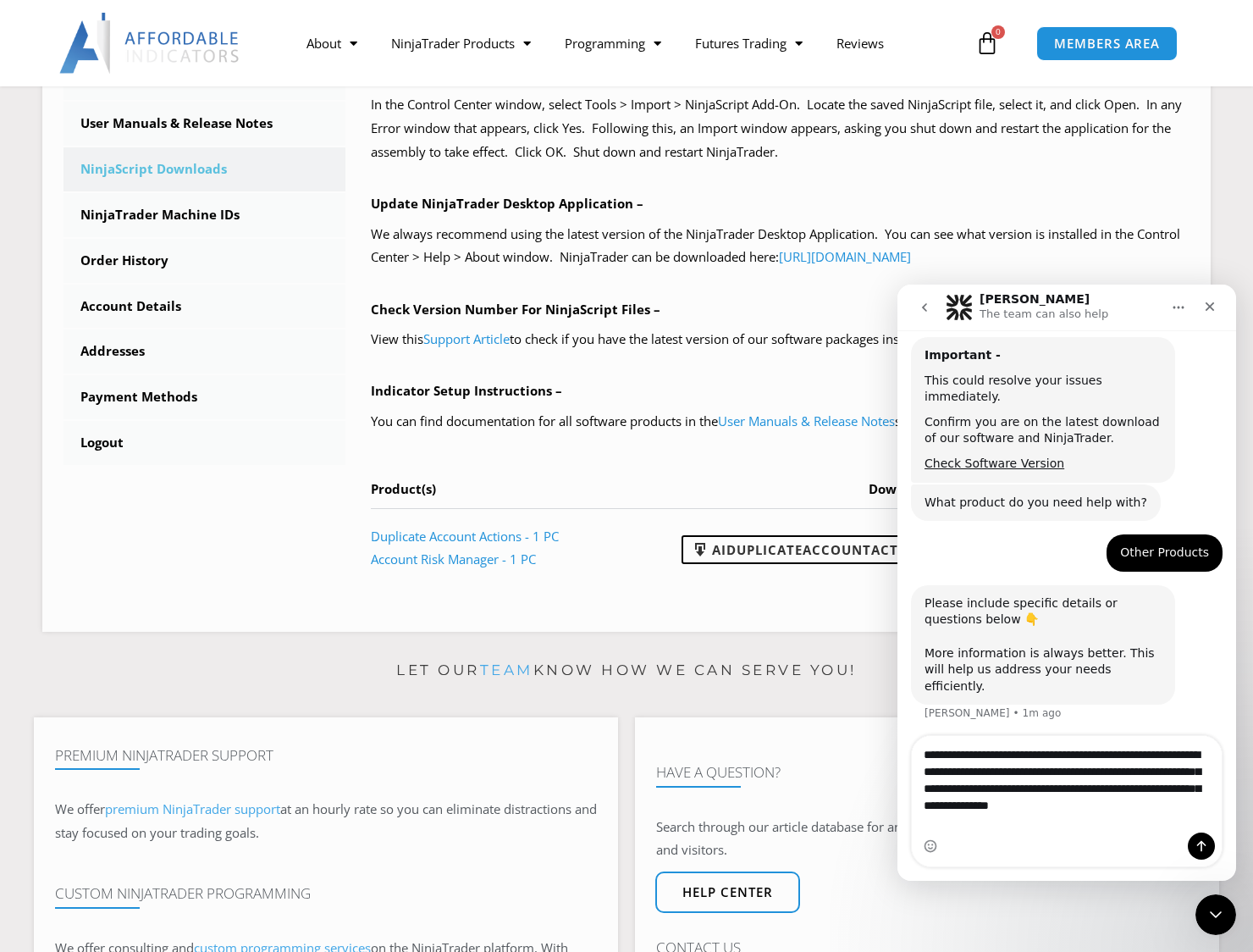
scroll to position [298, 0]
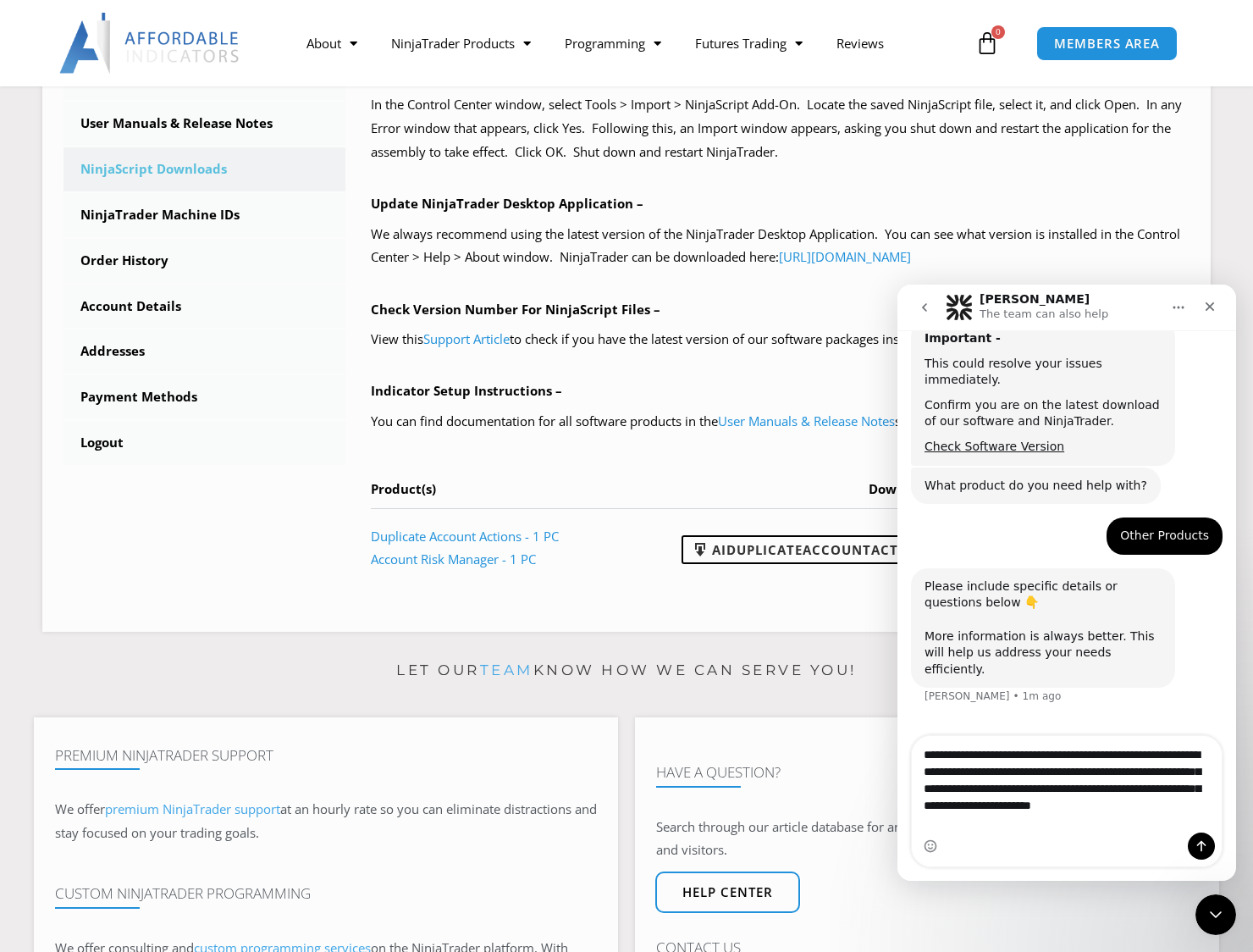
type textarea "**********"
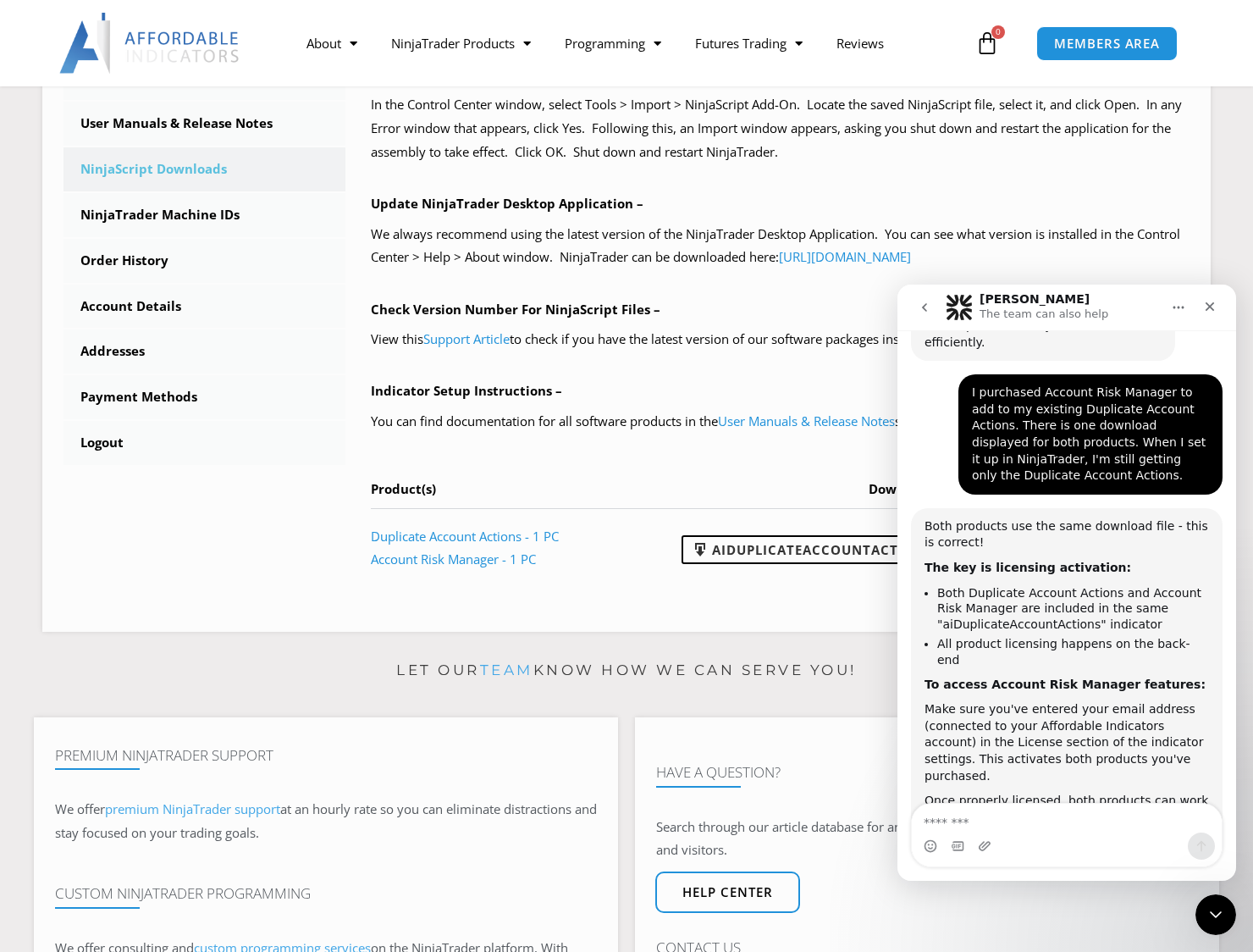
scroll to position [659, 0]
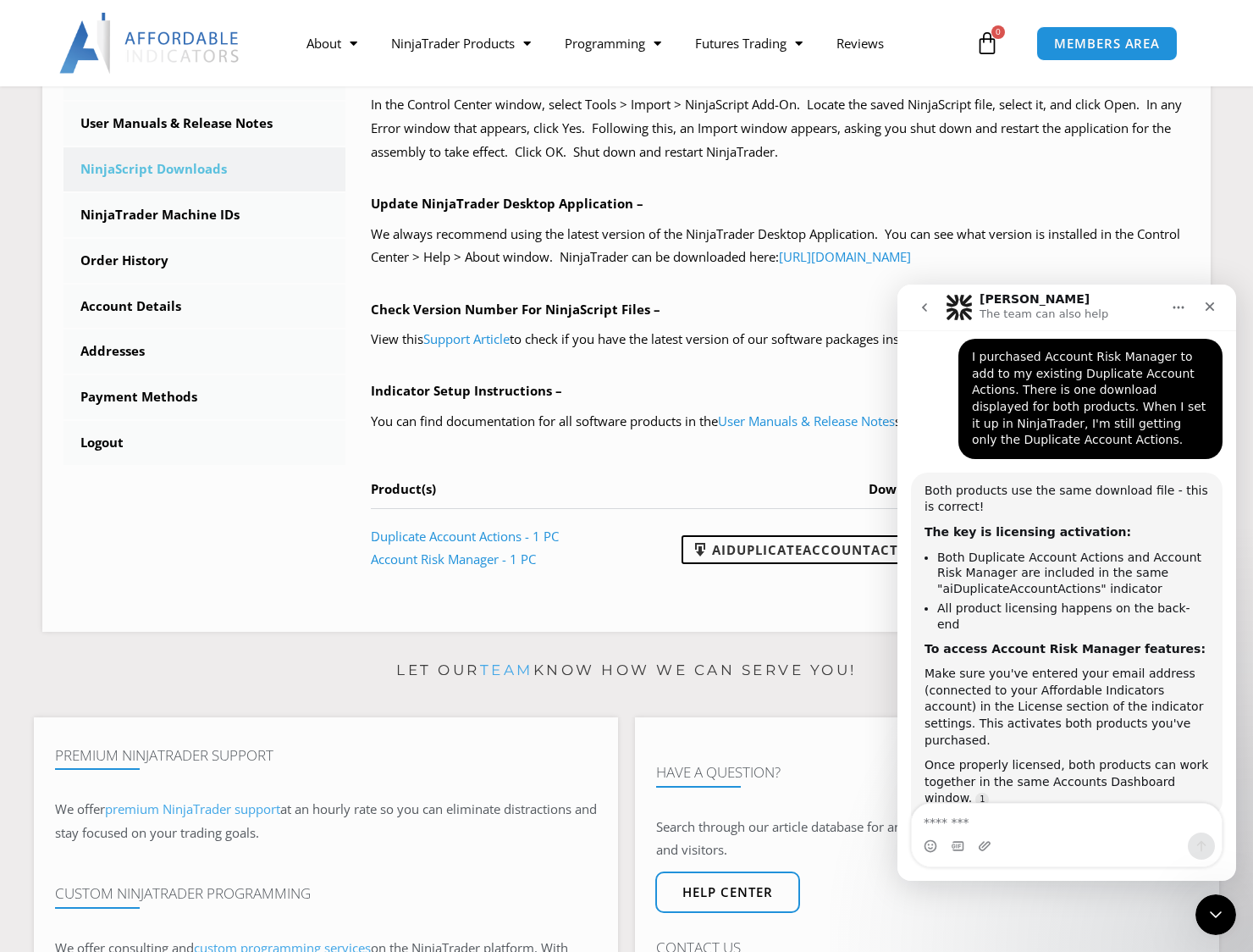
click at [1051, 845] on div "Intercom messenger" at bounding box center [1067, 846] width 310 height 27
click at [983, 826] on textarea "Message…" at bounding box center [1067, 818] width 311 height 28
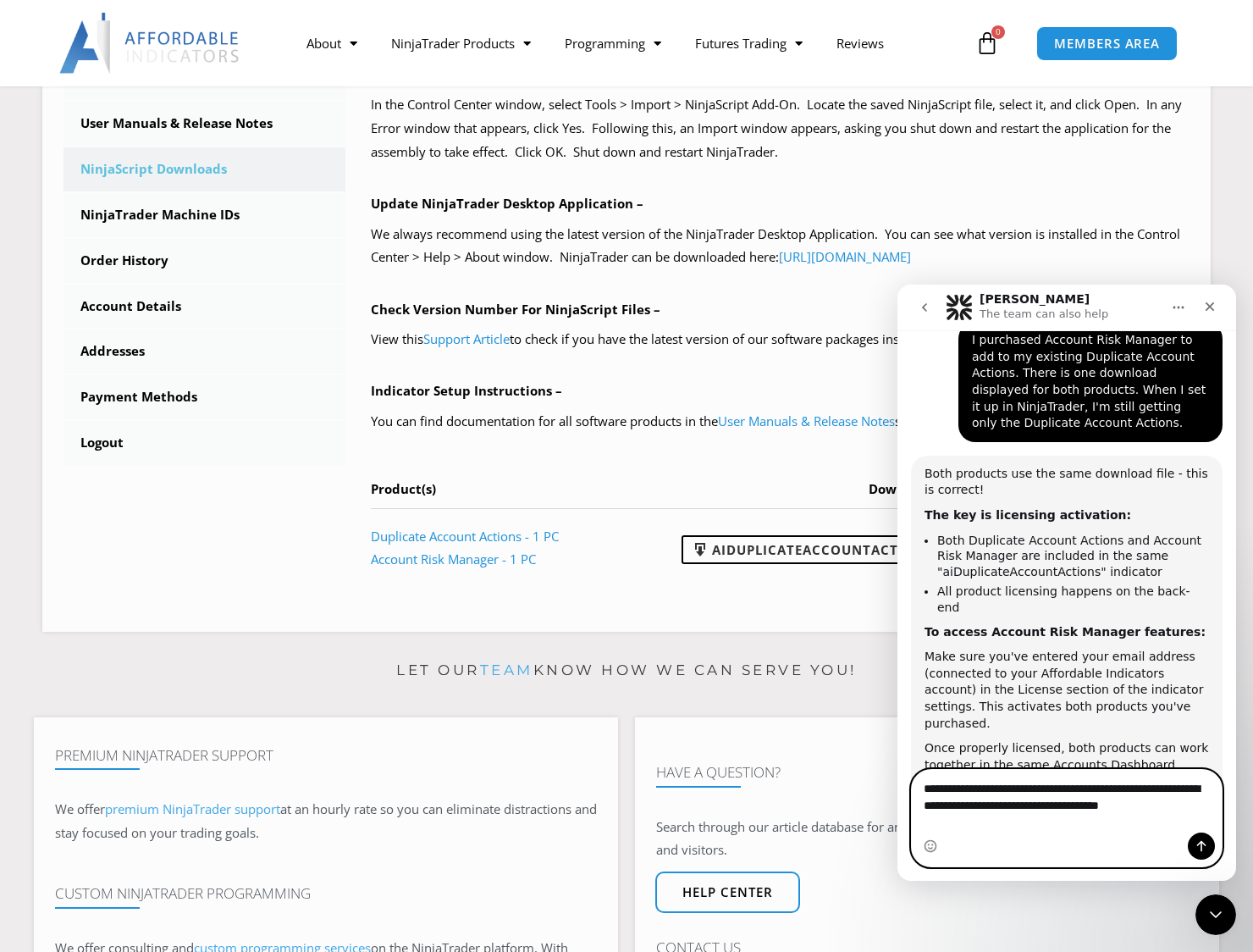
scroll to position [693, 0]
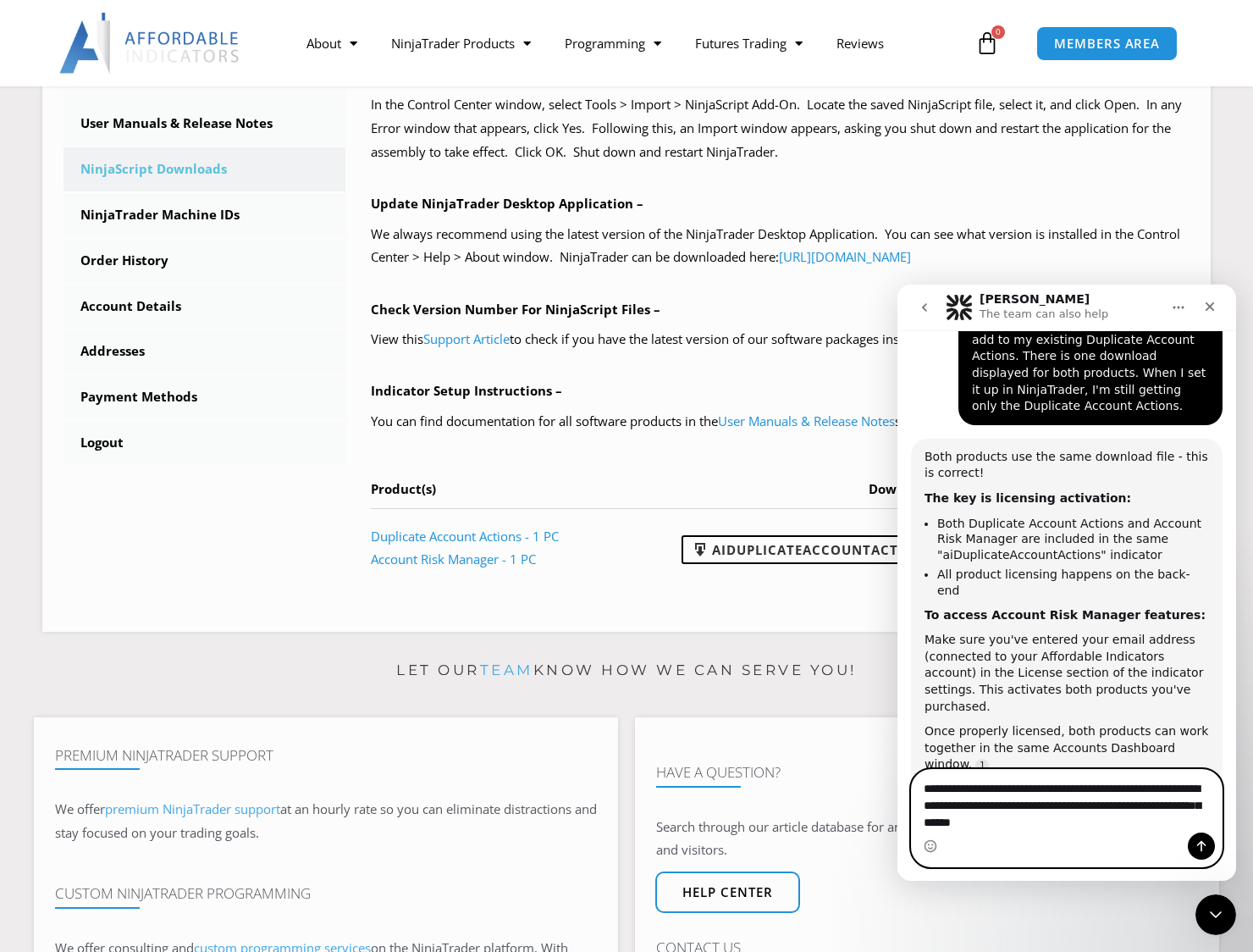
type textarea "**********"
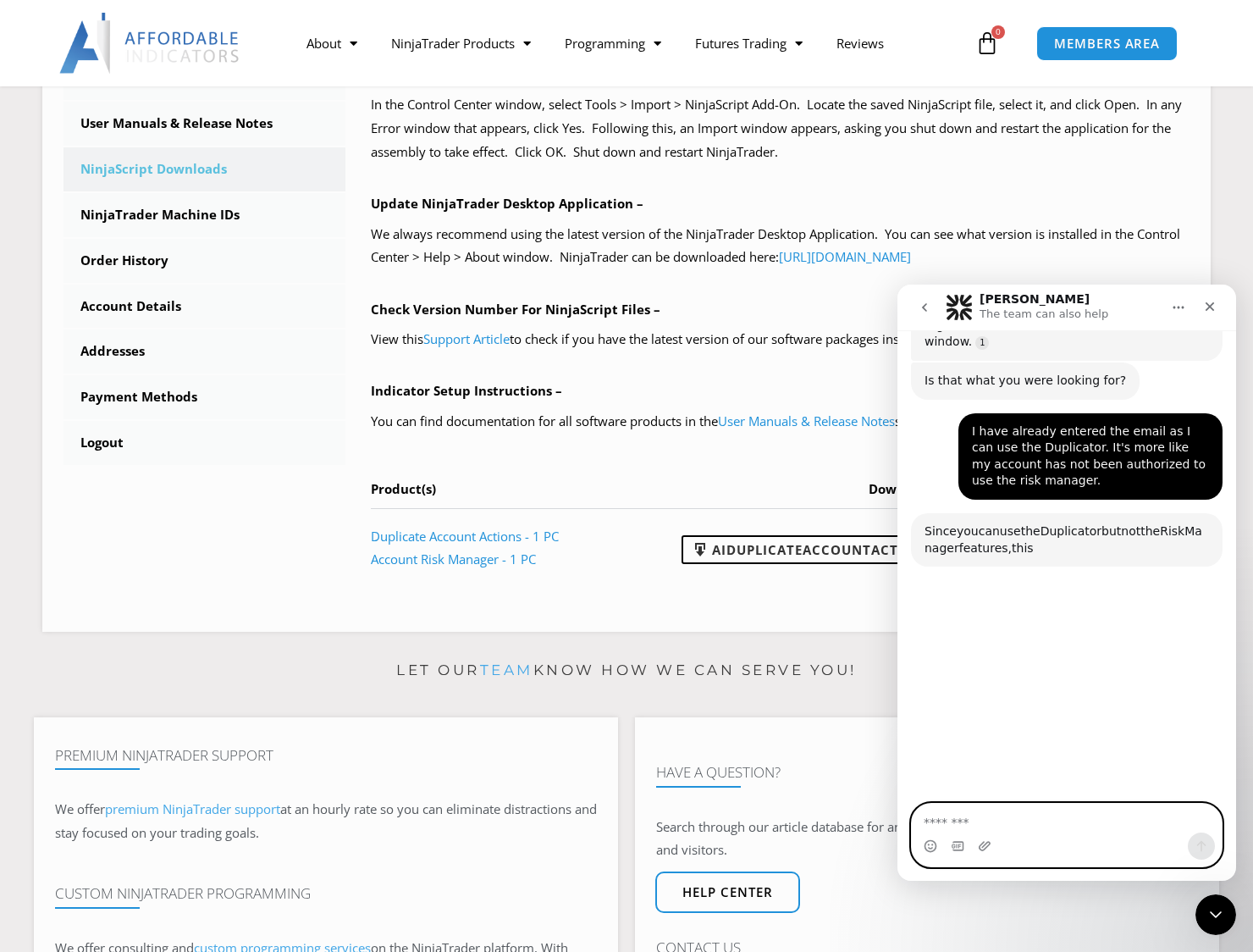
scroll to position [1115, 0]
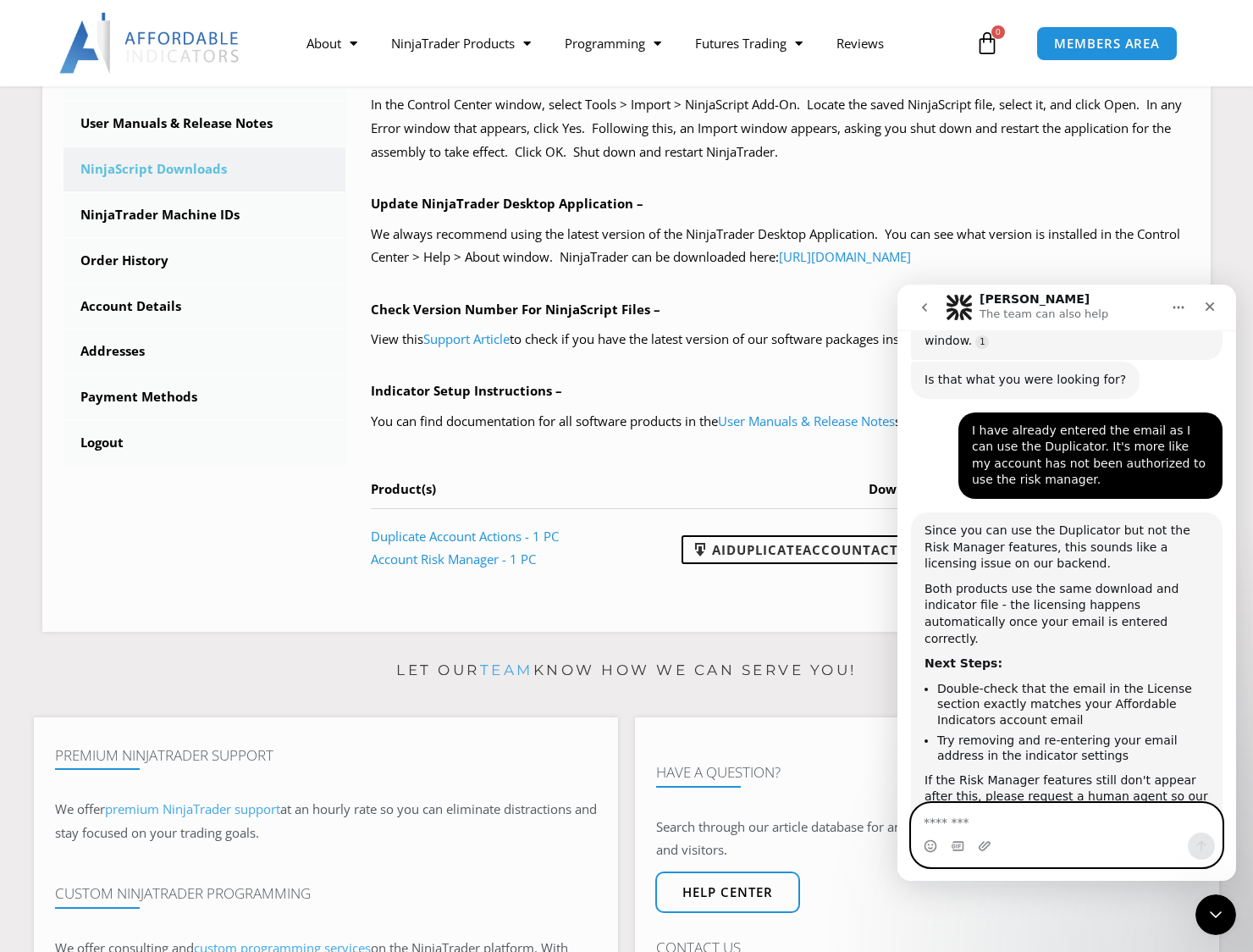
drag, startPoint x: 1029, startPoint y: 825, endPoint x: 1037, endPoint y: 831, distance: 10.0
click at [1029, 826] on textarea "Message…" at bounding box center [1067, 818] width 311 height 28
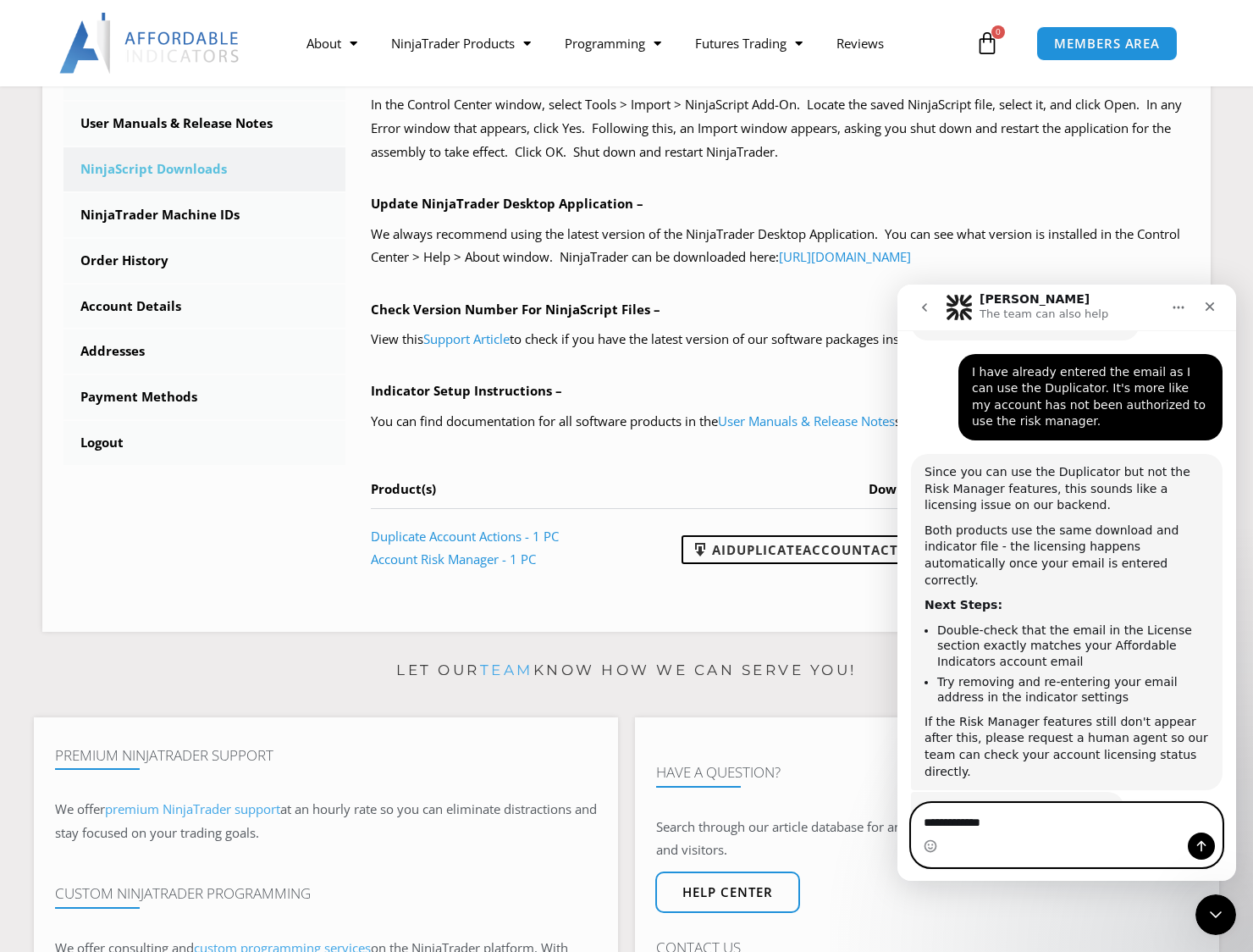
scroll to position [3, 0]
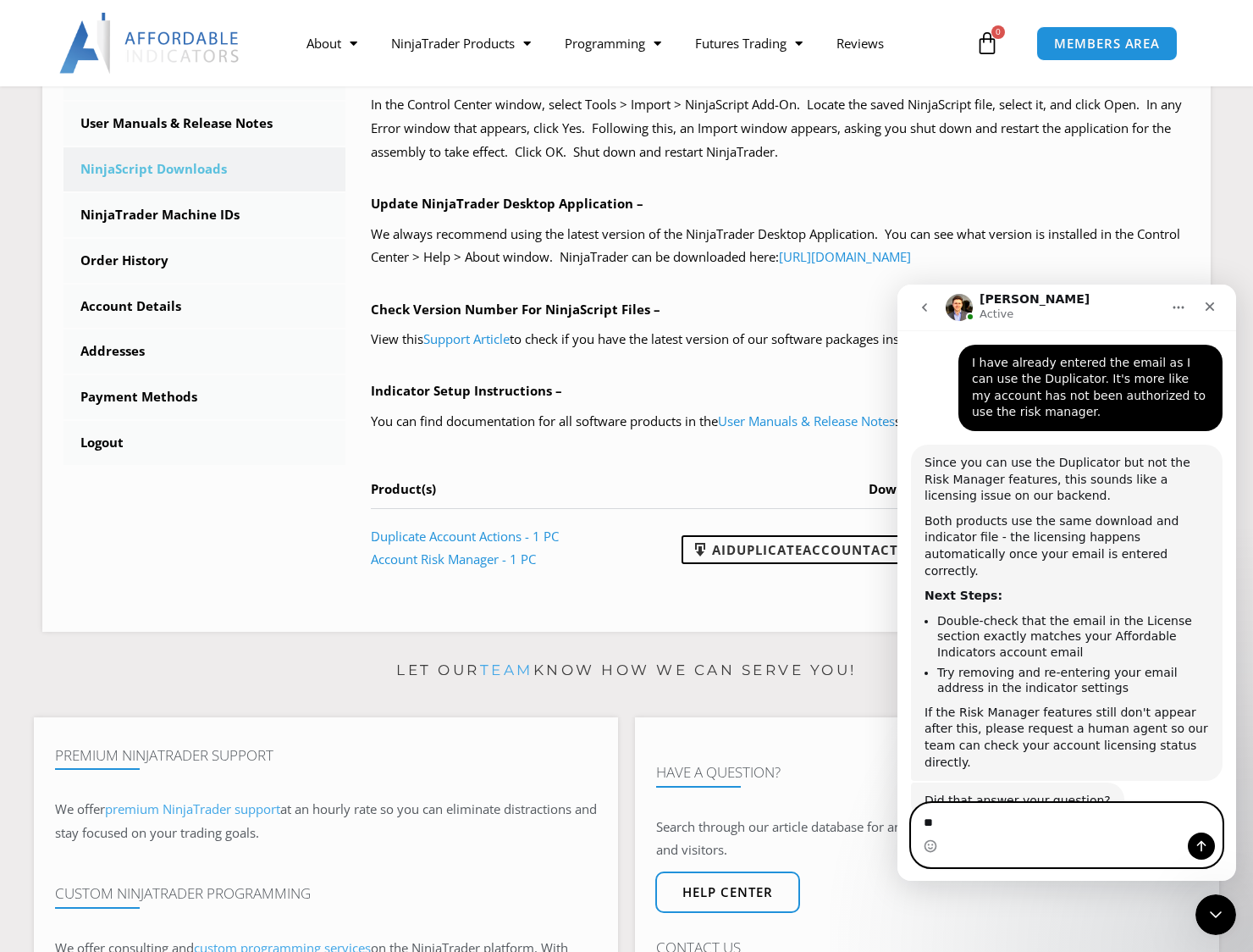
type textarea "*"
type textarea "**"
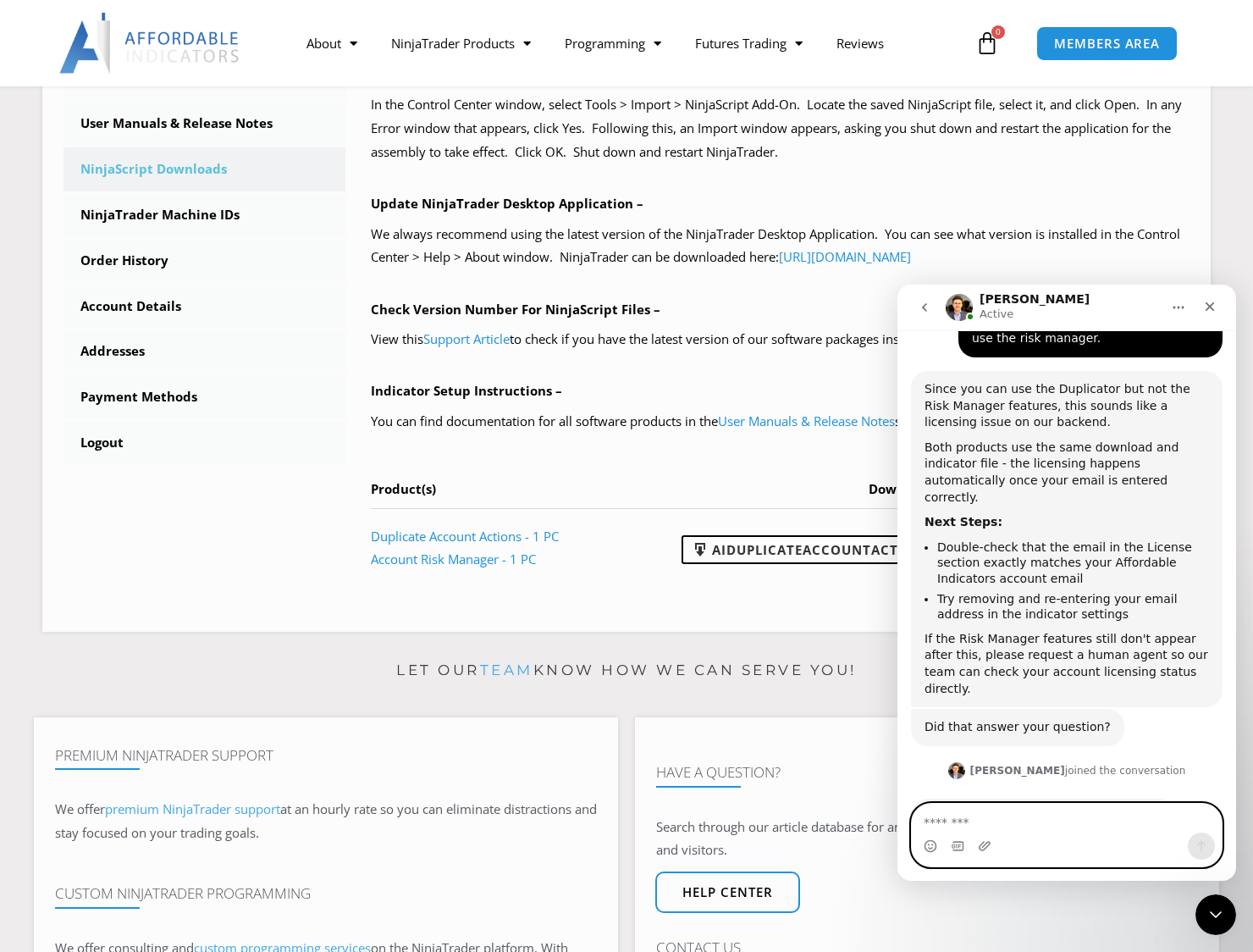
scroll to position [1271, 0]
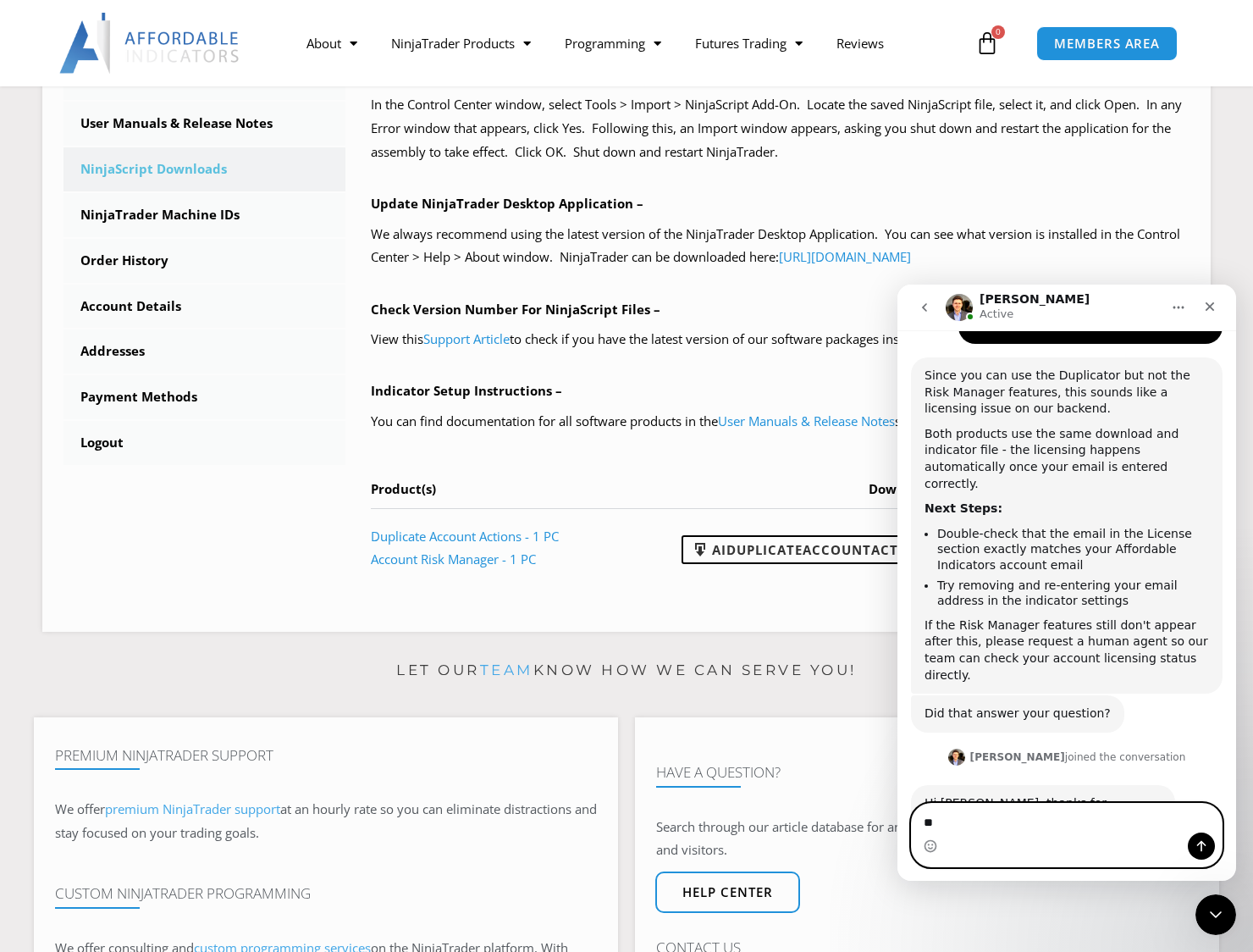
type textarea "***"
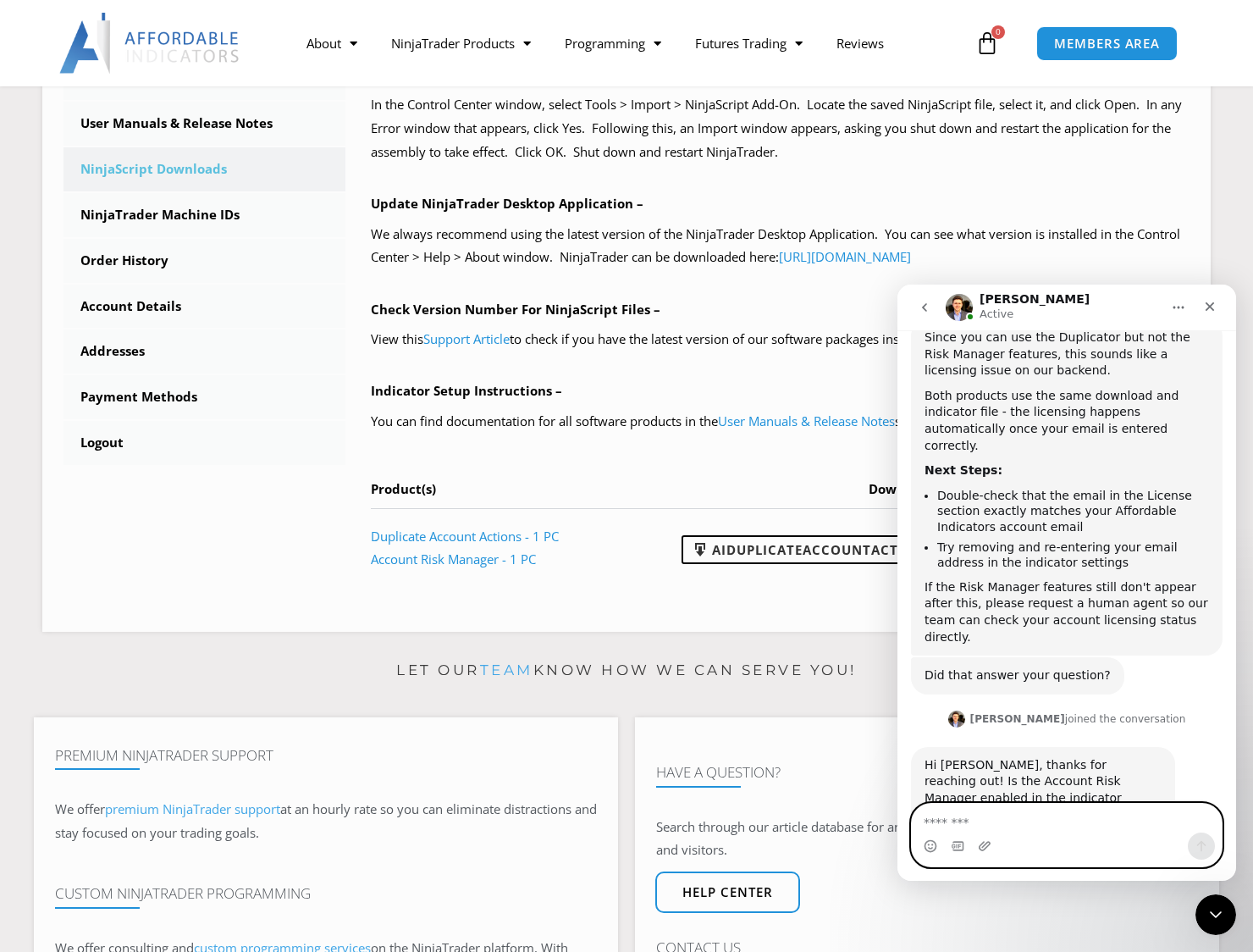
scroll to position [1375, 0]
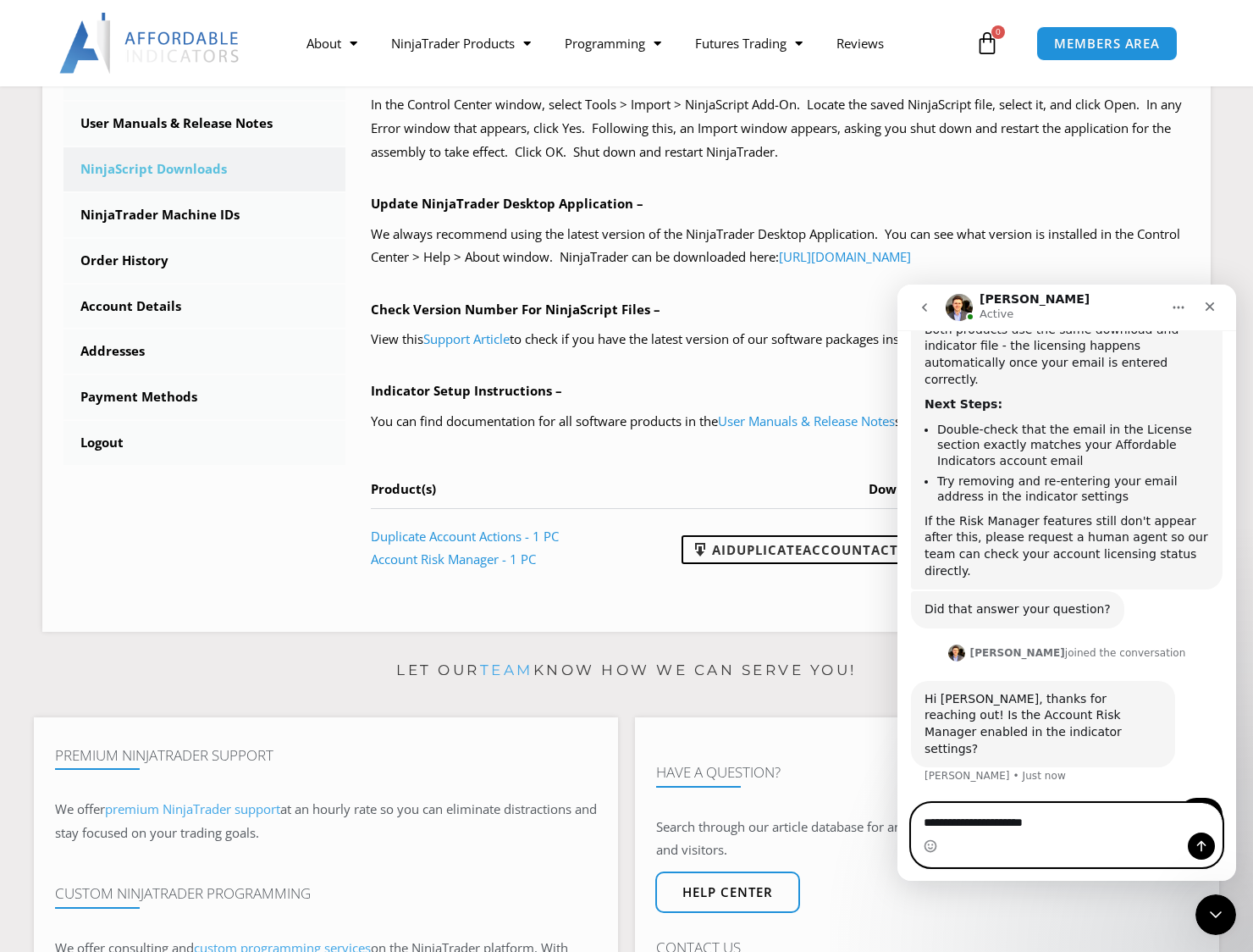
type textarea "**********"
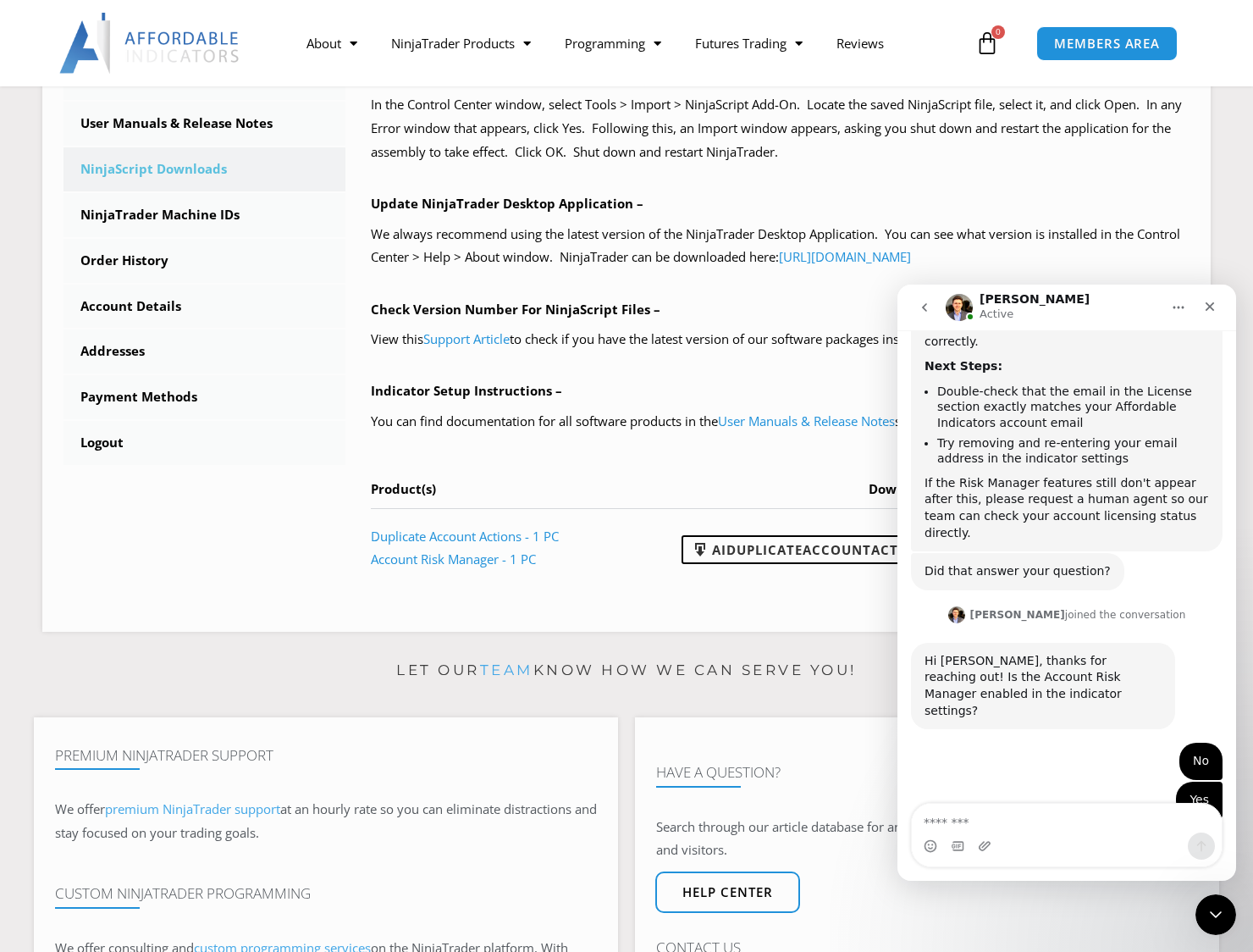
scroll to position [1415, 0]
click at [1070, 831] on textarea "Message…" at bounding box center [1067, 818] width 311 height 28
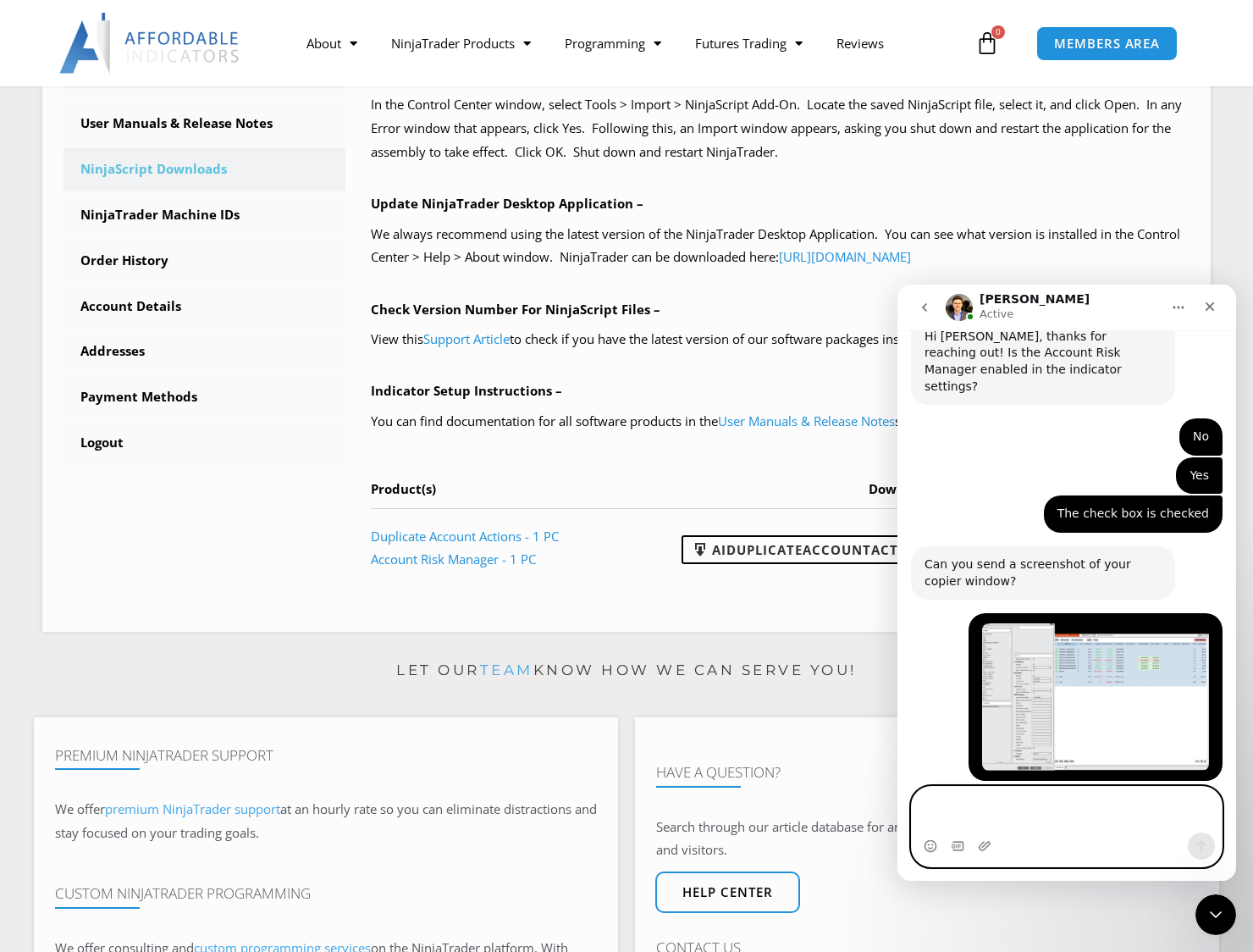
scroll to position [1736, 0]
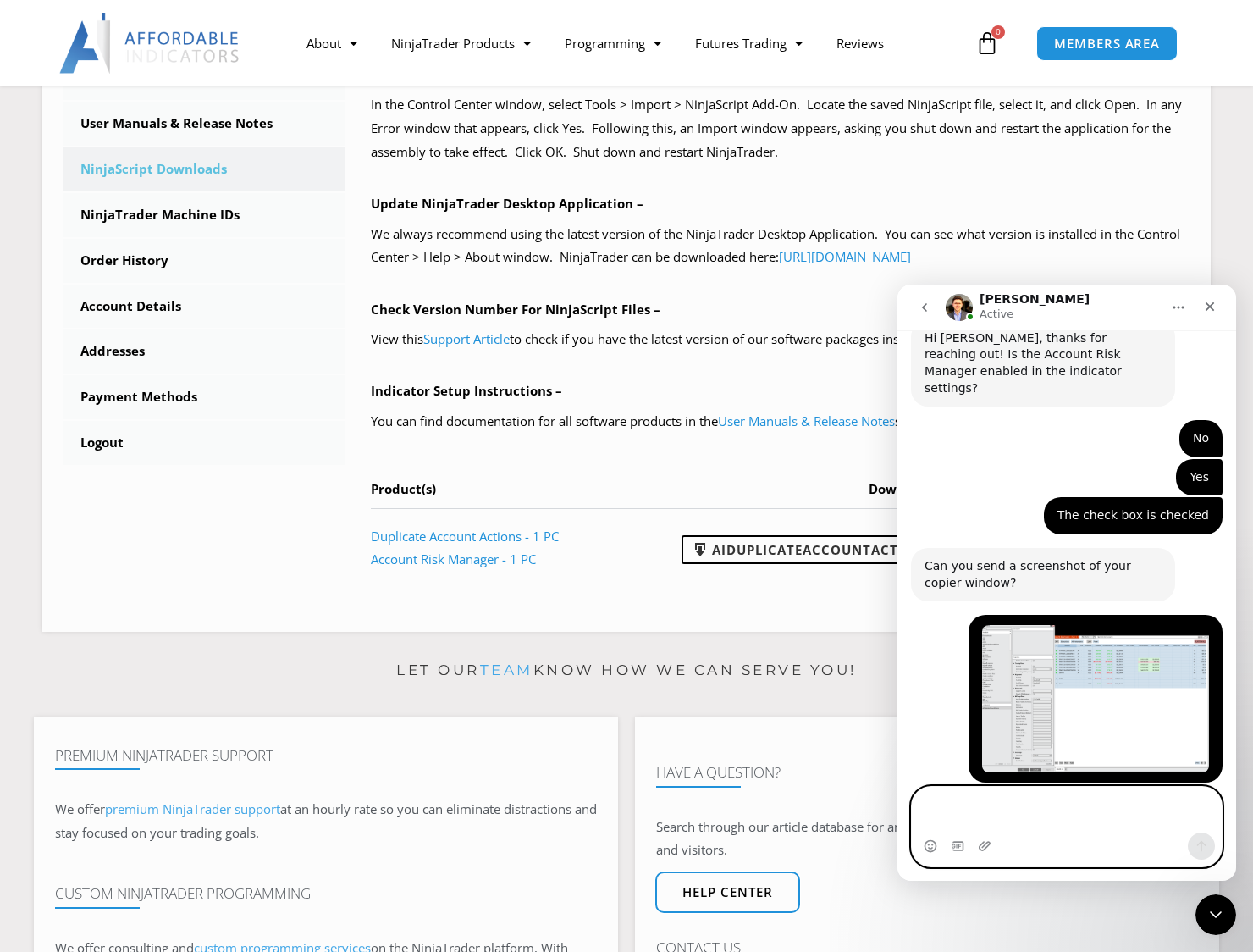
click at [1007, 810] on textarea "Message…" at bounding box center [1067, 809] width 311 height 45
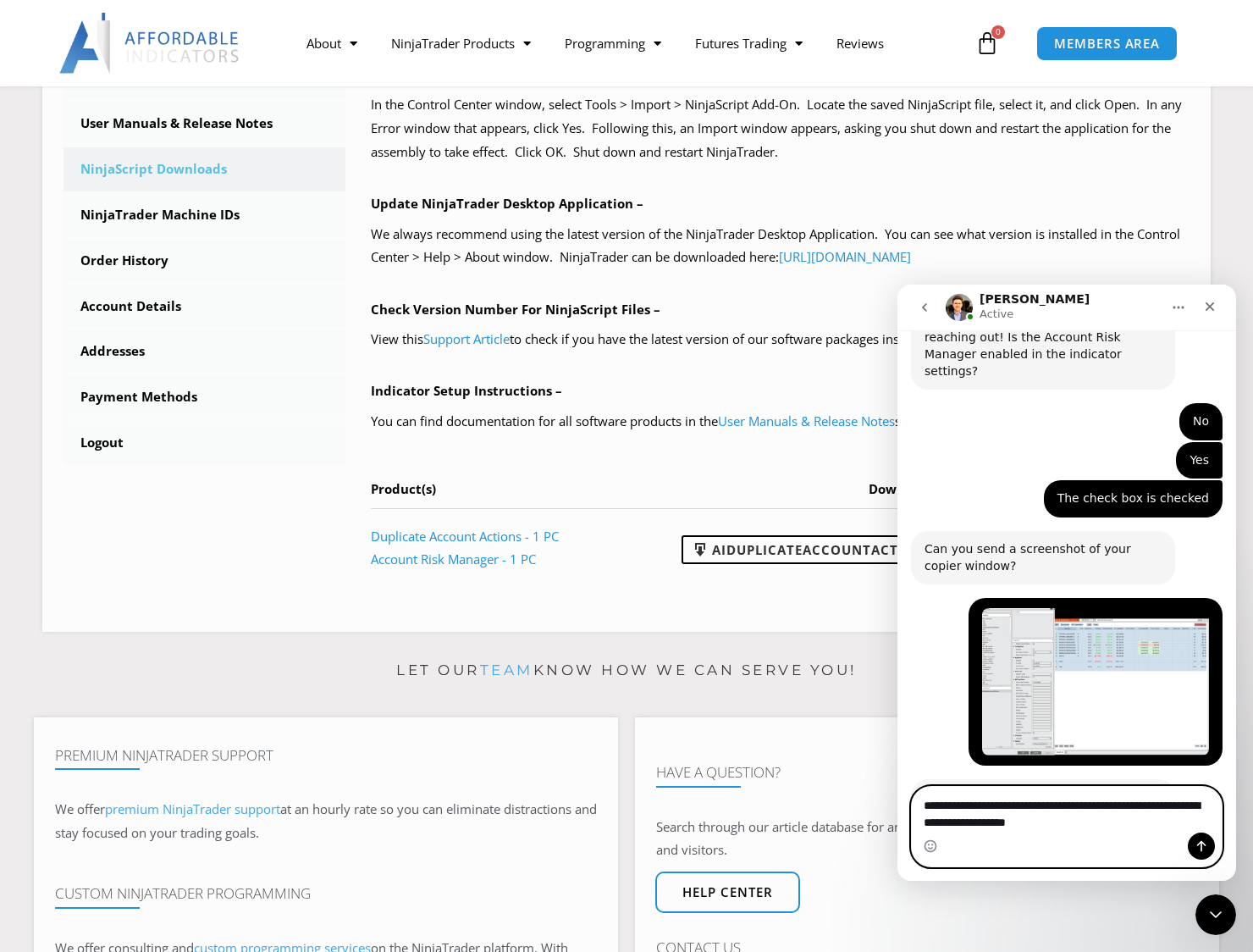
type textarea "**********"
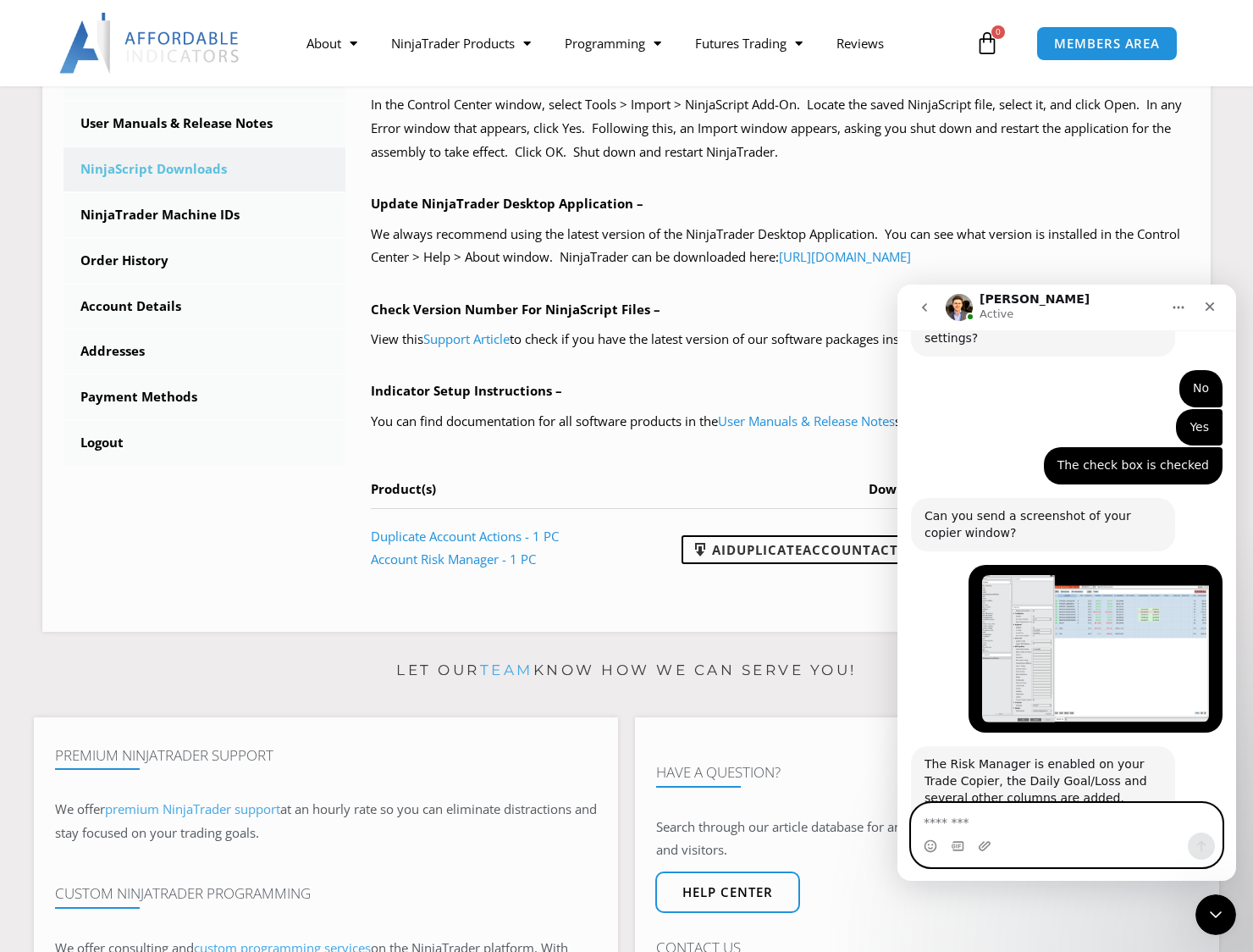
scroll to position [1802, 0]
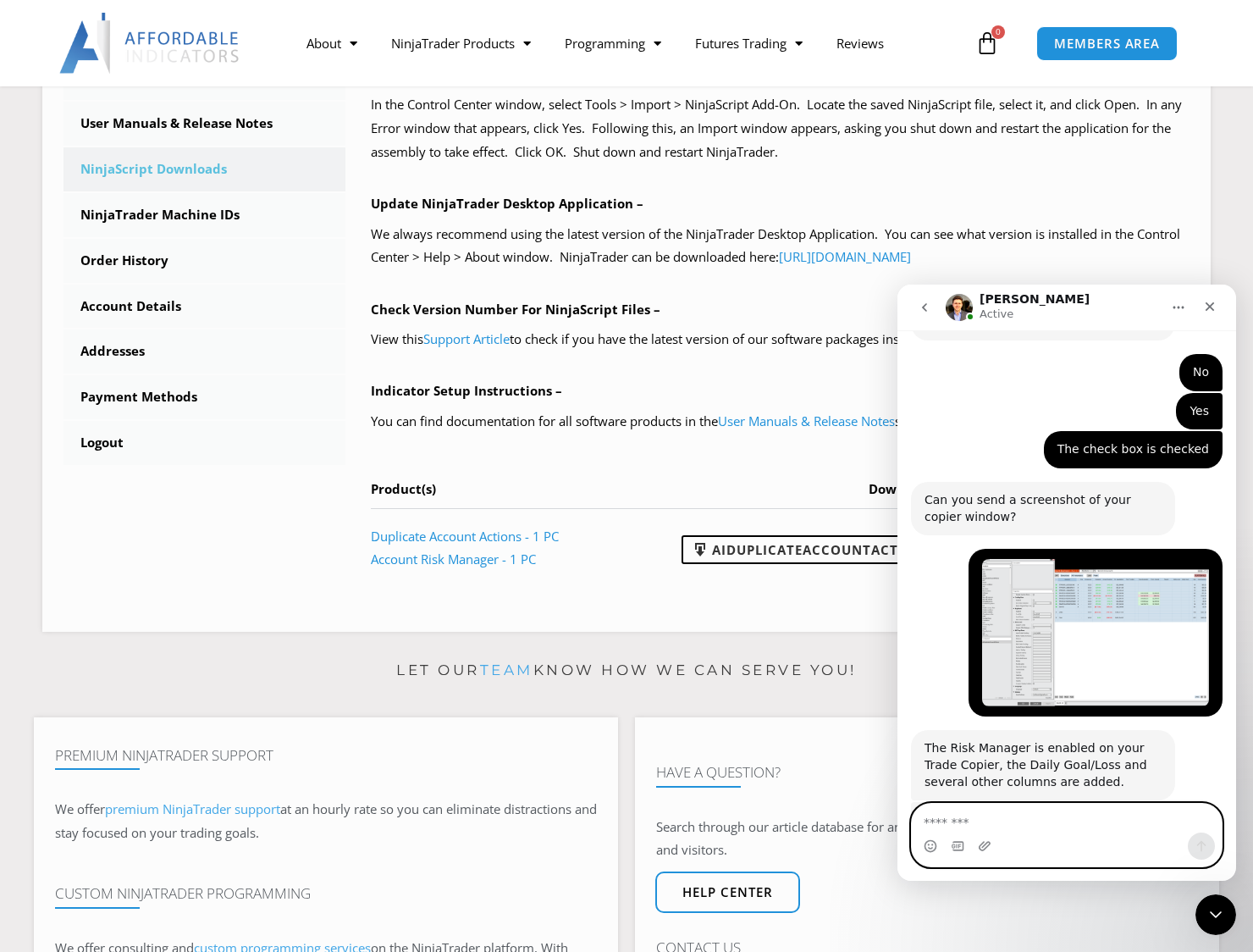
click at [979, 816] on textarea "Message…" at bounding box center [1067, 818] width 311 height 28
click at [961, 816] on textarea "Message…" at bounding box center [1067, 818] width 311 height 28
type textarea "*"
type textarea "**********"
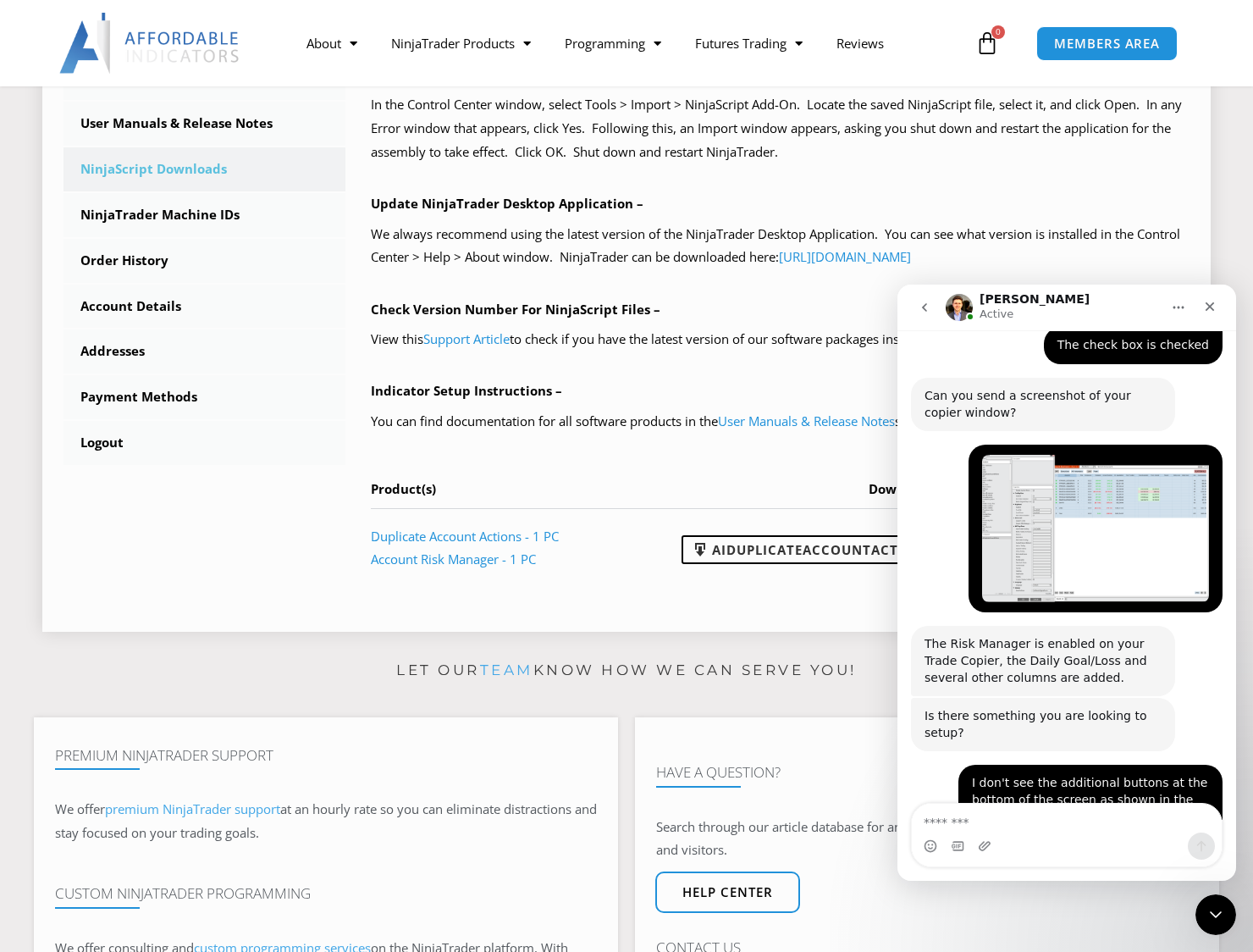
scroll to position [1924, 0]
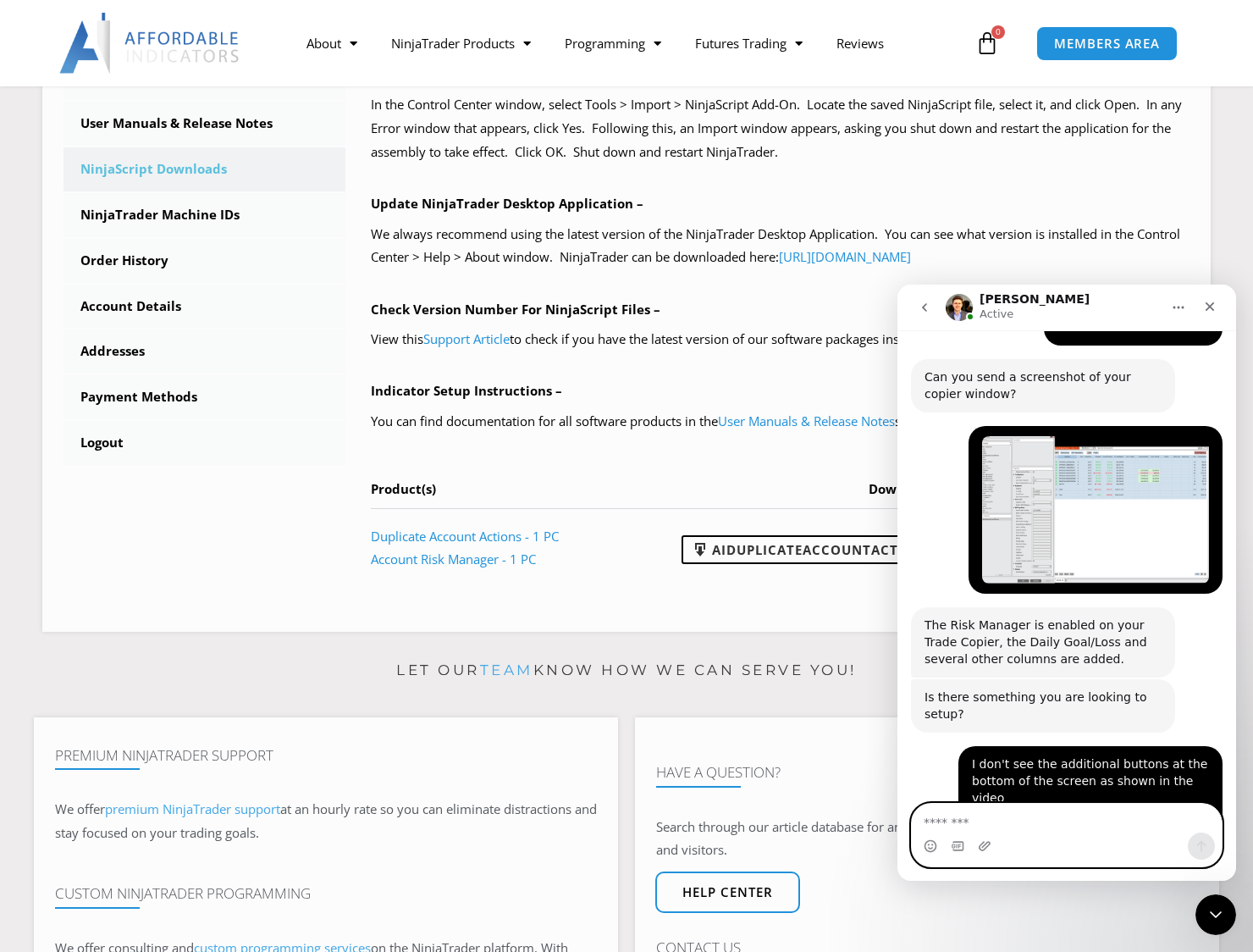
click at [1003, 821] on textarea "Message…" at bounding box center [1067, 818] width 311 height 28
type textarea "**********"
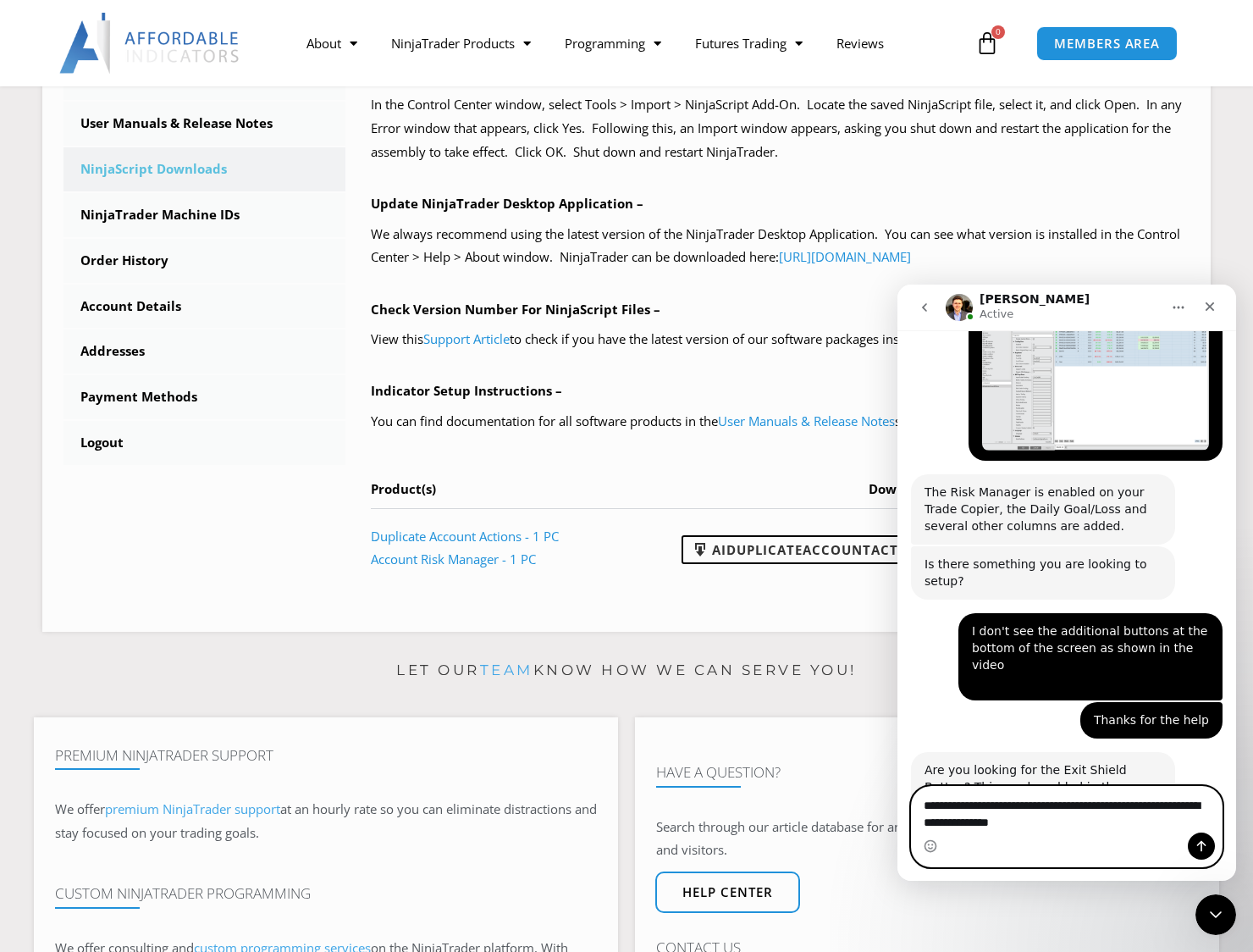
scroll to position [2059, 0]
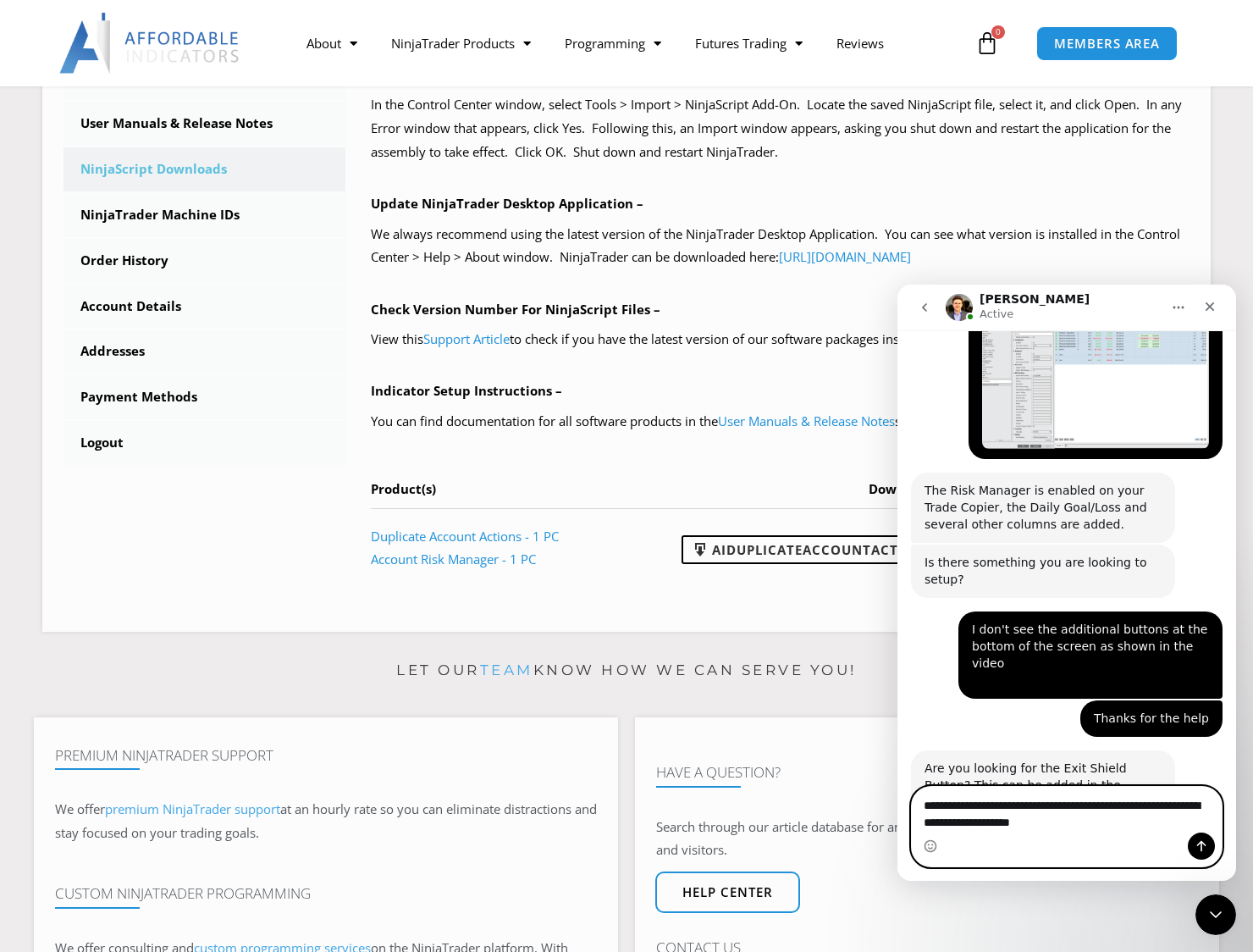
type textarea "**********"
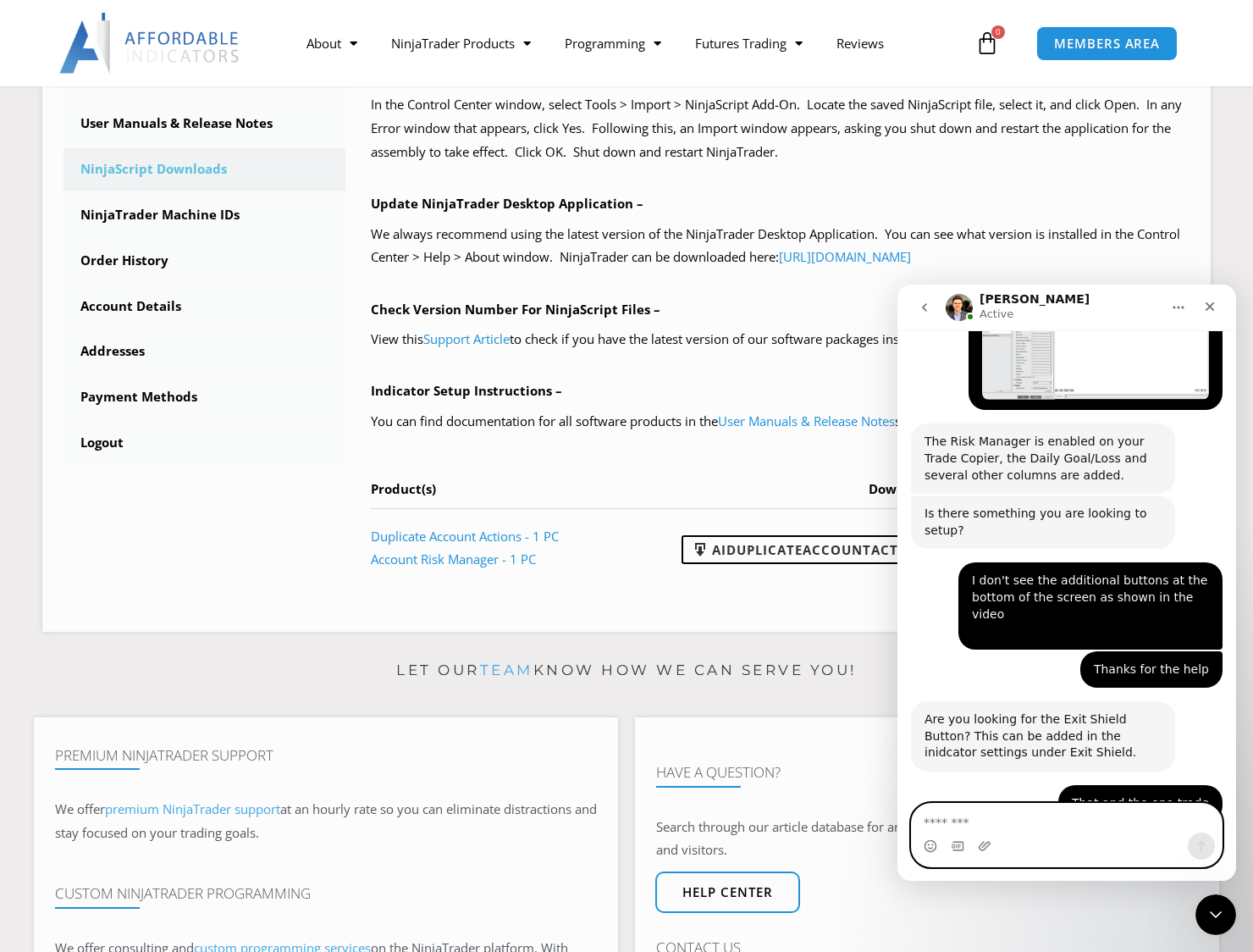
scroll to position [2110, 0]
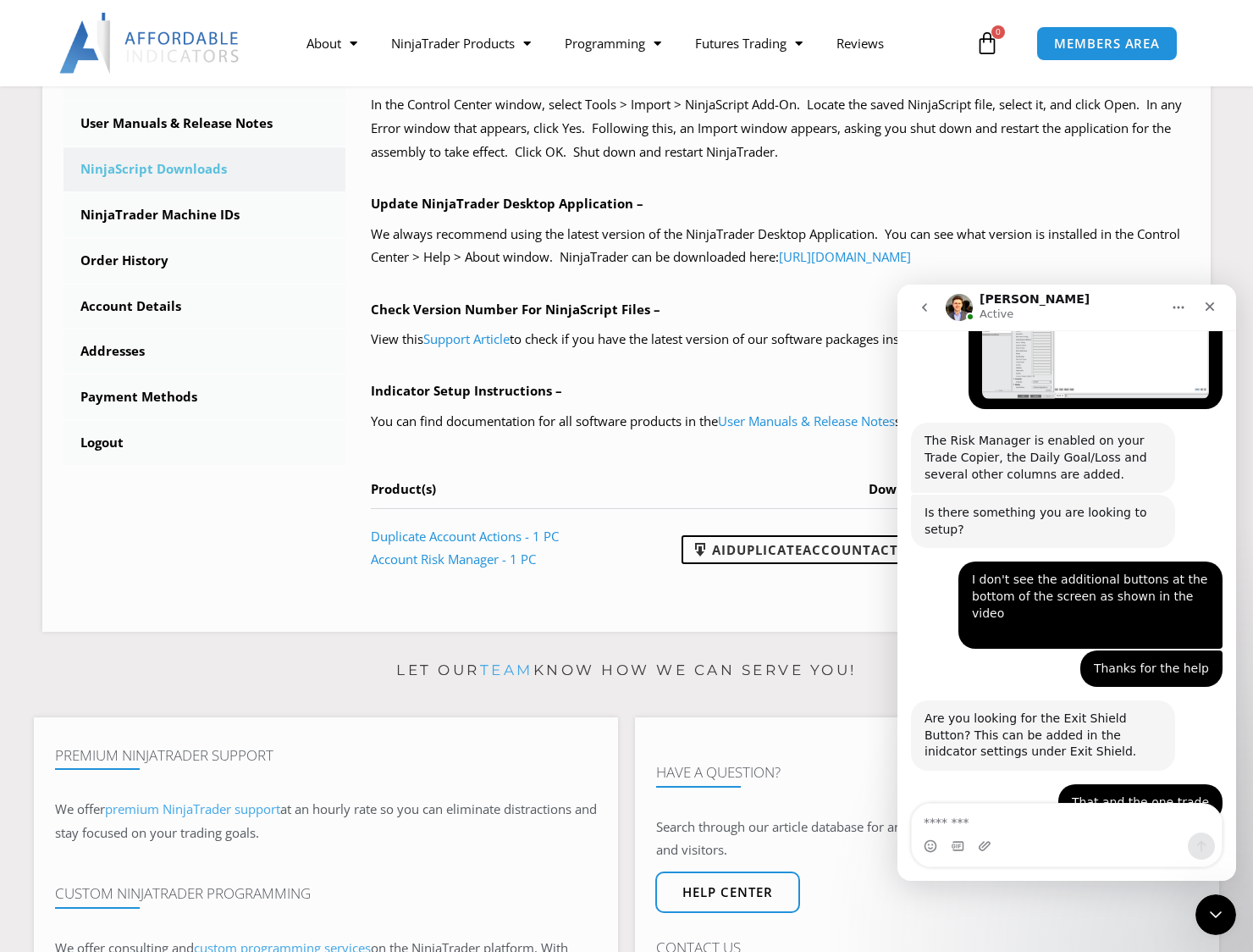
click at [1121, 845] on div "Since all of your accounts have taken a trade [DATE], the One Trade button won'…" at bounding box center [1043, 870] width 237 height 50
click at [1011, 820] on textarea "Message…" at bounding box center [1067, 818] width 311 height 28
type textarea "**********"
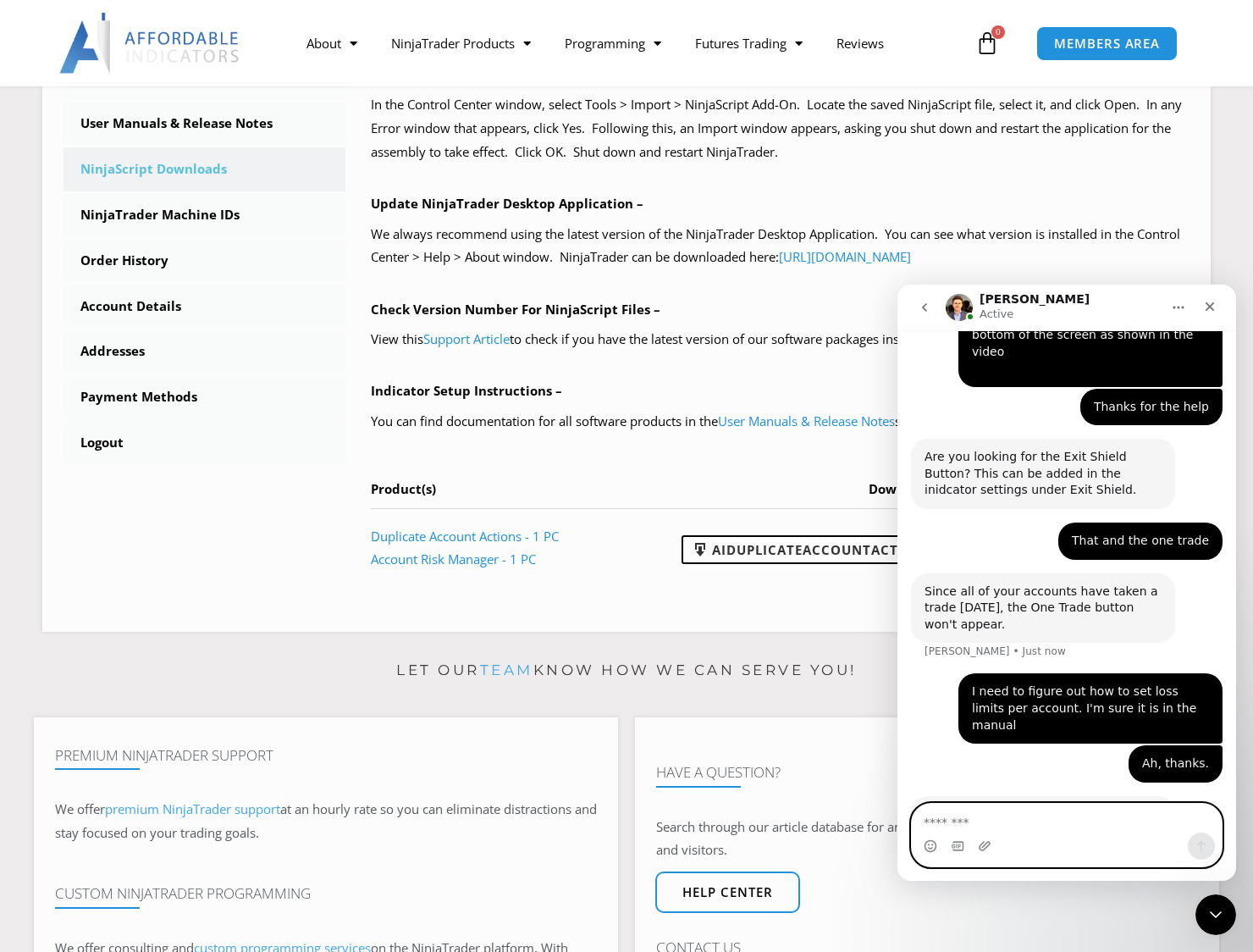
scroll to position [2370, 0]
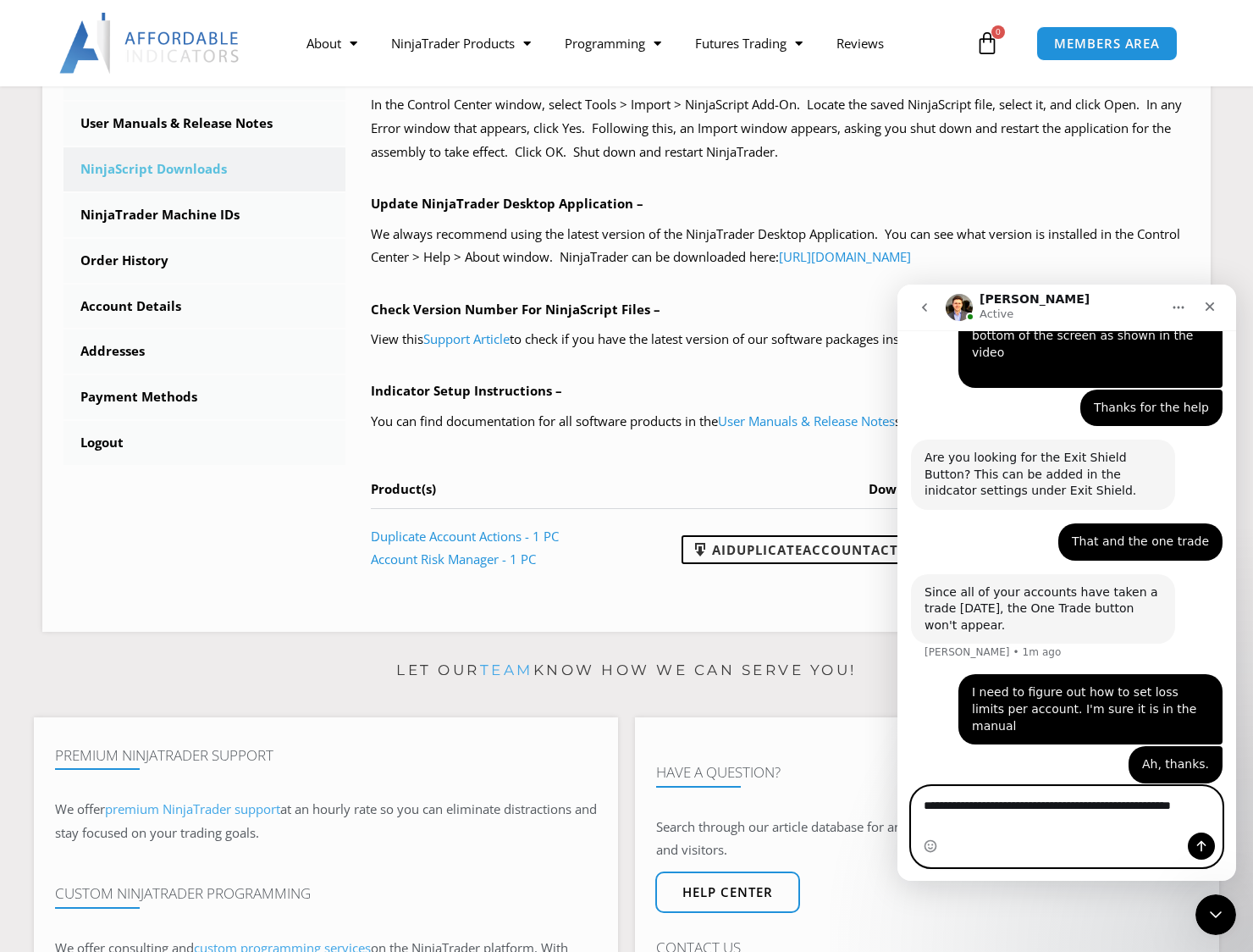
type textarea "**********"
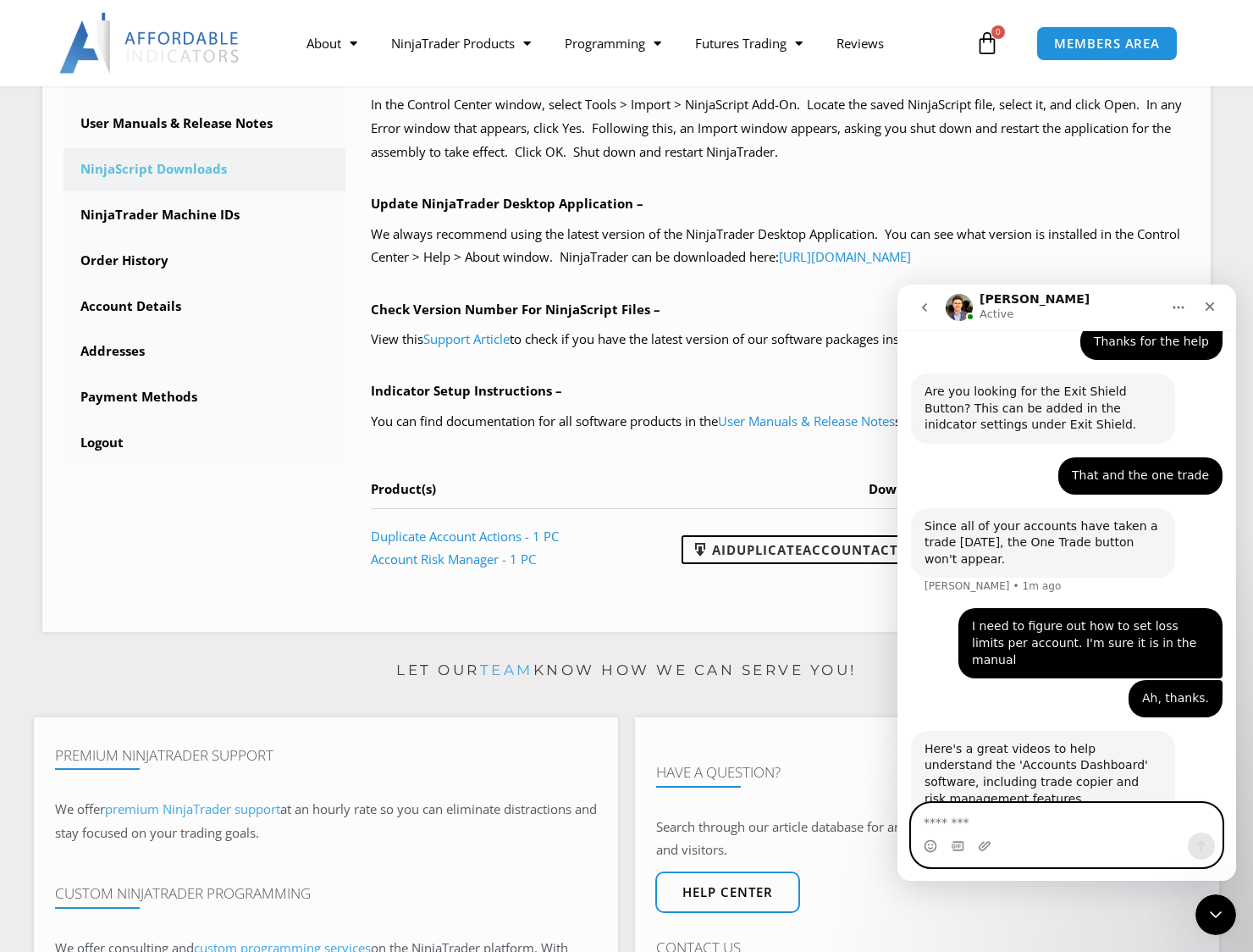
scroll to position [2437, 0]
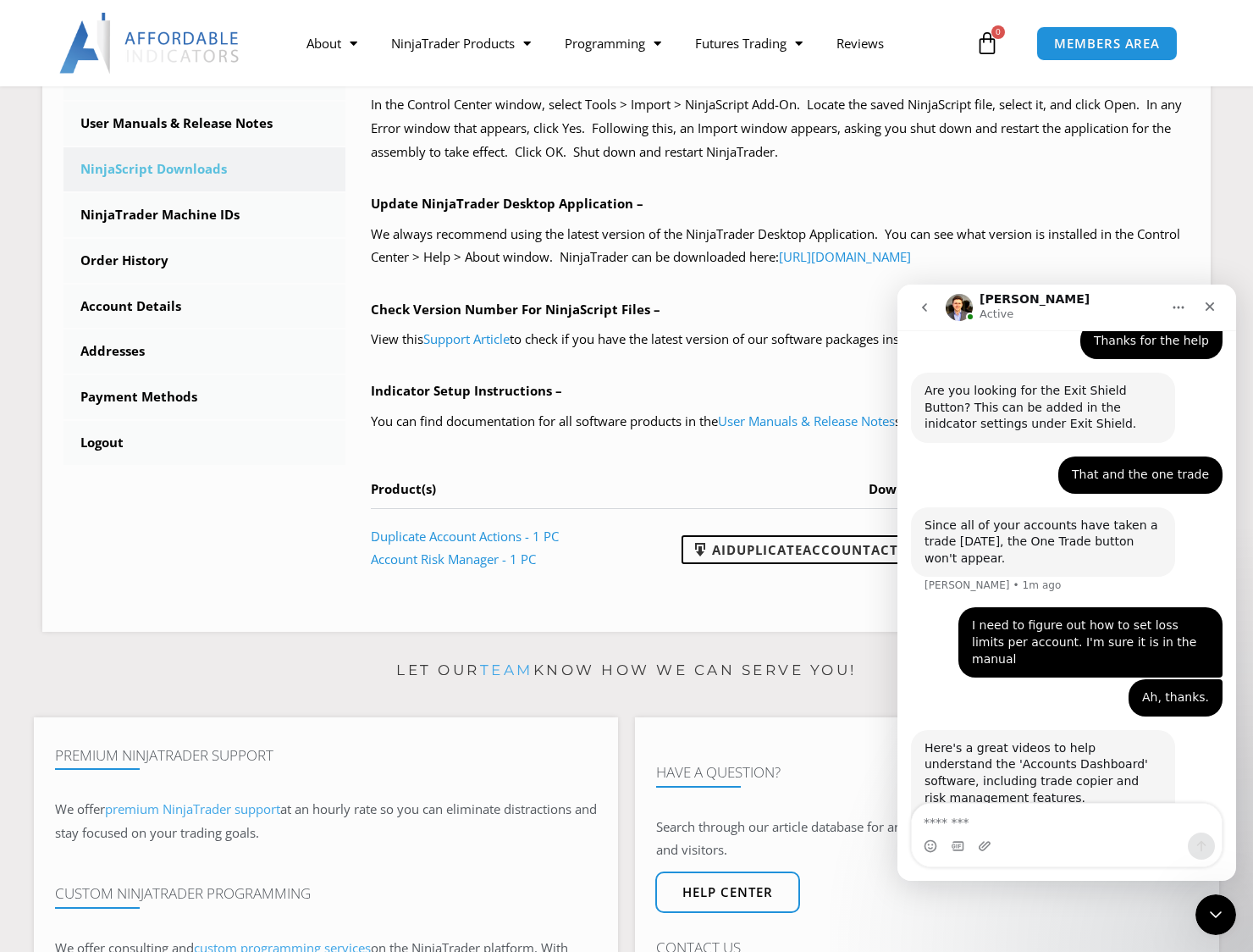
click at [972, 840] on link "[URL][DOMAIN_NAME]" at bounding box center [990, 846] width 132 height 13
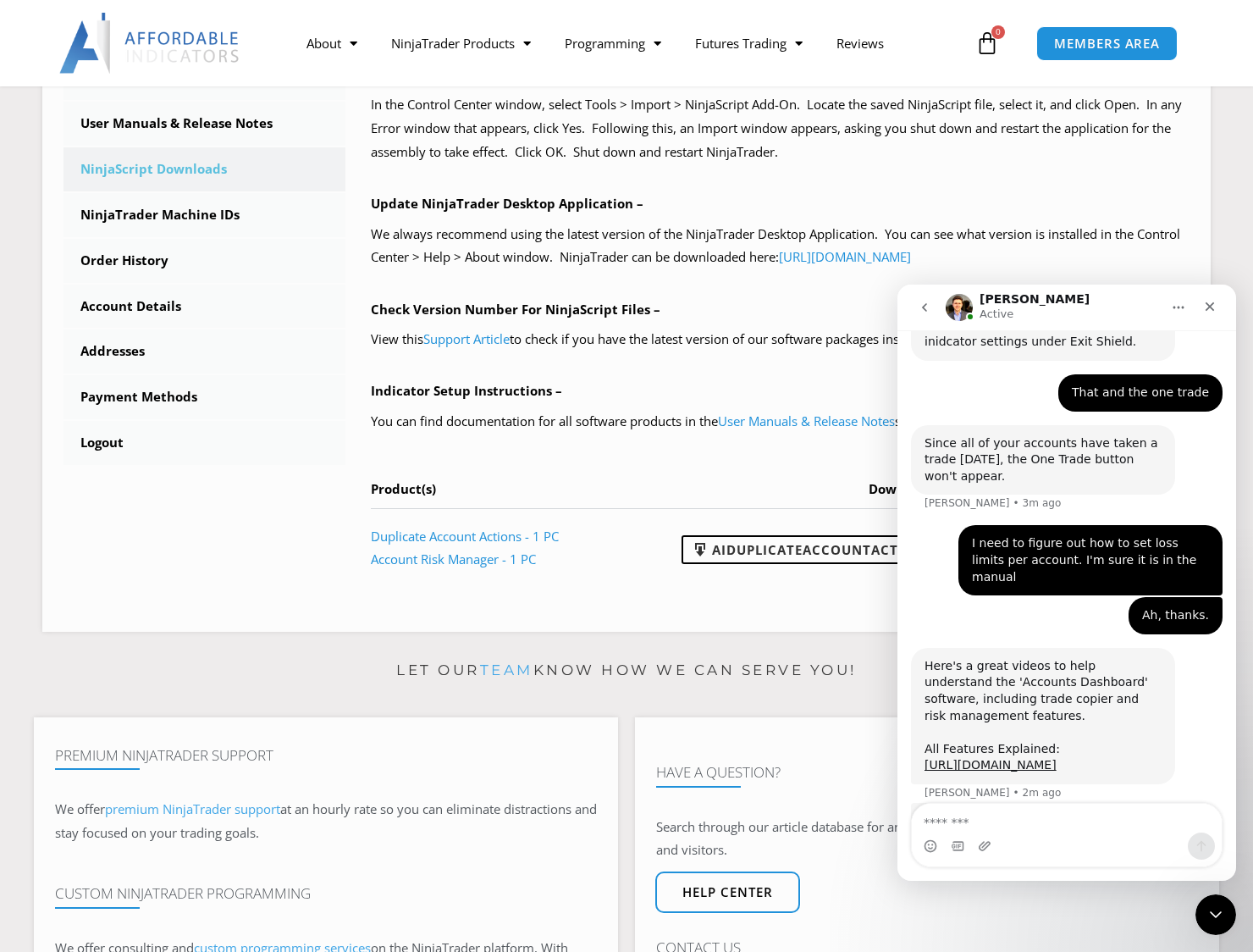
scroll to position [2521, 0]
click at [989, 938] on div "Contact Us" at bounding box center [927, 939] width 542 height 34
click at [1212, 307] on icon "Close" at bounding box center [1209, 306] width 13 height 13
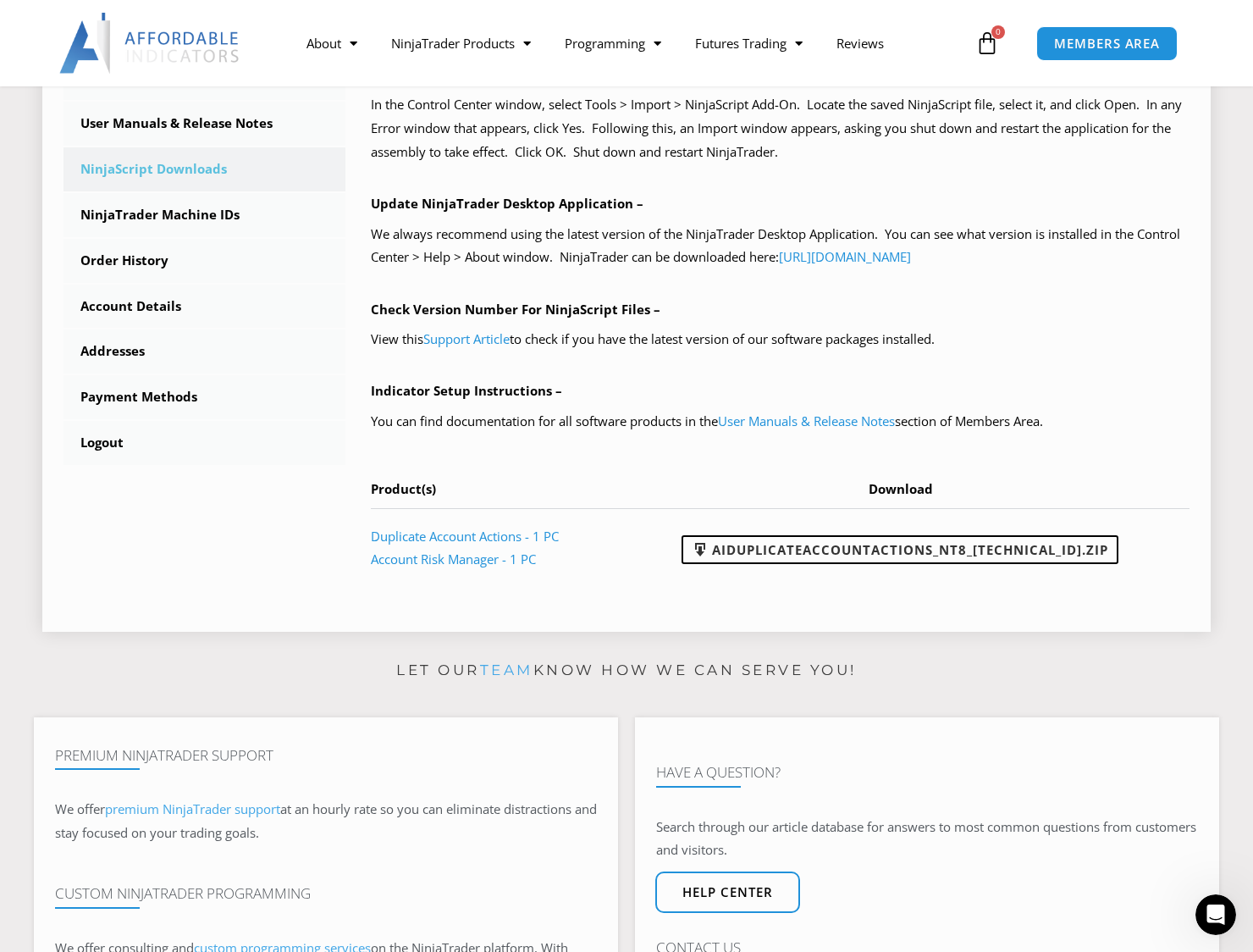
scroll to position [2487, 0]
